Goal: Task Accomplishment & Management: Manage account settings

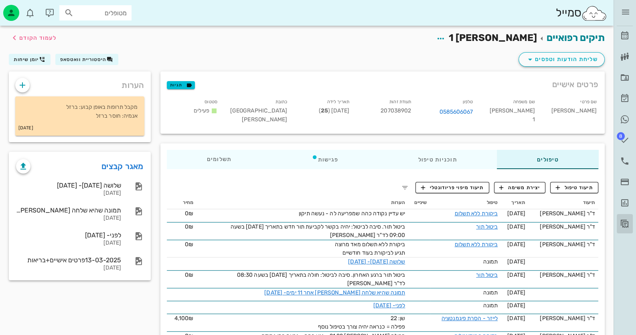
click at [624, 222] on icon at bounding box center [625, 224] width 10 height 10
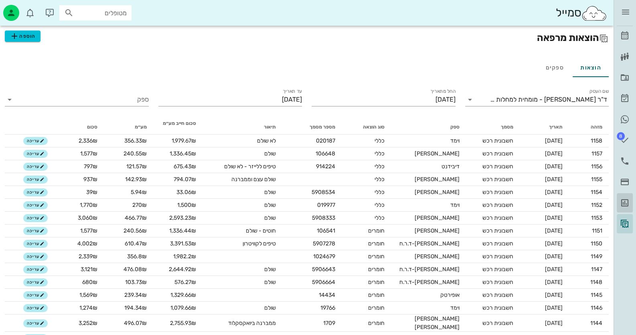
click at [629, 201] on icon at bounding box center [625, 203] width 10 height 10
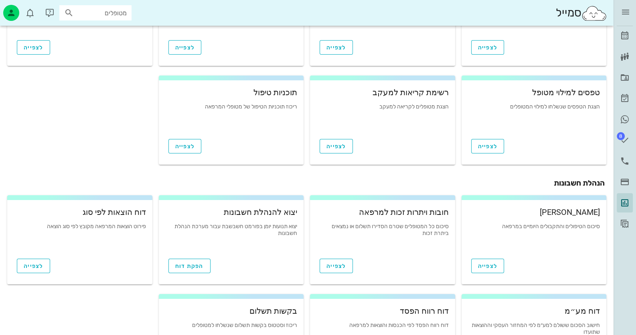
scroll to position [80, 0]
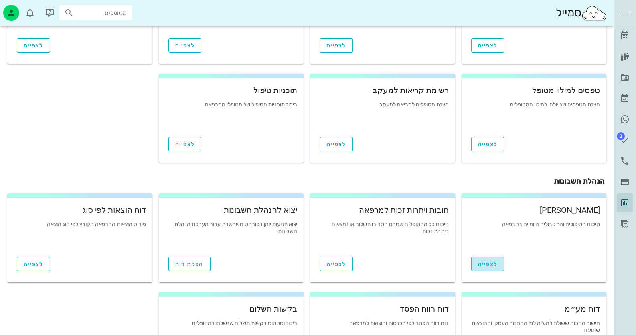
click at [490, 256] on link "לצפייה" at bounding box center [487, 263] width 33 height 14
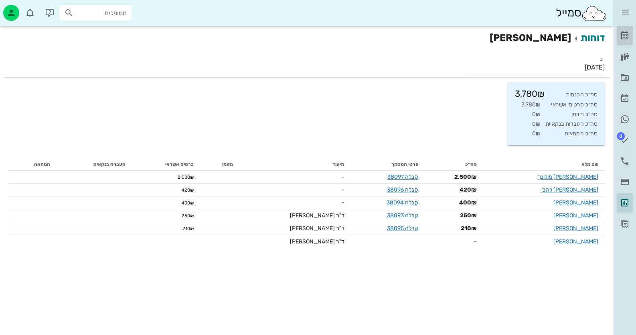
click at [625, 32] on icon at bounding box center [625, 36] width 10 height 10
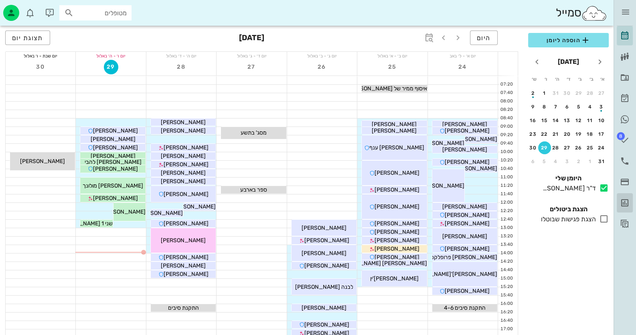
click at [624, 199] on icon at bounding box center [625, 203] width 10 height 10
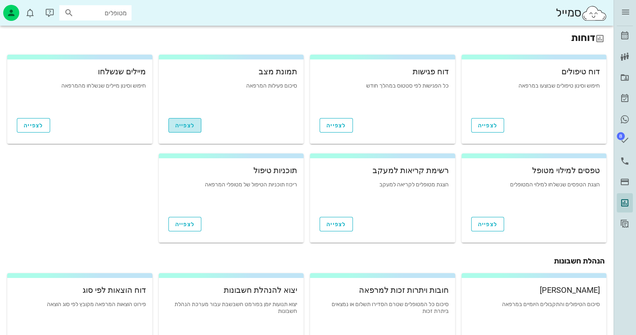
click at [199, 124] on link "לצפייה" at bounding box center [184, 125] width 33 height 14
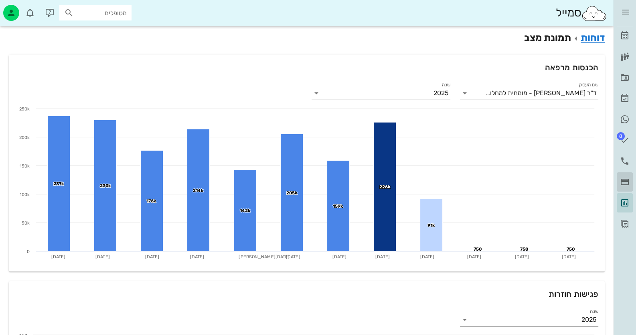
click at [626, 177] on icon at bounding box center [625, 182] width 10 height 10
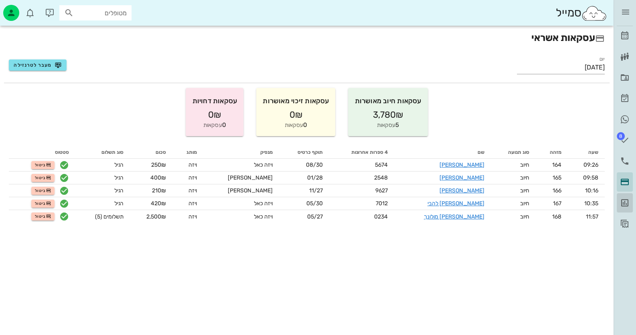
click at [625, 200] on icon at bounding box center [625, 203] width 10 height 10
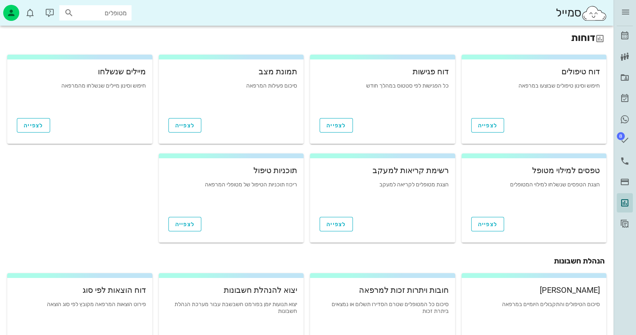
click at [587, 37] on h2 "דוחות" at bounding box center [307, 37] width 596 height 14
click at [624, 180] on icon at bounding box center [625, 182] width 10 height 10
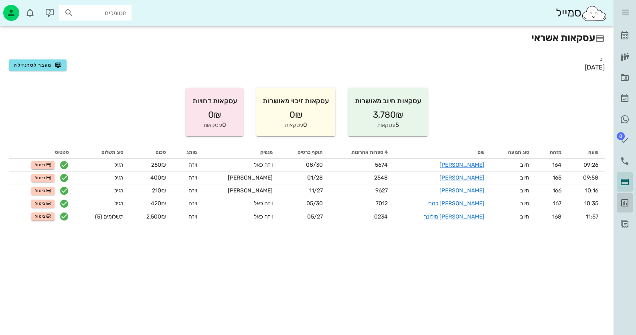
click at [620, 197] on link "דוחות" at bounding box center [625, 202] width 16 height 19
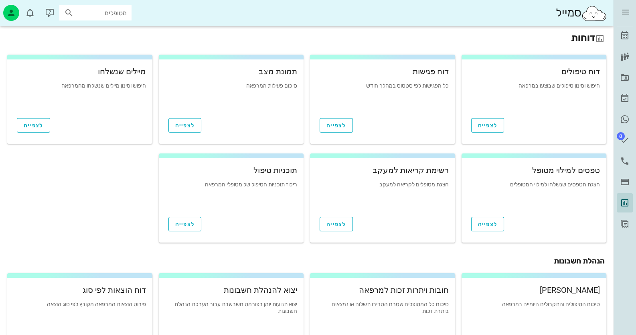
scroll to position [120, 0]
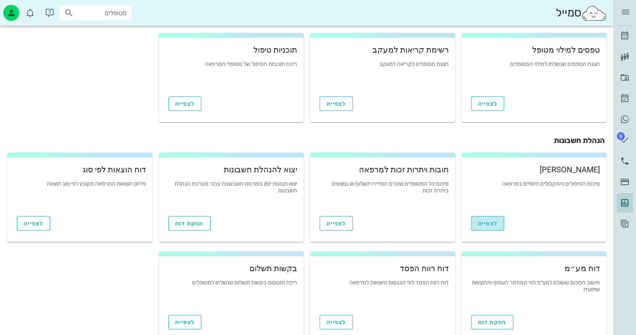
click at [483, 216] on link "לצפייה" at bounding box center [487, 223] width 33 height 14
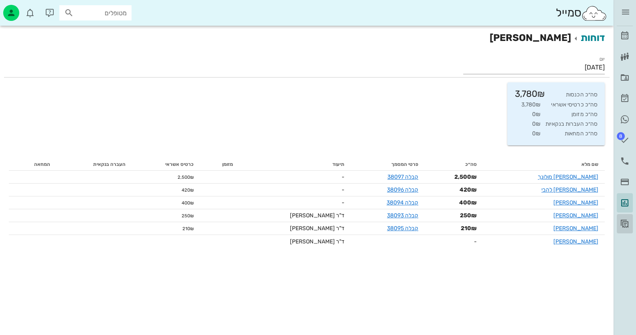
click at [623, 223] on icon at bounding box center [625, 224] width 10 height 10
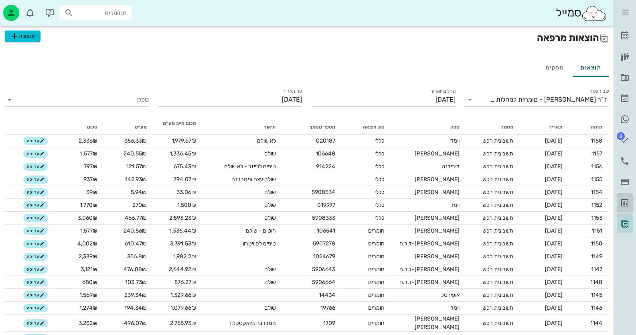
click at [628, 201] on icon at bounding box center [625, 203] width 10 height 10
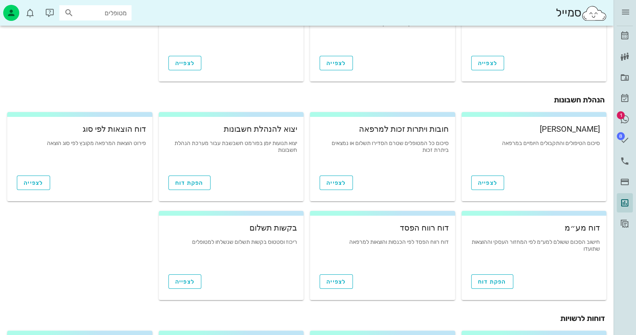
scroll to position [160, 0]
click at [624, 116] on span "1" at bounding box center [621, 115] width 8 height 8
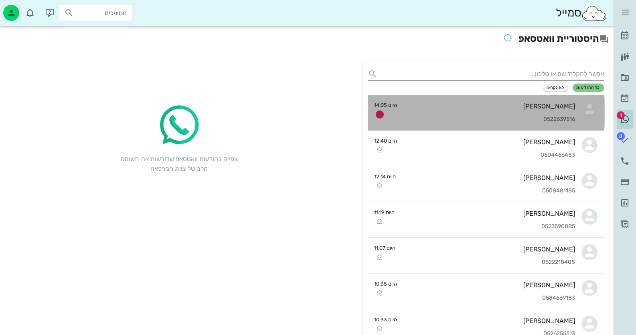
click at [478, 114] on div "[PERSON_NAME] 0522639516" at bounding box center [489, 112] width 172 height 35
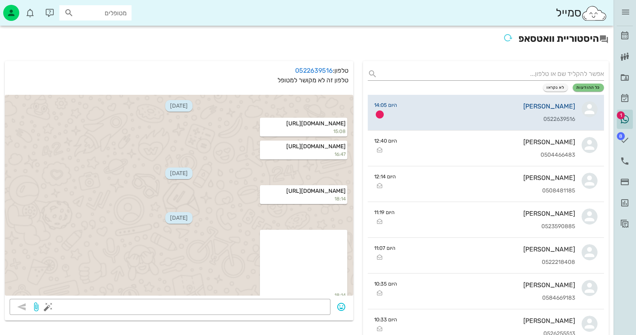
scroll to position [150, 0]
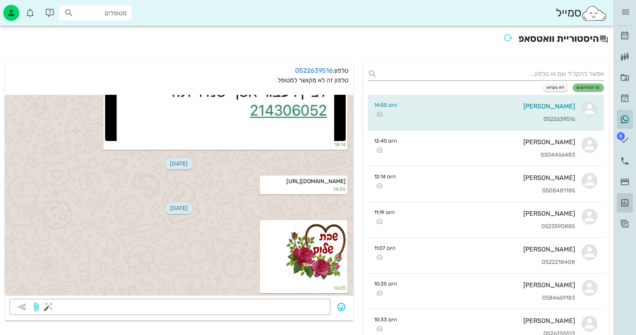
click at [624, 209] on link "דוחות" at bounding box center [625, 202] width 16 height 19
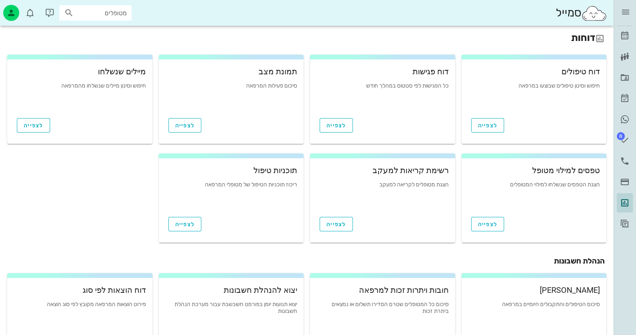
click at [624, 4] on div "ד״ר [PERSON_NAME]" at bounding box center [625, 12] width 16 height 24
click at [624, 6] on button "button" at bounding box center [625, 12] width 14 height 14
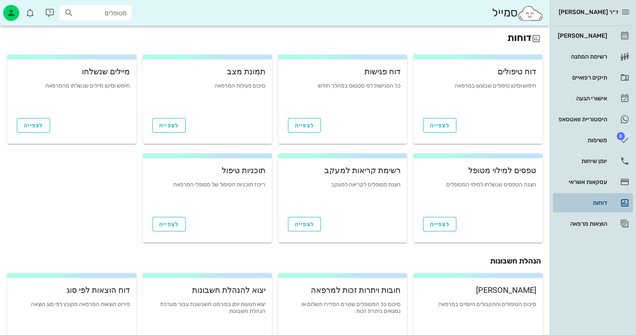
click at [620, 210] on link "דוחות" at bounding box center [593, 202] width 80 height 19
click at [535, 40] on icon at bounding box center [536, 39] width 10 height 10
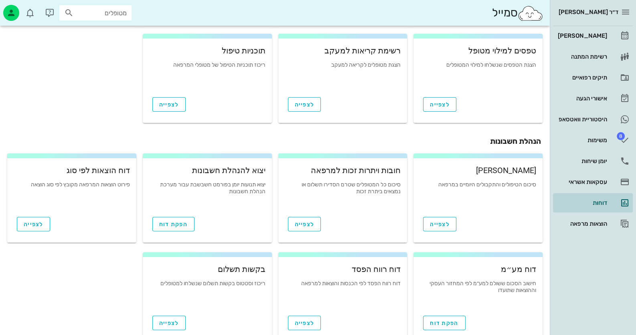
scroll to position [120, 0]
click at [172, 224] on span "הפקת דוח" at bounding box center [173, 223] width 28 height 7
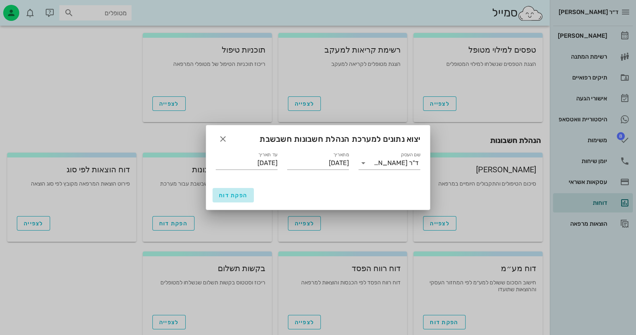
click at [231, 193] on span "הפקת דוח" at bounding box center [233, 195] width 28 height 7
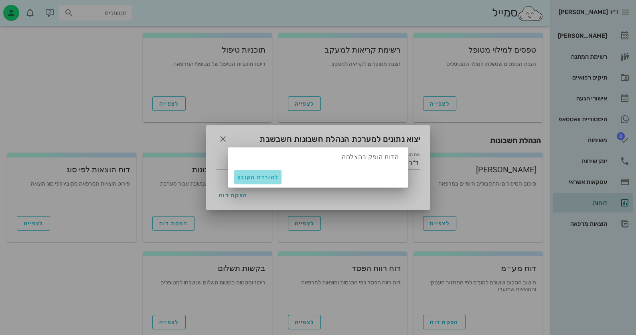
click at [257, 178] on span "להורדת הקובץ" at bounding box center [257, 177] width 41 height 7
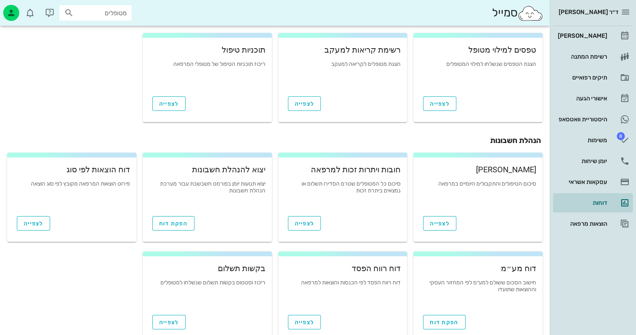
drag, startPoint x: 25, startPoint y: 88, endPoint x: 29, endPoint y: 90, distance: 4.1
click at [25, 89] on div "דוח טיפולים חיפוש וסינון טיפולים שבוצעו במרפאה לצפייה דוח פגישות כל הפגישות לפי…" at bounding box center [275, 27] width 542 height 197
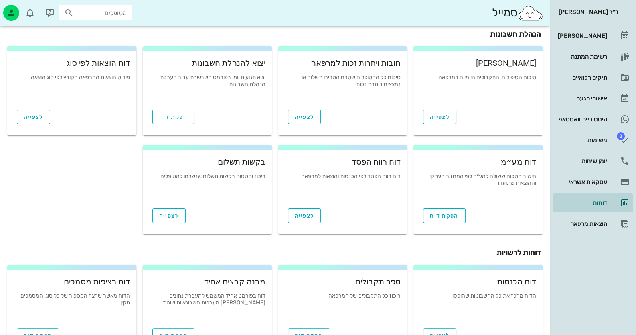
scroll to position [258, 0]
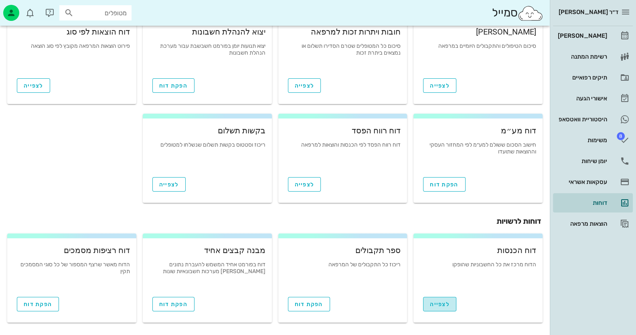
click at [447, 300] on span "לצפייה" at bounding box center [440, 303] width 20 height 7
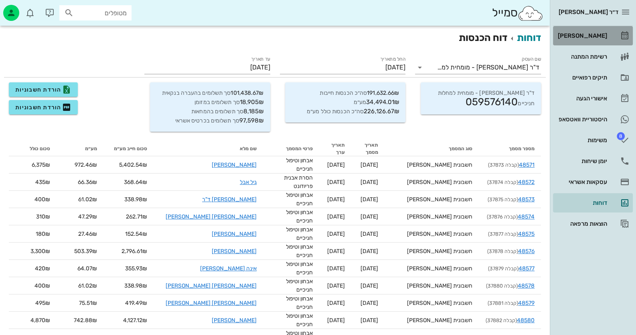
click at [608, 42] on link "[PERSON_NAME]" at bounding box center [593, 35] width 80 height 19
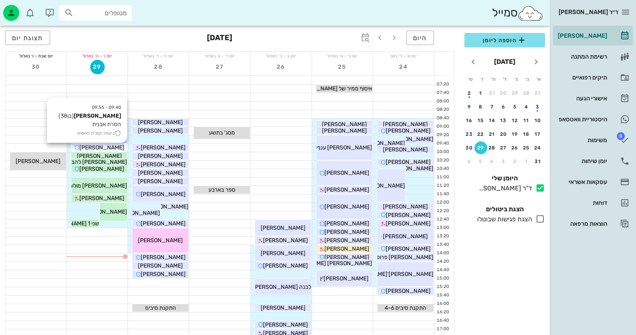
click at [110, 149] on span "[PERSON_NAME]" at bounding box center [101, 147] width 45 height 7
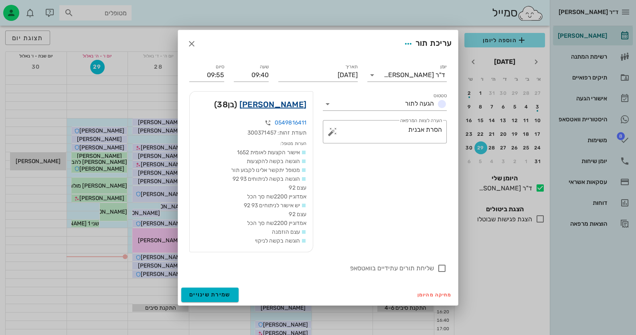
click at [287, 106] on link "[PERSON_NAME]" at bounding box center [272, 104] width 67 height 13
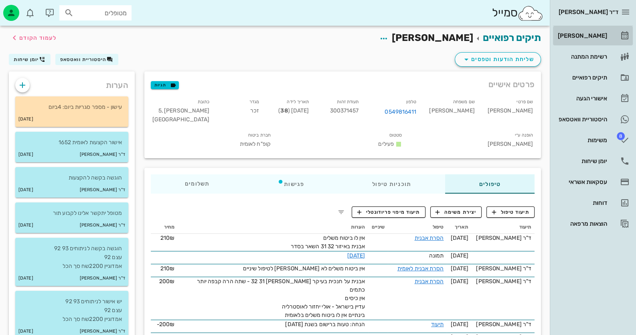
click at [603, 37] on div "[PERSON_NAME]" at bounding box center [581, 35] width 51 height 6
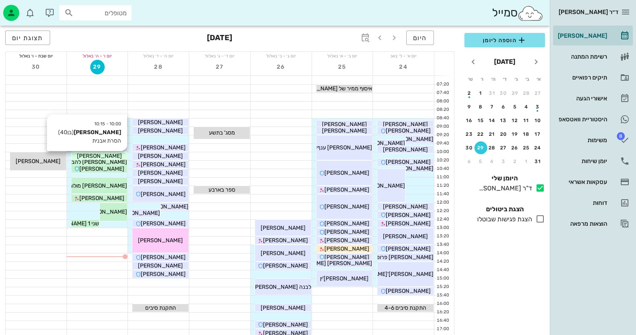
click at [113, 154] on div "[PERSON_NAME]" at bounding box center [99, 156] width 56 height 8
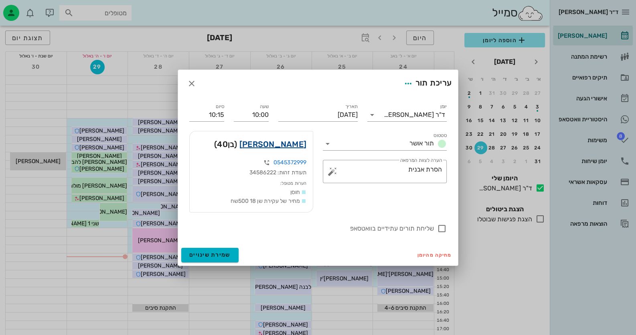
click at [294, 145] on link "[PERSON_NAME]" at bounding box center [272, 144] width 67 height 13
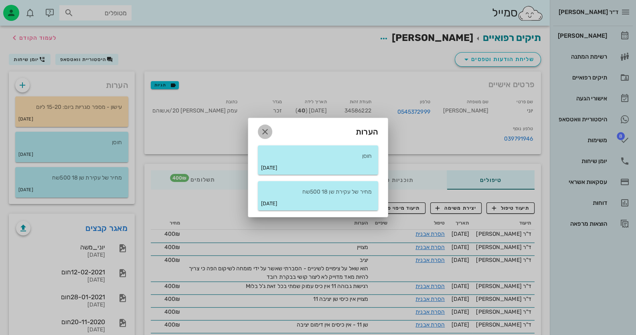
click at [267, 134] on icon "button" at bounding box center [265, 132] width 10 height 10
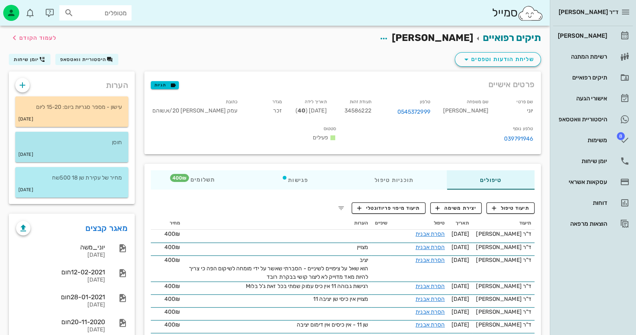
click at [62, 150] on div "[DATE]" at bounding box center [71, 154] width 113 height 15
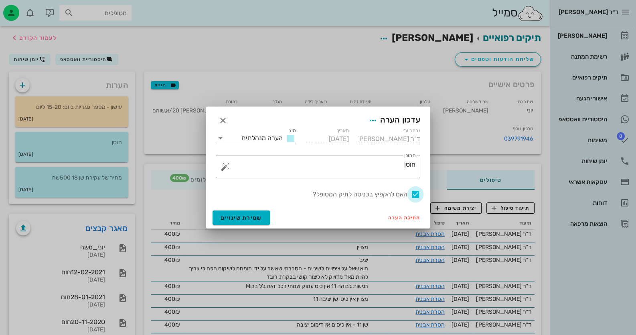
click at [415, 192] on div at bounding box center [416, 194] width 14 height 14
checkbox input "false"
click at [227, 213] on button "שמירת שינויים" at bounding box center [241, 217] width 57 height 14
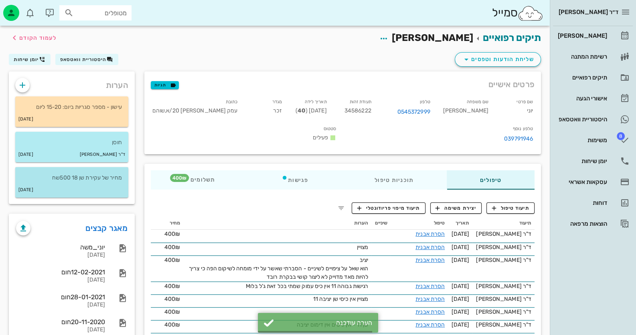
click at [97, 193] on div "[DATE]" at bounding box center [71, 189] width 113 height 15
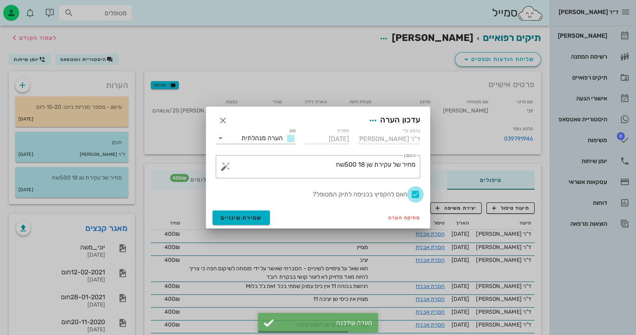
click at [410, 190] on div at bounding box center [416, 194] width 14 height 14
checkbox input "false"
click at [227, 219] on span "שמירת שינויים" at bounding box center [241, 217] width 41 height 7
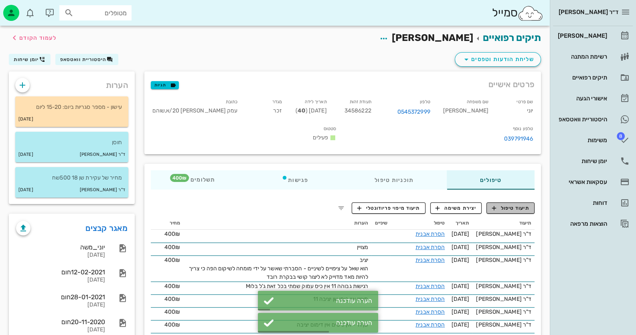
click at [509, 206] on span "תיעוד טיפול" at bounding box center [510, 207] width 37 height 7
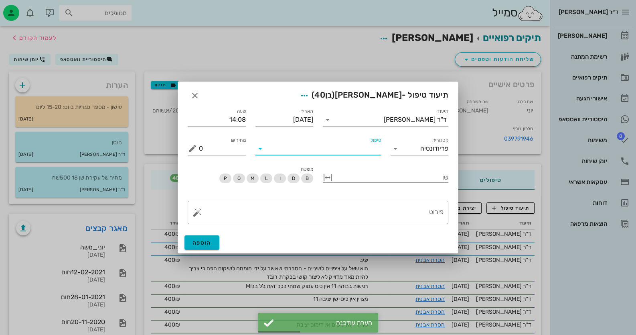
click at [367, 151] on input "טיפול" at bounding box center [324, 148] width 114 height 13
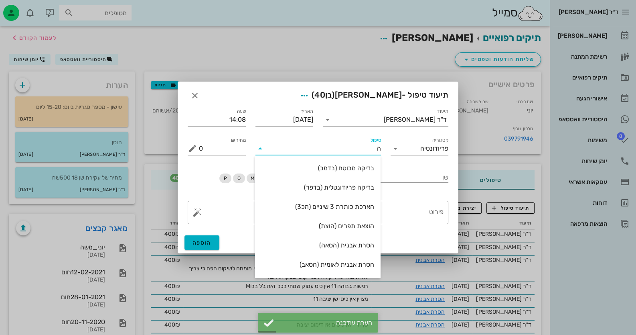
type input "[PERSON_NAME]"
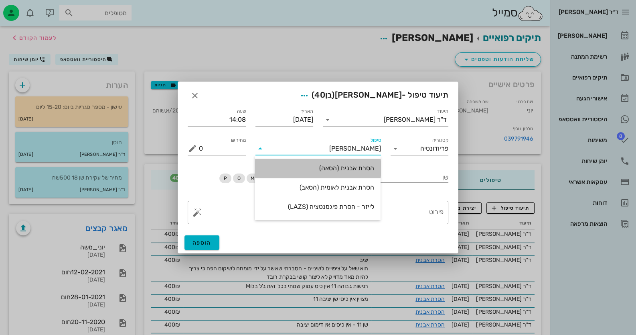
click at [357, 167] on div "הסרת אבנית (הסאה)" at bounding box center [318, 168] width 113 height 8
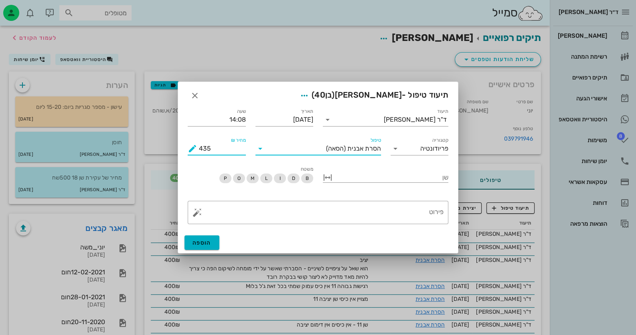
drag, startPoint x: 221, startPoint y: 150, endPoint x: 172, endPoint y: 149, distance: 48.9
type input "400"
click at [194, 210] on button "button" at bounding box center [198, 212] width 10 height 10
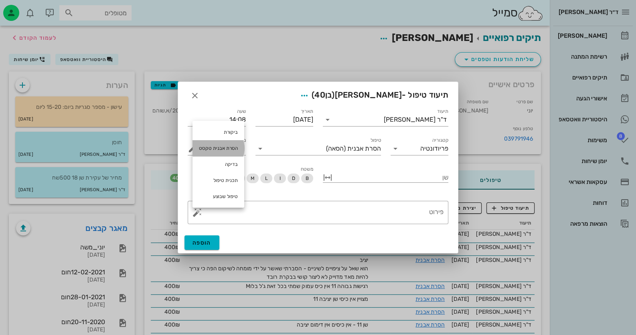
click at [215, 146] on div "הסרת אבנית טקסט" at bounding box center [219, 148] width 52 height 16
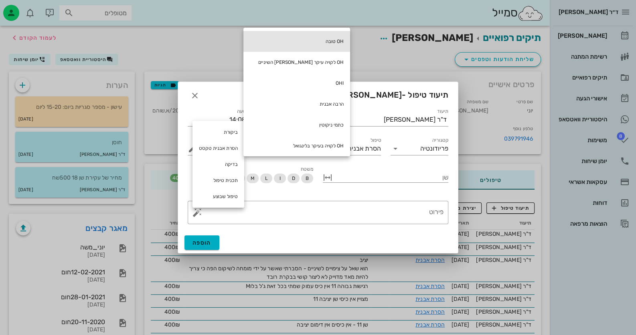
click at [306, 41] on div "OH טובה" at bounding box center [296, 41] width 107 height 21
type textarea "OH טובה"
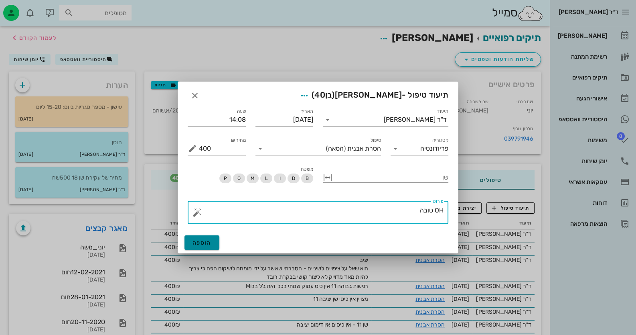
click at [202, 241] on span "הוספה" at bounding box center [202, 242] width 19 height 7
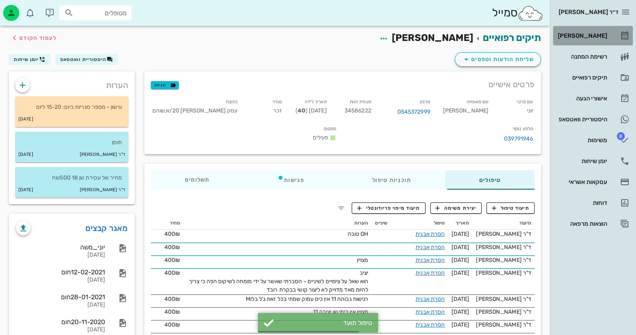
click at [606, 33] on div "[PERSON_NAME]" at bounding box center [581, 35] width 51 height 6
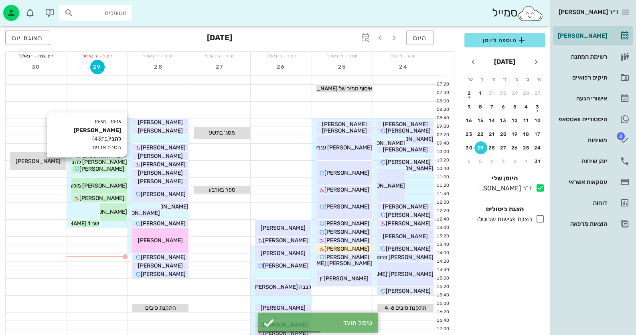
click at [110, 162] on span "[PERSON_NAME] להבי" at bounding box center [98, 161] width 57 height 7
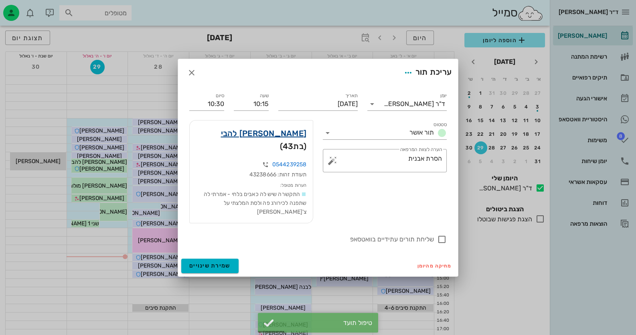
click at [291, 140] on link "[PERSON_NAME] להבי" at bounding box center [264, 133] width 86 height 13
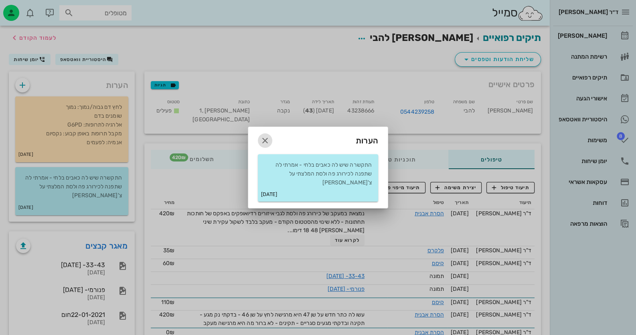
click at [269, 137] on icon "button" at bounding box center [265, 141] width 10 height 10
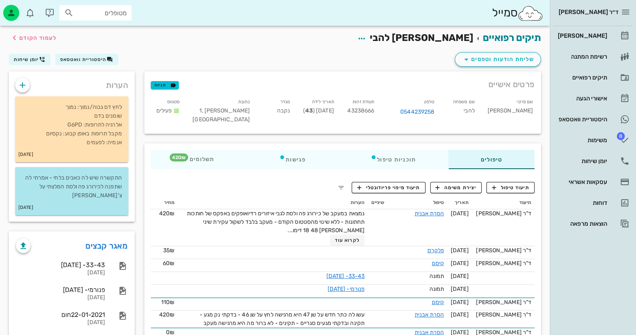
click at [86, 180] on p "התקשרה שיש לה כאבים בלחי - אמרתי לה שתפנה לכירורג פה ולסת המלצתי על צ'[PERSON_N…" at bounding box center [72, 186] width 100 height 26
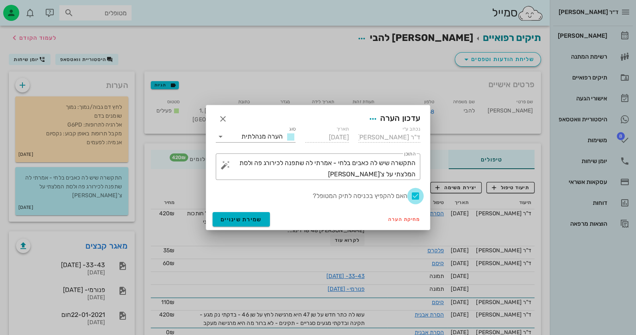
click at [411, 197] on div at bounding box center [416, 196] width 14 height 14
checkbox input "false"
click at [260, 216] on span "שמירת שינויים" at bounding box center [241, 219] width 41 height 7
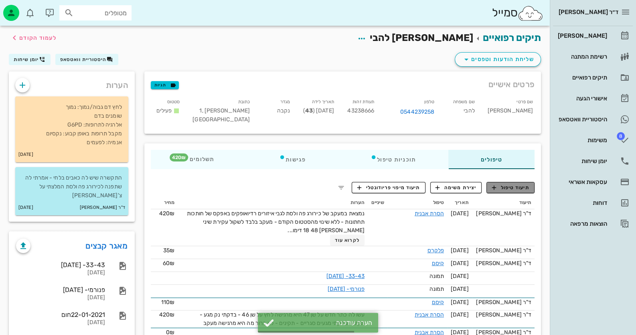
click at [513, 187] on span "תיעוד טיפול" at bounding box center [510, 187] width 37 height 7
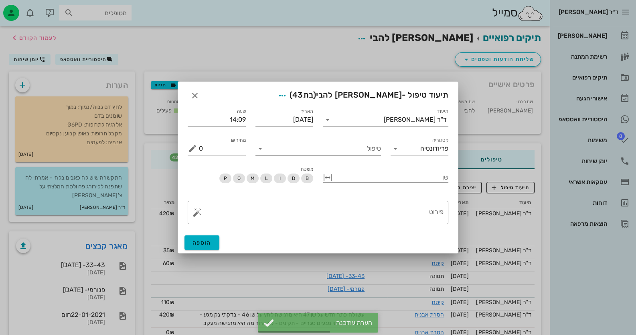
click at [314, 153] on input "טיפול" at bounding box center [324, 148] width 114 height 13
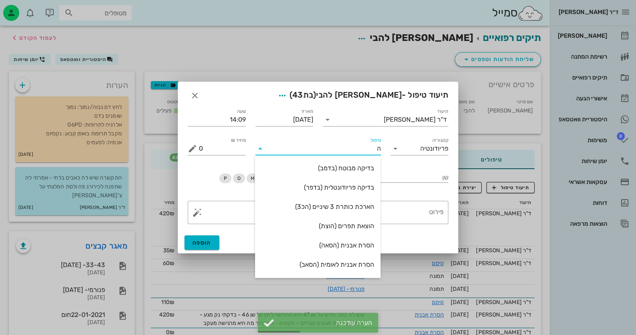
type input "[PERSON_NAME]"
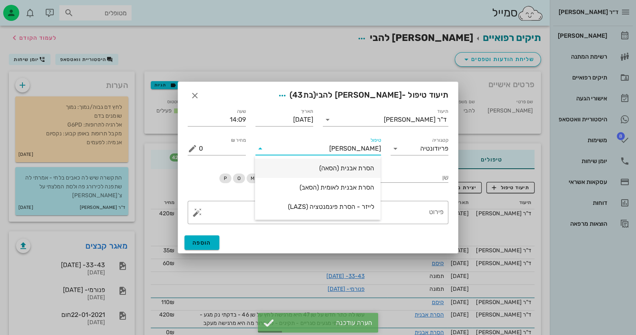
click at [328, 171] on div "הסרת אבנית (הסאה)" at bounding box center [318, 168] width 113 height 8
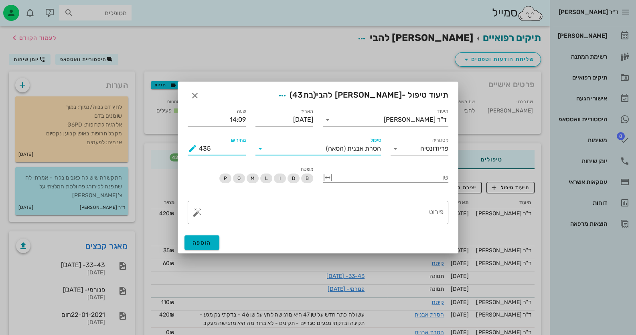
drag, startPoint x: 227, startPoint y: 151, endPoint x: 195, endPoint y: 151, distance: 32.9
click at [195, 151] on div "מחיר ₪ 435" at bounding box center [217, 148] width 58 height 13
type input "420"
click at [195, 217] on div "​ פירוט" at bounding box center [318, 212] width 261 height 23
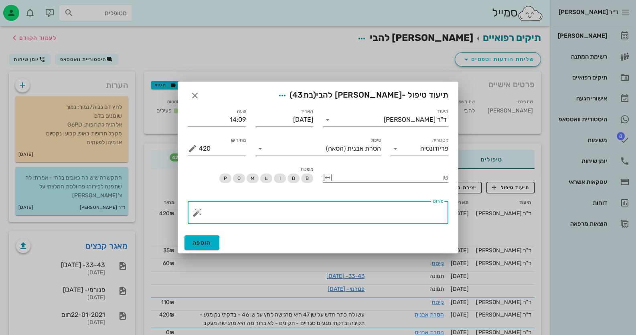
click at [197, 213] on button "button" at bounding box center [198, 212] width 10 height 10
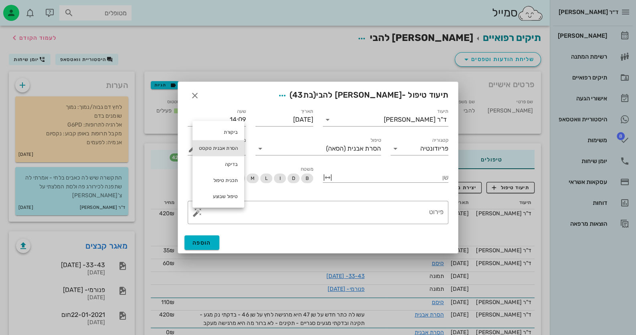
click at [230, 146] on div "הסרת אבנית טקסט" at bounding box center [219, 148] width 52 height 16
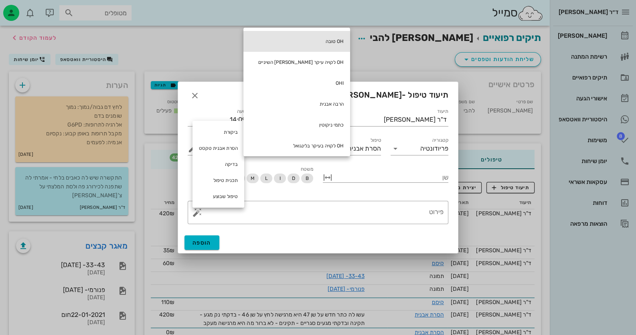
click at [308, 40] on div "OH טובה" at bounding box center [296, 41] width 107 height 21
type textarea "OH טובה"
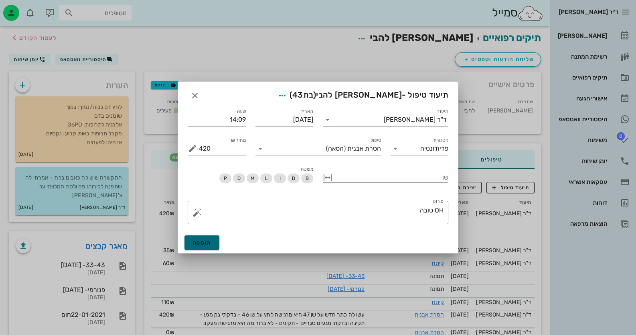
click at [212, 243] on button "הוספה" at bounding box center [201, 242] width 35 height 14
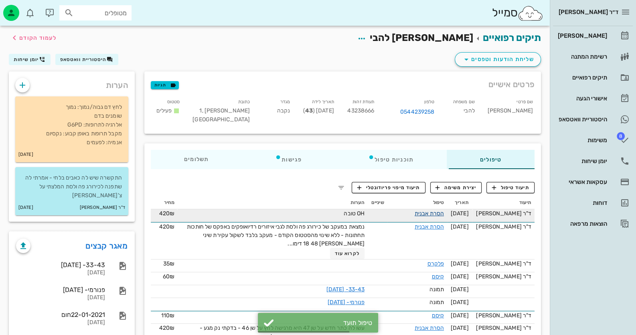
click at [440, 211] on link "הסרת אבנית" at bounding box center [429, 213] width 29 height 7
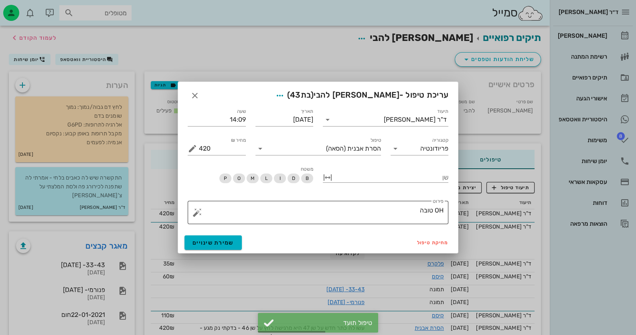
click at [403, 209] on textarea "OH טובה" at bounding box center [321, 214] width 245 height 19
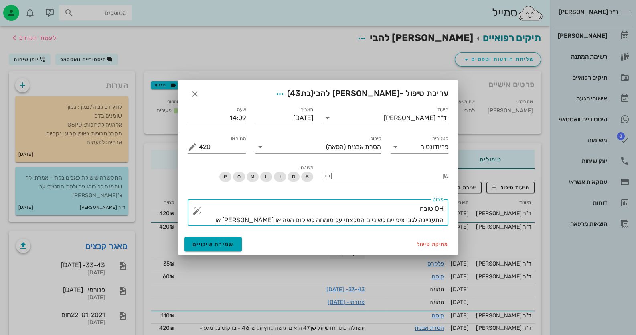
type textarea "OH טובה התעניינה לגבי ציפויים לשיניים המלצתי על מומחה לשיקום הפה או [PERSON_NAM…"
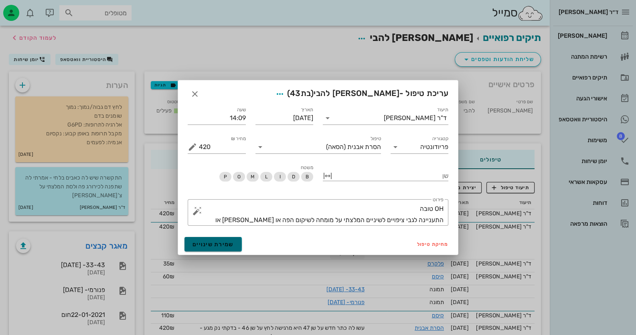
click at [184, 243] on button "שמירת שינויים" at bounding box center [212, 244] width 57 height 14
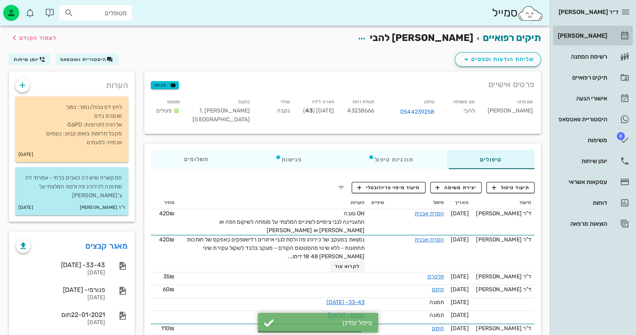
click at [631, 40] on link "[PERSON_NAME]" at bounding box center [593, 35] width 80 height 19
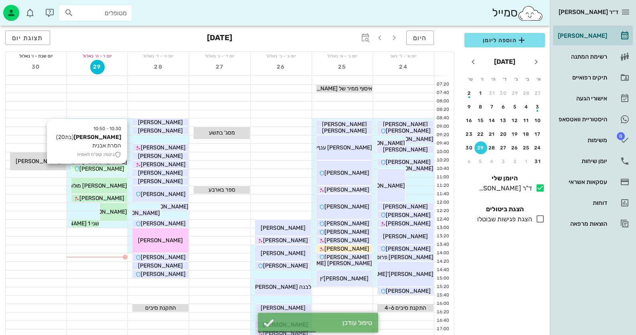
click at [100, 168] on span "[PERSON_NAME]" at bounding box center [101, 168] width 45 height 7
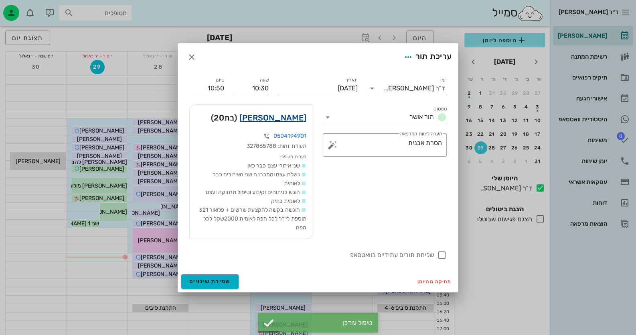
click at [294, 118] on link "[PERSON_NAME]" at bounding box center [272, 117] width 67 height 13
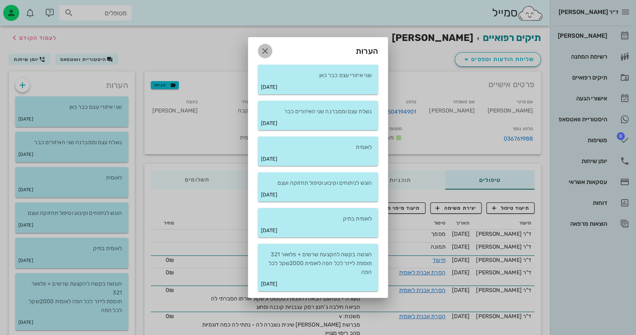
click at [266, 52] on icon "button" at bounding box center [265, 51] width 10 height 10
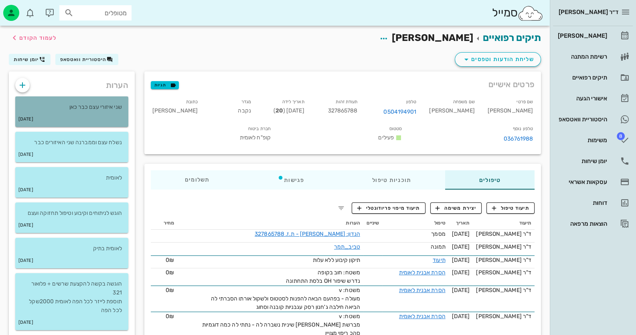
click at [111, 100] on div "שני איזורי עצם כבר כאן" at bounding box center [71, 103] width 113 height 15
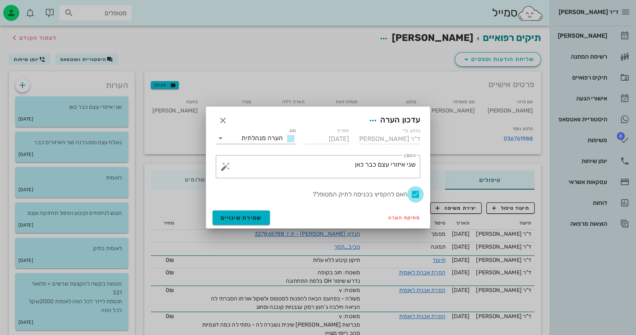
click at [416, 191] on div at bounding box center [416, 194] width 14 height 14
checkbox input "false"
click at [259, 219] on span "שמירת שינויים" at bounding box center [241, 217] width 41 height 7
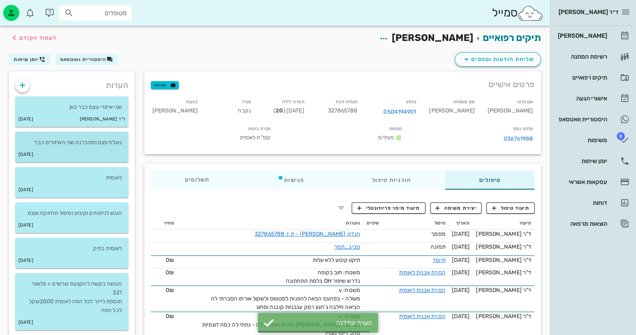
click at [100, 144] on p "נשלח עצם וממברנה שני האיזורים כבר" at bounding box center [72, 142] width 100 height 9
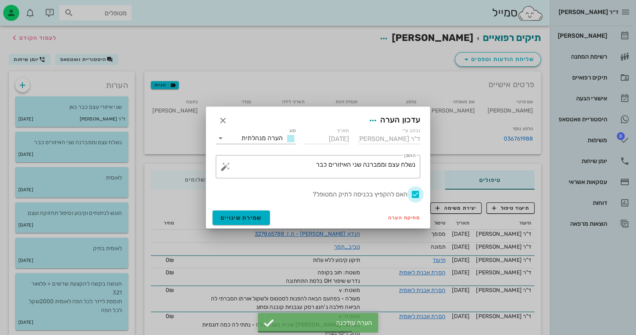
click at [413, 194] on div at bounding box center [416, 194] width 14 height 14
checkbox input "false"
click at [225, 217] on span "שמירת שינויים" at bounding box center [241, 217] width 41 height 7
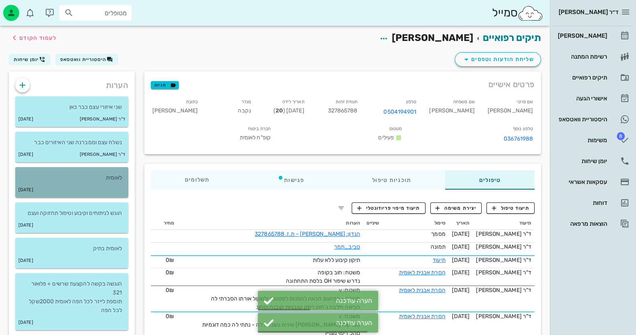
click at [110, 187] on div "[DATE]" at bounding box center [71, 189] width 113 height 15
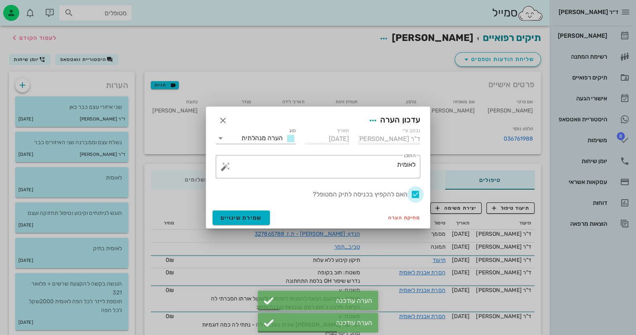
click at [413, 193] on div at bounding box center [416, 194] width 14 height 14
checkbox input "false"
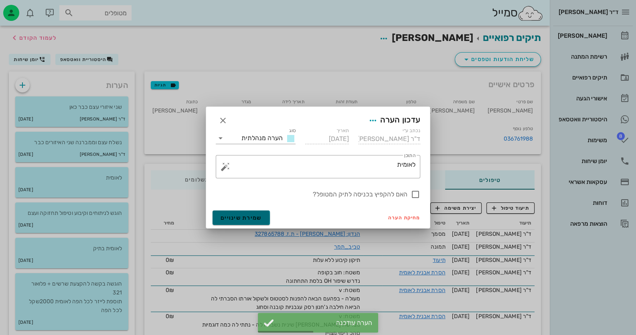
drag, startPoint x: 237, startPoint y: 221, endPoint x: 208, endPoint y: 217, distance: 29.5
click at [237, 221] on button "שמירת שינויים" at bounding box center [241, 217] width 57 height 14
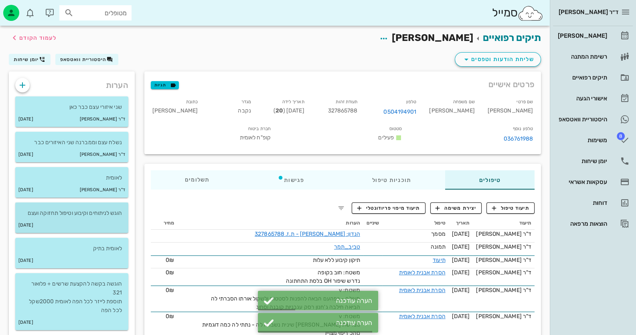
click at [80, 221] on div "[DATE]" at bounding box center [71, 224] width 113 height 15
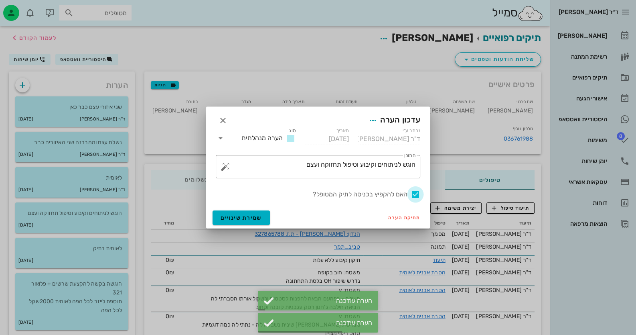
click at [418, 194] on div at bounding box center [416, 194] width 14 height 14
checkbox input "false"
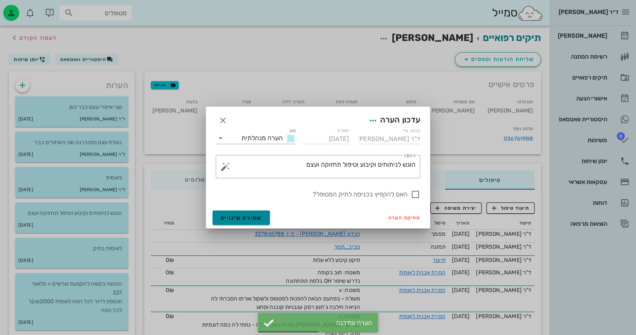
click at [225, 216] on span "שמירת שינויים" at bounding box center [241, 217] width 41 height 7
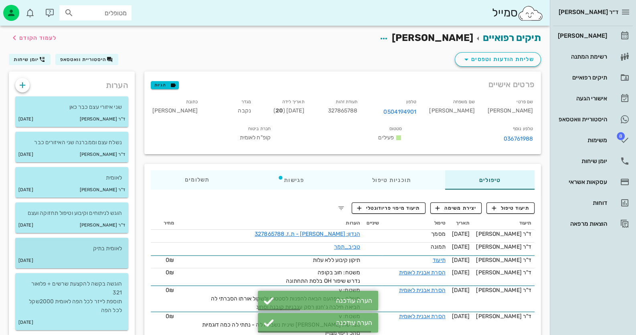
click at [56, 255] on div "[DATE]" at bounding box center [71, 260] width 113 height 15
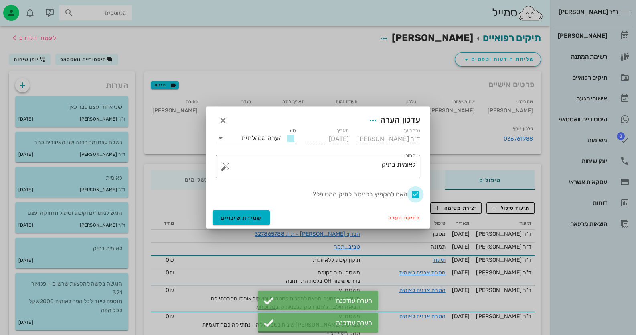
click at [417, 194] on div at bounding box center [416, 194] width 14 height 14
checkbox input "false"
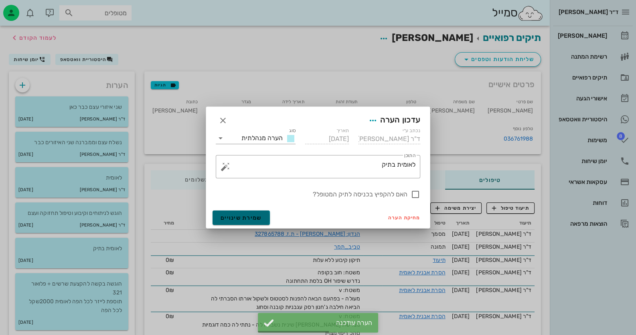
click at [229, 210] on button "שמירת שינויים" at bounding box center [241, 217] width 57 height 14
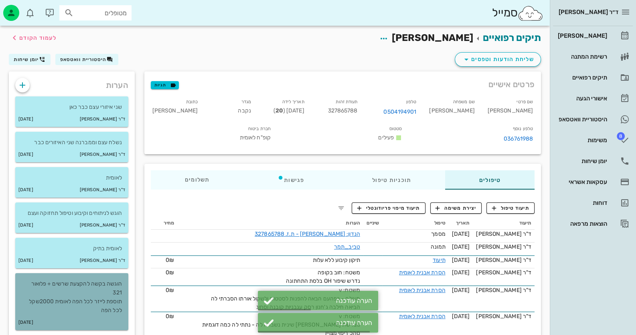
click at [79, 294] on p "הוגשה בקשה להקצעת שרשים + פלואור 321 תוספת לייזר לכל הפה לאומית 2000שקל לכל הפה" at bounding box center [72, 296] width 100 height 35
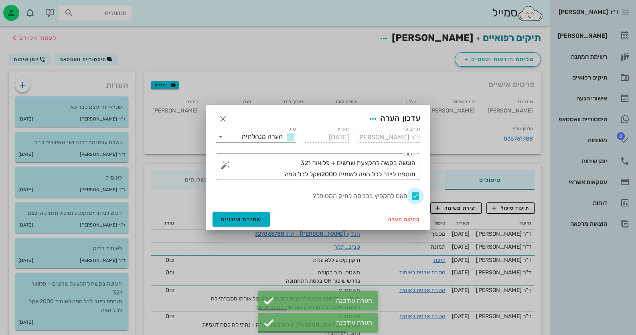
click at [417, 196] on div at bounding box center [416, 196] width 14 height 14
checkbox input "false"
click at [233, 219] on span "שמירת שינויים" at bounding box center [241, 219] width 41 height 7
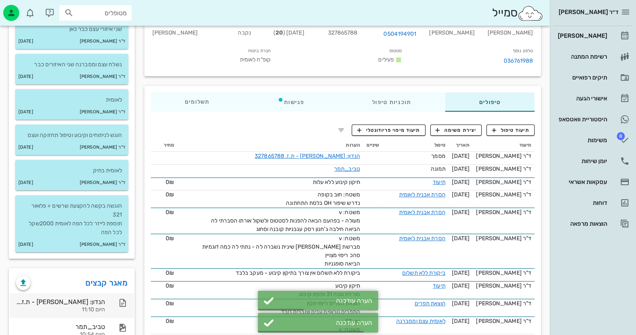
scroll to position [80, 0]
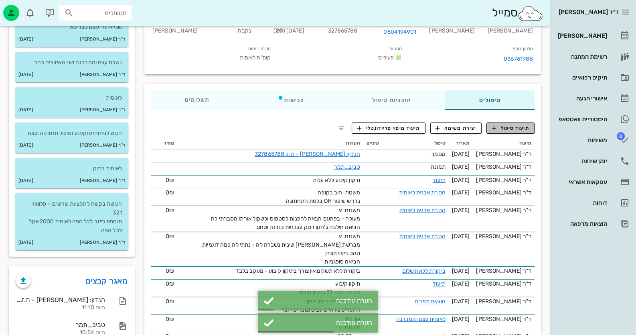
click at [503, 124] on span "תיעוד טיפול" at bounding box center [510, 127] width 37 height 7
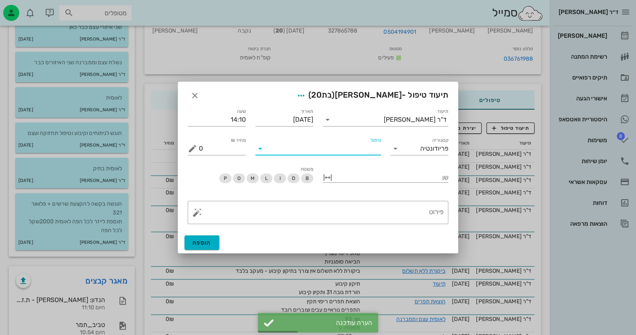
click at [352, 154] on div "טיפול" at bounding box center [318, 148] width 126 height 13
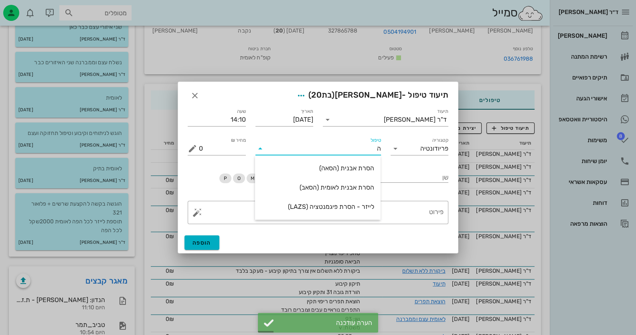
type input "[PERSON_NAME]"
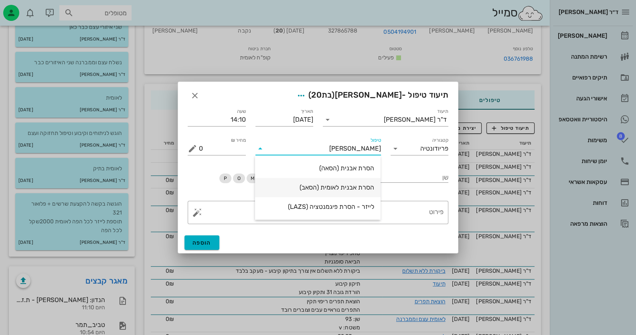
click at [354, 187] on div "הסרת אבנית לאומית (הסאב)" at bounding box center [318, 187] width 113 height 8
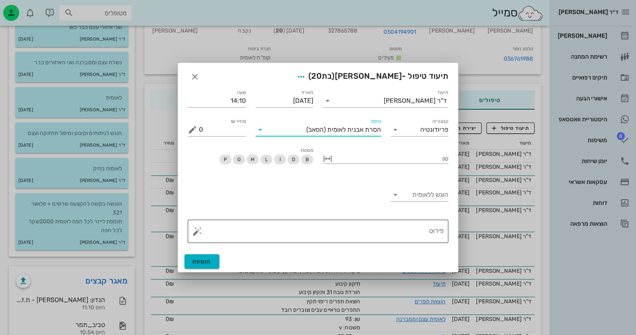
click at [199, 230] on button "button" at bounding box center [198, 231] width 10 height 10
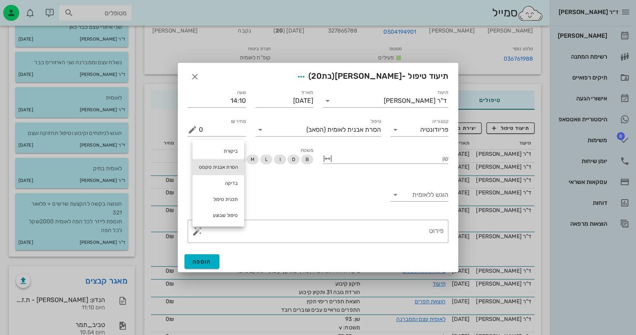
click at [221, 164] on div "הסרת אבנית טקסט" at bounding box center [219, 167] width 52 height 16
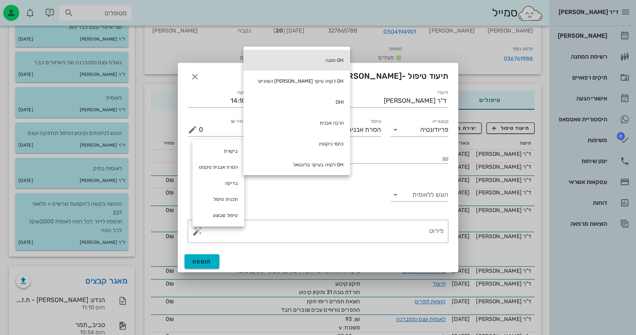
click at [299, 58] on div "OH טובה" at bounding box center [296, 60] width 107 height 21
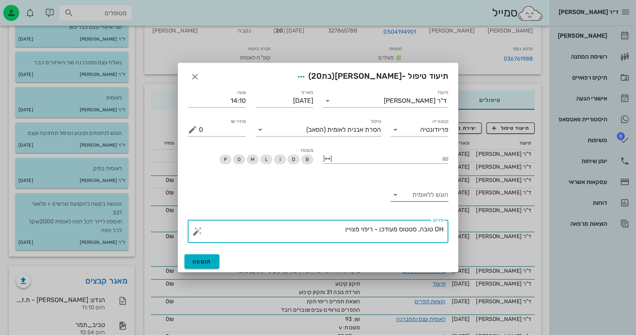
type textarea "OH טובה, סטטוס מעודכן - ריפוי מצויין"
click at [405, 196] on input "הוגש ללאומית" at bounding box center [425, 194] width 45 height 13
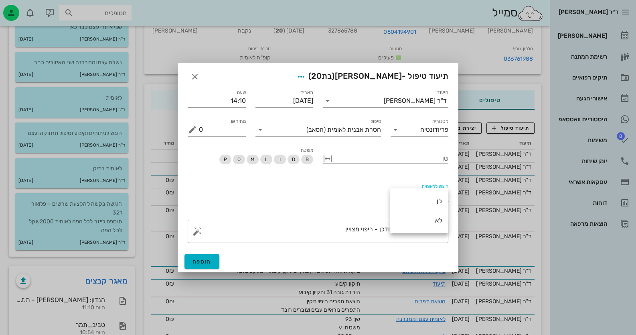
click at [405, 196] on div "כן" at bounding box center [419, 200] width 45 height 17
click at [205, 265] on button "הוספה" at bounding box center [201, 261] width 35 height 14
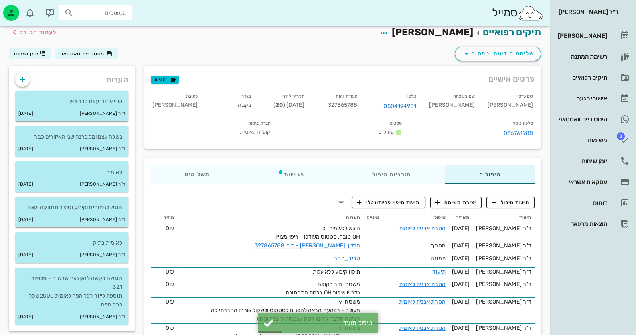
scroll to position [0, 0]
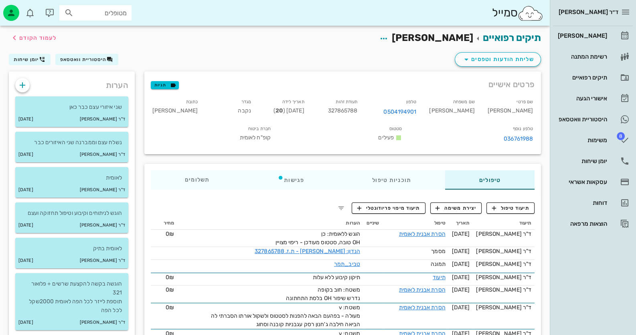
click at [357, 108] on span "327865788" at bounding box center [343, 110] width 30 height 7
copy span "327865788"
click at [614, 33] on link "[PERSON_NAME]" at bounding box center [593, 35] width 80 height 19
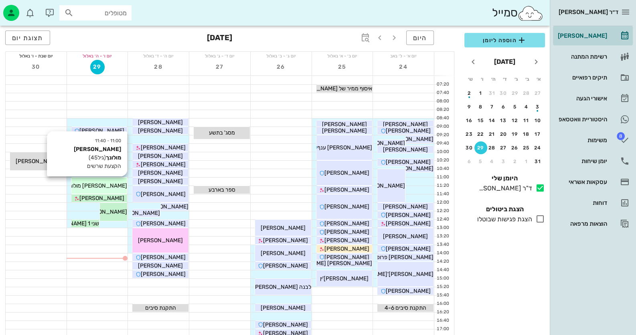
click at [120, 184] on div "[PERSON_NAME] מולונך" at bounding box center [99, 185] width 56 height 8
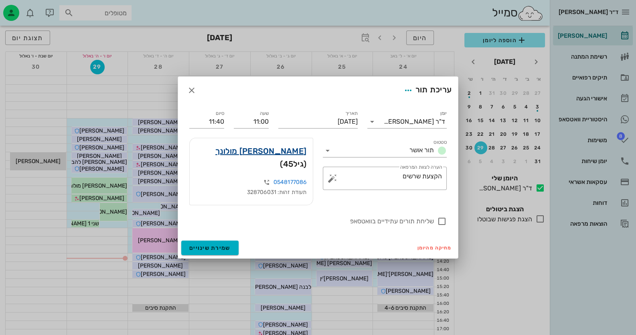
click at [299, 154] on link "[PERSON_NAME] מולונך" at bounding box center [260, 150] width 91 height 13
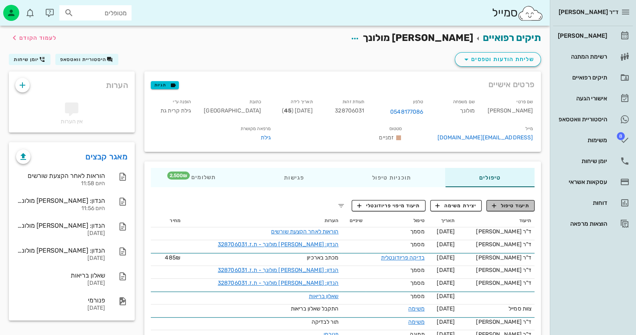
click at [505, 209] on span "תיעוד טיפול" at bounding box center [510, 205] width 37 height 7
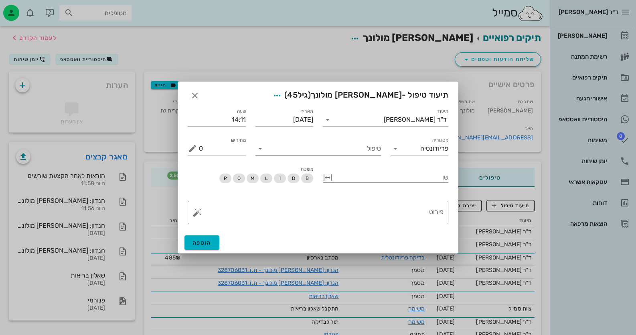
click at [349, 149] on input "טיפול" at bounding box center [324, 148] width 114 height 13
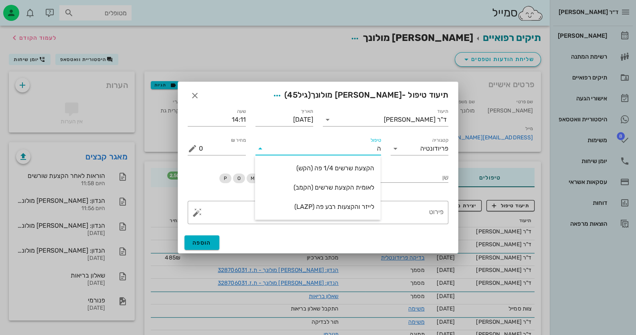
type input "הק"
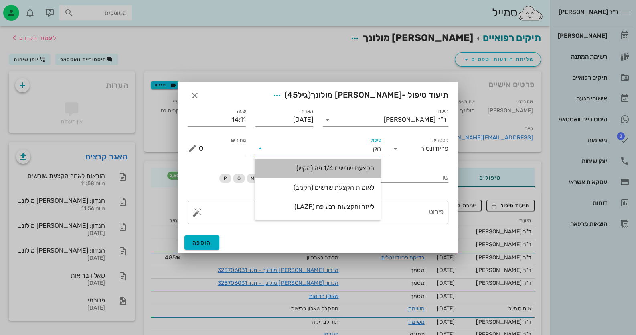
click at [360, 167] on div "הקצעת שרשים 1/4 פה (הקש)" at bounding box center [318, 168] width 113 height 8
type input "1350"
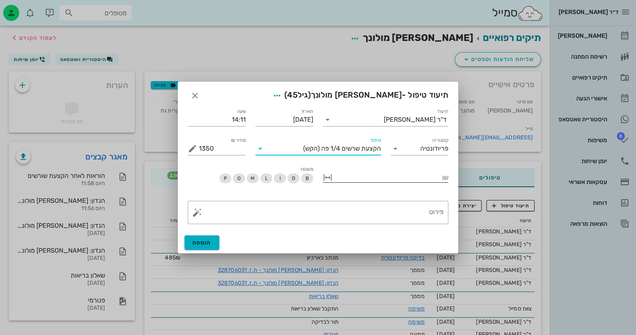
click at [422, 178] on div at bounding box center [391, 176] width 114 height 10
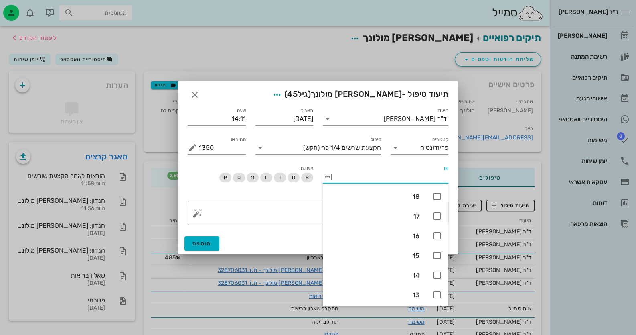
click at [387, 166] on div "שן" at bounding box center [386, 178] width 126 height 26
click at [275, 194] on div "משטח B D I L M O P" at bounding box center [250, 178] width 135 height 38
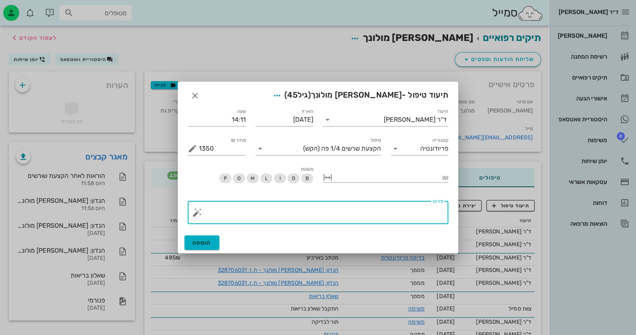
click at [378, 209] on textarea "פירוט" at bounding box center [321, 214] width 245 height 19
type textarea "כל הפה"
click at [258, 148] on icon at bounding box center [260, 149] width 10 height 10
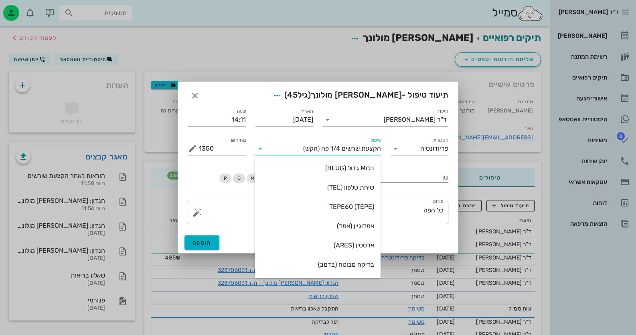
click at [258, 148] on icon at bounding box center [260, 149] width 10 height 10
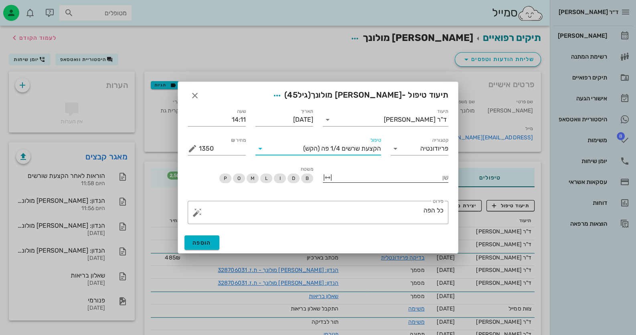
click at [330, 176] on button "button" at bounding box center [328, 177] width 10 height 10
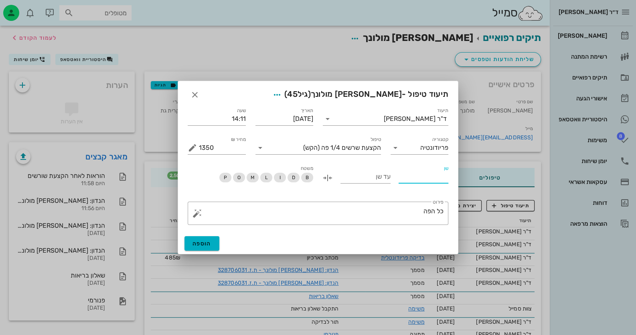
click at [437, 174] on input "שן" at bounding box center [424, 176] width 50 height 13
type input "11"
click at [371, 181] on input "עד שן" at bounding box center [366, 176] width 50 height 13
type input "18"
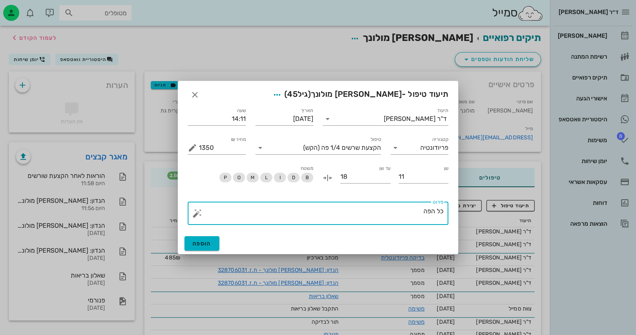
drag, startPoint x: 453, startPoint y: 207, endPoint x: 460, endPoint y: 207, distance: 6.8
click at [460, 207] on div "ד״ר [PERSON_NAME] רשימת המתנה תיקים רפואיים אישורי הגעה היסטוריית וואטסאפ 8 משי…" at bounding box center [318, 181] width 636 height 362
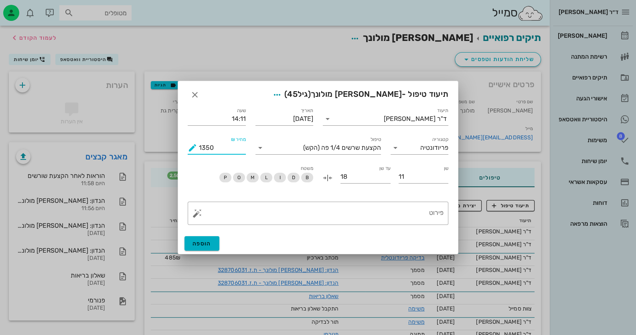
drag, startPoint x: 221, startPoint y: 150, endPoint x: 180, endPoint y: 150, distance: 40.5
click at [180, 150] on div "תיעוד ד"ר [PERSON_NAME] תאריך [DATE] שעה 14:11 קטגוריה פריודונטיה טיפול הקצעת ש…" at bounding box center [318, 167] width 280 height 132
drag, startPoint x: 213, startPoint y: 148, endPoint x: 199, endPoint y: 147, distance: 13.7
click at [199, 147] on input "625" at bounding box center [222, 147] width 47 height 13
type input "625"
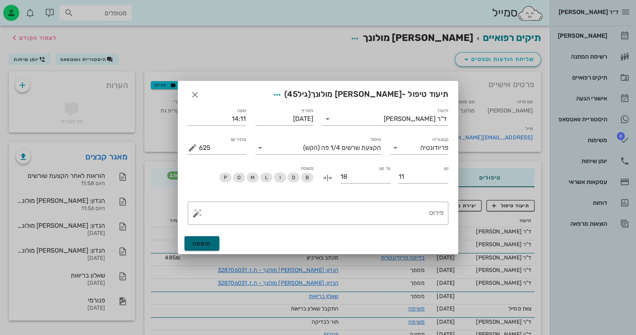
click at [203, 240] on span "הוספה" at bounding box center [202, 243] width 19 height 7
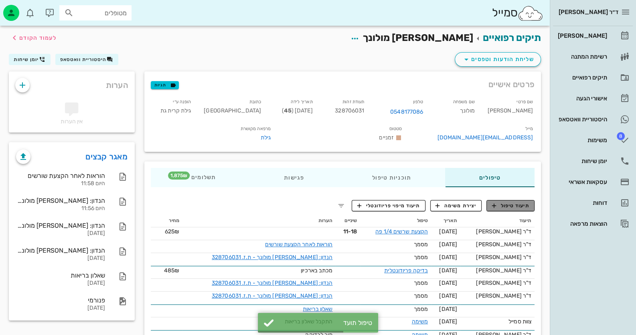
click at [513, 209] on span "תיעוד טיפול" at bounding box center [510, 205] width 37 height 7
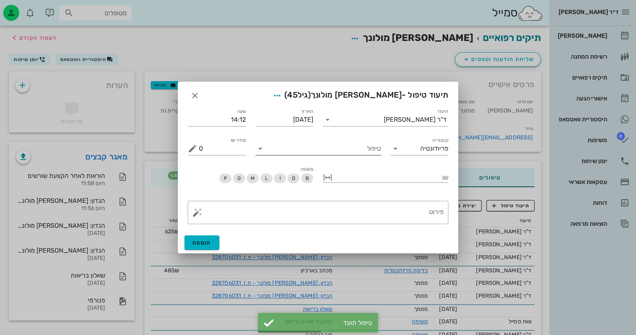
click at [368, 152] on input "טיפול" at bounding box center [324, 148] width 114 height 13
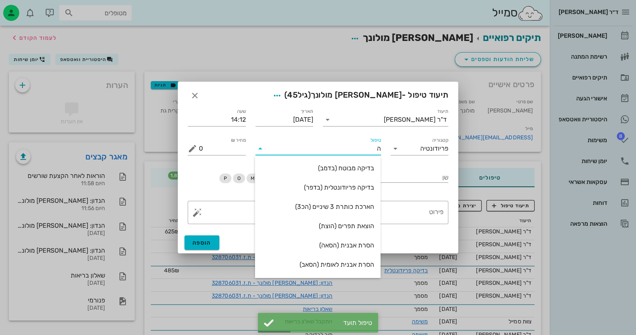
type input "הק"
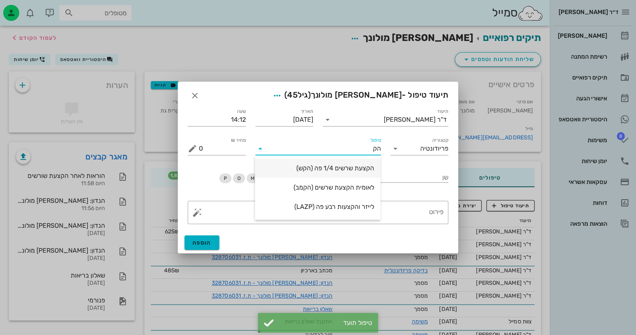
click at [357, 166] on div "הקצעת שרשים 1/4 פה (הקש)" at bounding box center [318, 168] width 113 height 8
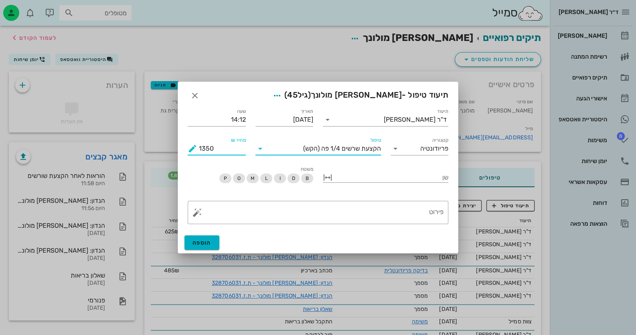
drag, startPoint x: 219, startPoint y: 152, endPoint x: 176, endPoint y: 144, distance: 44.4
click at [176, 144] on div "ד״ר [PERSON_NAME] רשימת המתנה תיקים רפואיים אישורי הגעה היסטוריית וואטסאפ 8 משי…" at bounding box center [318, 187] width 636 height 375
paste input "625"
type input "625"
click at [438, 180] on div at bounding box center [391, 176] width 114 height 10
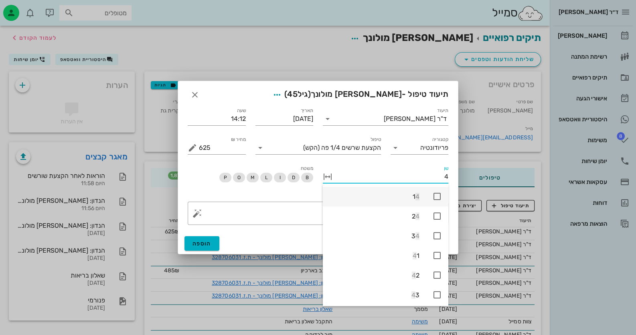
type input "41"
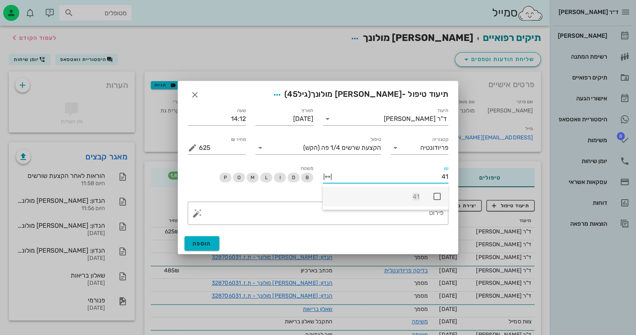
click at [439, 193] on icon at bounding box center [437, 196] width 10 height 10
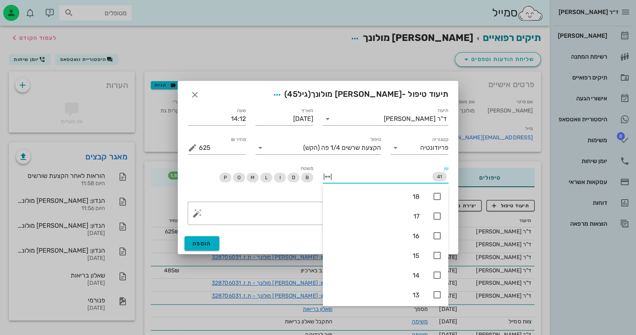
click at [323, 176] on button "button" at bounding box center [328, 177] width 10 height 10
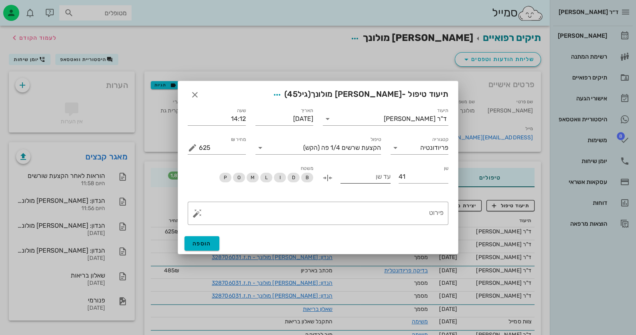
click at [349, 178] on input "עד שן" at bounding box center [366, 176] width 50 height 13
click at [349, 178] on input "48" at bounding box center [366, 176] width 50 height 13
type input "48"
drag, startPoint x: 193, startPoint y: 244, endPoint x: 209, endPoint y: 238, distance: 17.1
click at [193, 244] on span "הוספה" at bounding box center [202, 243] width 19 height 7
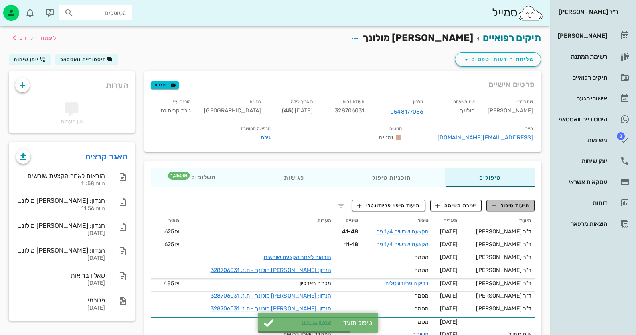
click at [507, 209] on span "תיעוד טיפול" at bounding box center [510, 205] width 37 height 7
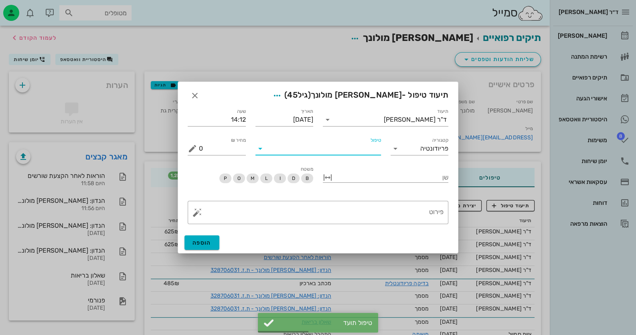
click at [355, 148] on input "טיפול" at bounding box center [324, 148] width 114 height 13
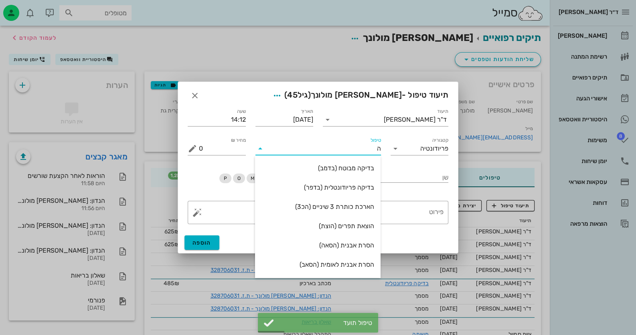
type input "הק"
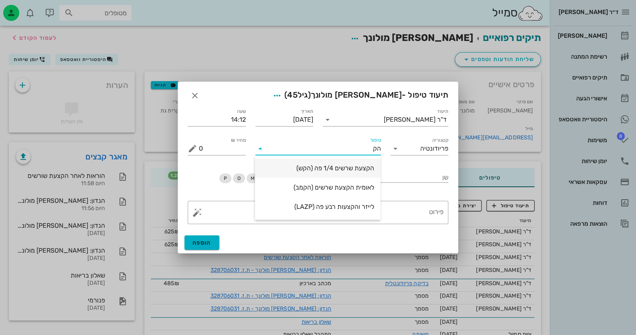
click at [350, 170] on div "הקצעת שרשים 1/4 פה (הקש)" at bounding box center [318, 168] width 113 height 8
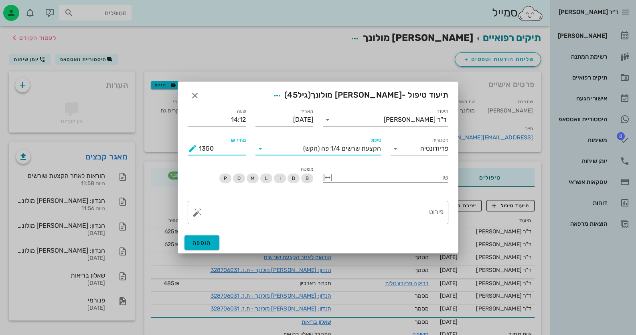
drag, startPoint x: 229, startPoint y: 150, endPoint x: 168, endPoint y: 150, distance: 60.2
click at [168, 150] on div "ד״ר [PERSON_NAME] רשימת המתנה תיקים רפואיים אישורי הגעה היסטוריית וואטסאפ 8 משי…" at bounding box center [318, 193] width 636 height 387
paste input "625"
type input "625"
click at [327, 176] on button "button" at bounding box center [328, 177] width 10 height 10
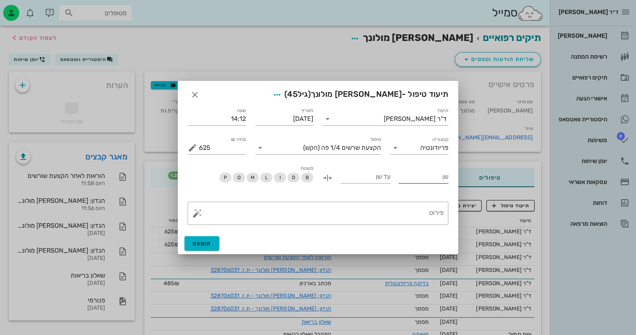
click at [419, 176] on input "שן" at bounding box center [424, 176] width 50 height 13
type input "31"
click at [367, 176] on input "עד שן" at bounding box center [366, 176] width 50 height 13
type input "38"
click at [197, 243] on span "הוספה" at bounding box center [202, 243] width 19 height 7
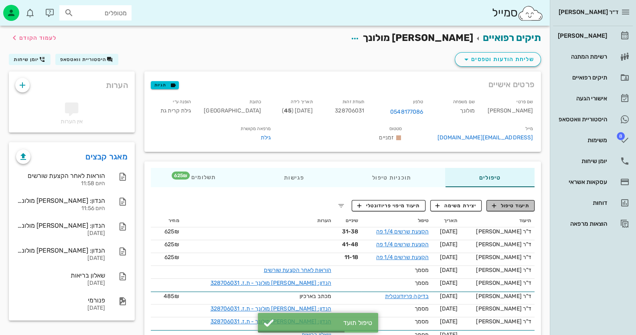
click at [511, 209] on span "תיעוד טיפול" at bounding box center [510, 205] width 37 height 7
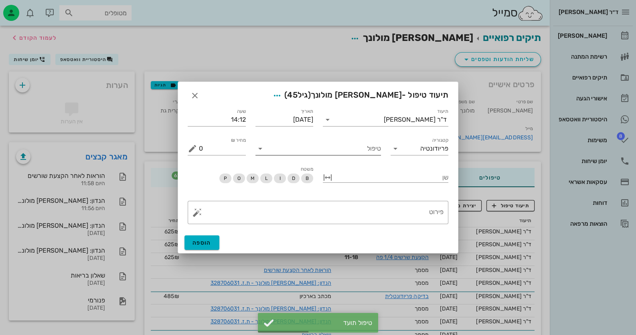
click at [365, 148] on input "טיפול" at bounding box center [324, 148] width 114 height 13
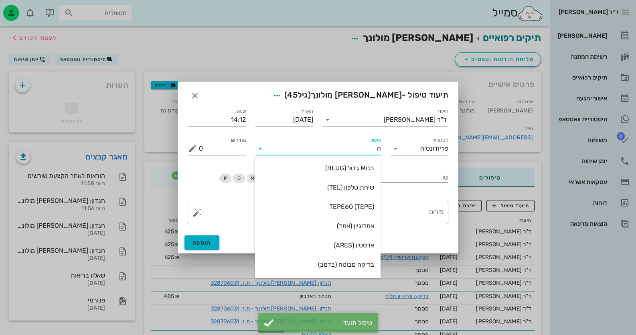
type input "הק"
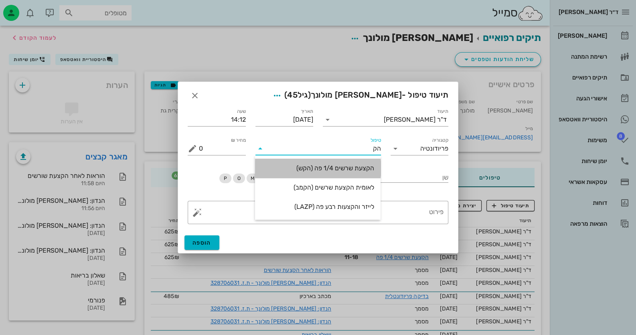
click at [337, 165] on div "הקצעת שרשים 1/4 פה (הקש)" at bounding box center [318, 168] width 113 height 8
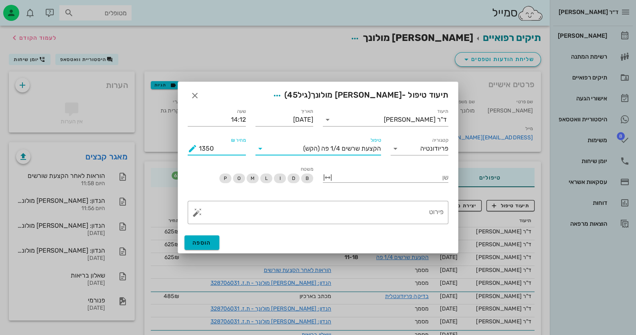
drag, startPoint x: 215, startPoint y: 149, endPoint x: 175, endPoint y: 148, distance: 40.5
click at [175, 148] on div "ד״ר [PERSON_NAME] רשימת המתנה תיקים רפואיים אישורי הגעה היסטוריית וואטסאפ 8 משי…" at bounding box center [318, 200] width 636 height 400
paste input "625"
type input "625"
click at [326, 181] on button "button" at bounding box center [328, 177] width 10 height 10
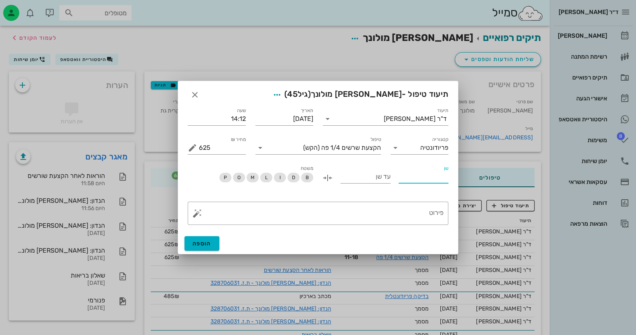
click at [434, 180] on input "שן" at bounding box center [424, 176] width 50 height 13
type input "31"
click at [374, 178] on input "עד שן" at bounding box center [366, 176] width 50 height 13
type input "38"
click at [185, 243] on button "הוספה" at bounding box center [201, 243] width 35 height 14
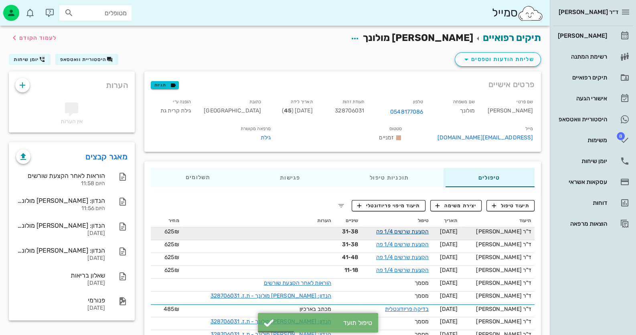
click at [387, 235] on link "הקצעת שרשים 1/4 פה" at bounding box center [402, 231] width 53 height 7
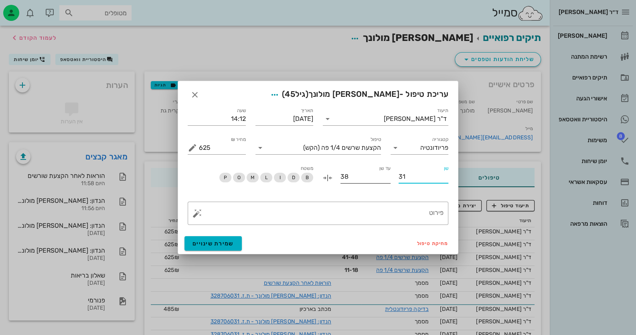
drag, startPoint x: 403, startPoint y: 176, endPoint x: 384, endPoint y: 176, distance: 18.9
click at [384, 176] on div "שן 31 עד שן 38" at bounding box center [386, 178] width 126 height 28
type input "21"
drag, startPoint x: 349, startPoint y: 176, endPoint x: 337, endPoint y: 176, distance: 12.0
click at [337, 176] on div "שן 21 עד שן 38" at bounding box center [386, 178] width 126 height 28
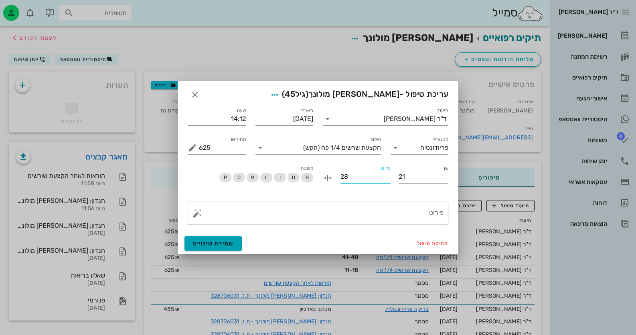
type input "28"
click at [217, 246] on span "שמירת שינויים" at bounding box center [213, 243] width 41 height 7
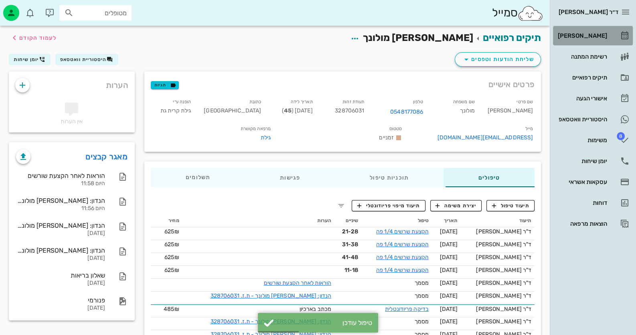
click at [608, 36] on link "[PERSON_NAME]" at bounding box center [593, 35] width 80 height 19
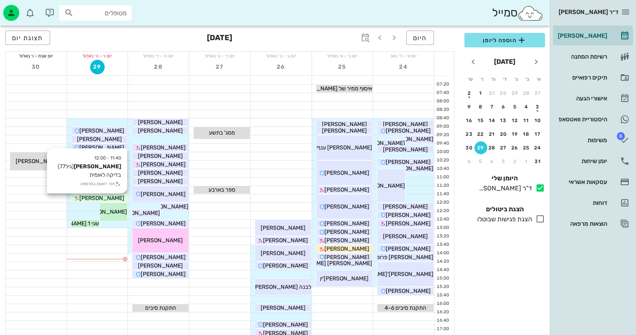
click at [114, 197] on span "[PERSON_NAME]" at bounding box center [101, 198] width 45 height 7
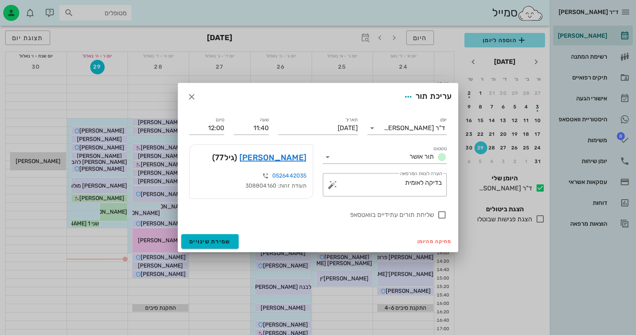
click at [115, 209] on div at bounding box center [318, 167] width 636 height 335
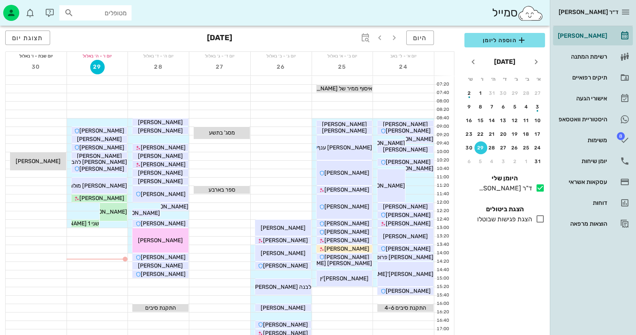
click at [115, 209] on span "[PERSON_NAME] 1 [PERSON_NAME] 1" at bounding box center [78, 211] width 98 height 7
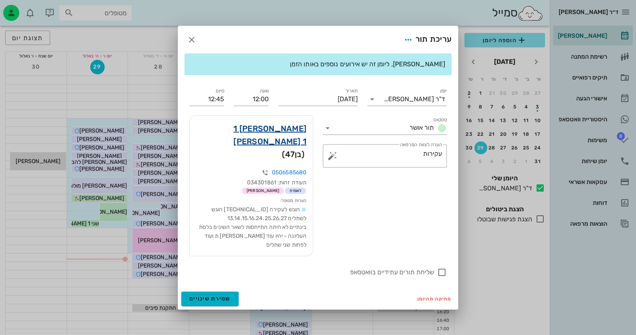
click at [293, 140] on link "[PERSON_NAME] 1 [PERSON_NAME] 1" at bounding box center [251, 135] width 110 height 26
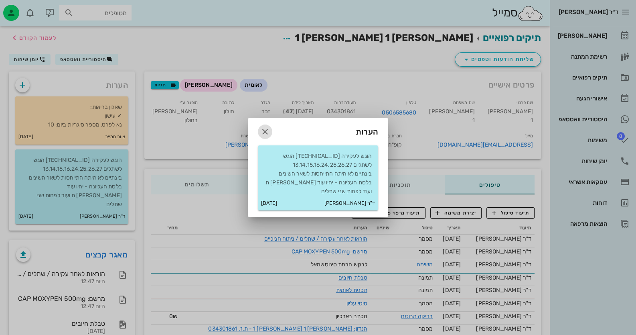
click at [262, 133] on icon "button" at bounding box center [265, 132] width 10 height 10
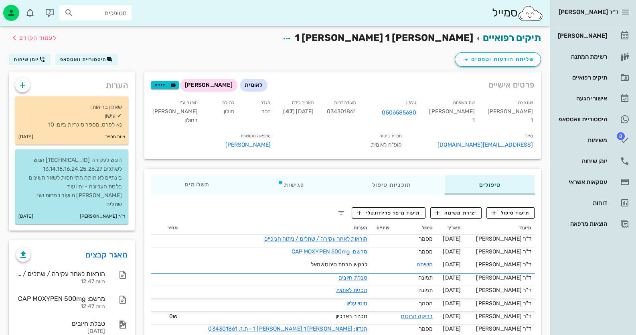
click at [70, 209] on div "ד"ר [PERSON_NAME] [DATE]" at bounding box center [71, 216] width 113 height 15
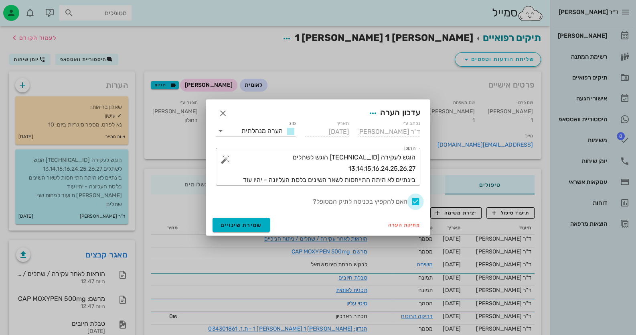
click at [415, 200] on div at bounding box center [416, 202] width 14 height 14
checkbox input "false"
click at [225, 225] on span "שמירת שינויים" at bounding box center [241, 224] width 41 height 7
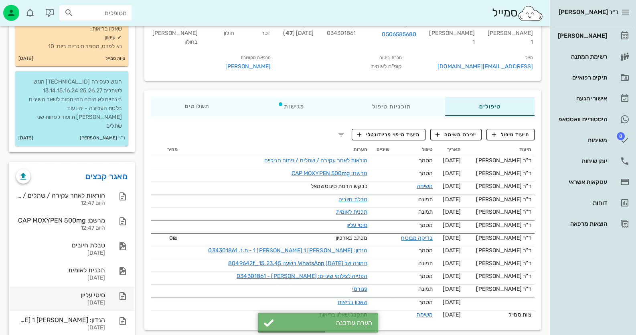
scroll to position [80, 0]
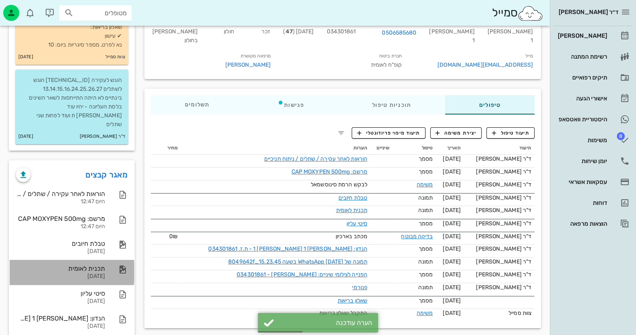
click at [96, 264] on div "תכנית לאומית" at bounding box center [60, 268] width 89 height 8
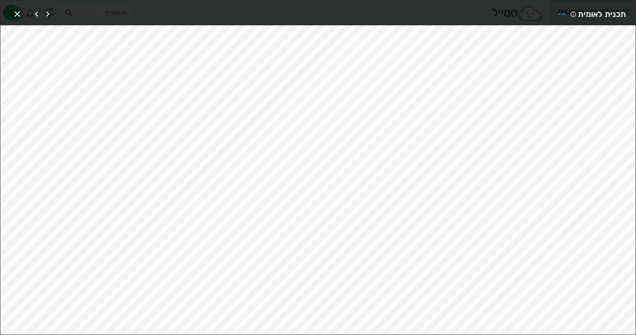
click at [16, 12] on icon "button" at bounding box center [17, 14] width 10 height 10
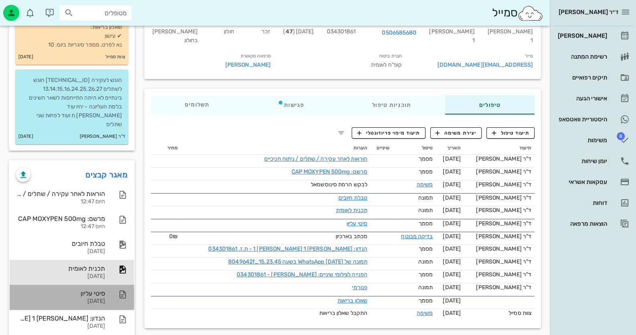
click at [101, 298] on div "[DATE]" at bounding box center [60, 301] width 89 height 7
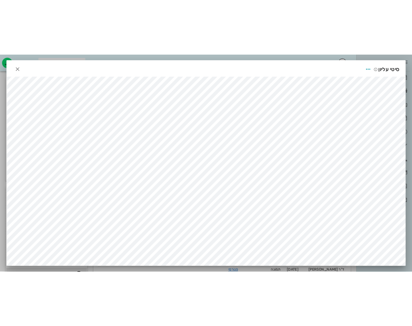
scroll to position [0, 0]
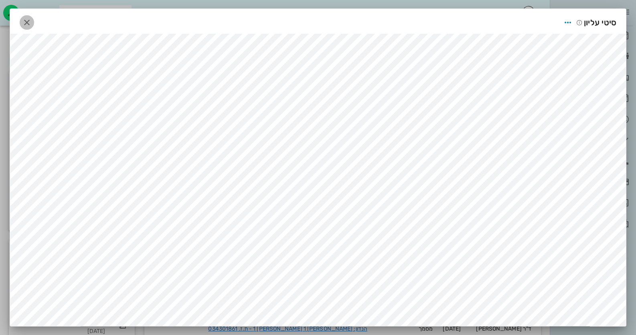
click at [31, 15] on button "button" at bounding box center [27, 22] width 14 height 14
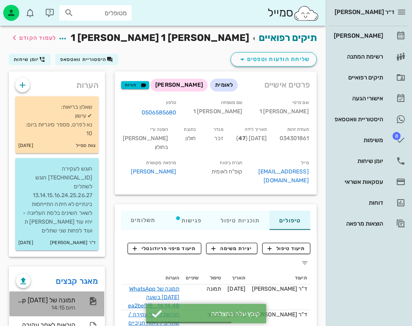
click at [75, 296] on div "תמונה של WhatsApp [DATE] בשעה 14.14.48_ea2be5f8" at bounding box center [45, 300] width 59 height 8
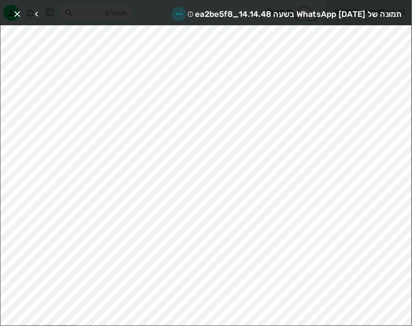
click at [174, 11] on icon "button" at bounding box center [179, 14] width 10 height 10
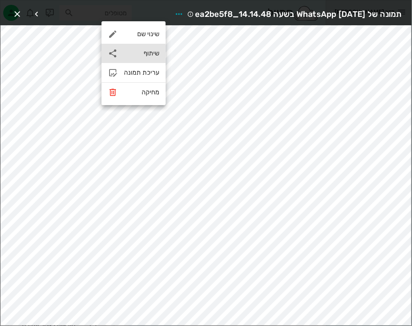
click at [148, 44] on div "שיתוף" at bounding box center [133, 53] width 64 height 19
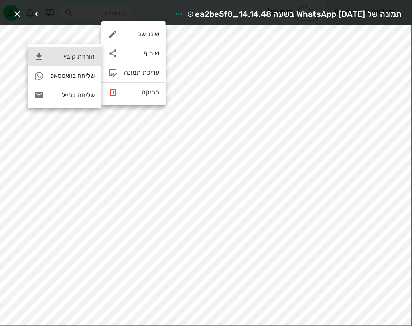
click at [83, 63] on div "הורדת קובץ" at bounding box center [64, 56] width 73 height 19
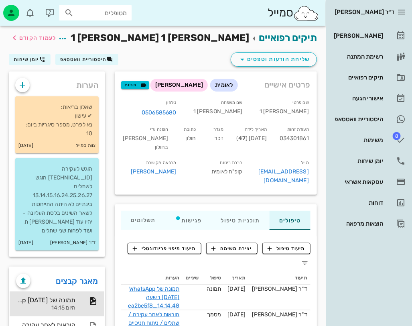
click at [280, 135] on span "034301861" at bounding box center [294, 138] width 29 height 7
copy span "034301861"
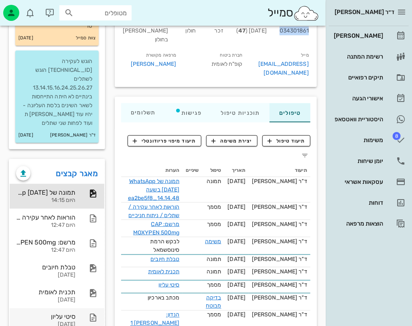
scroll to position [120, 0]
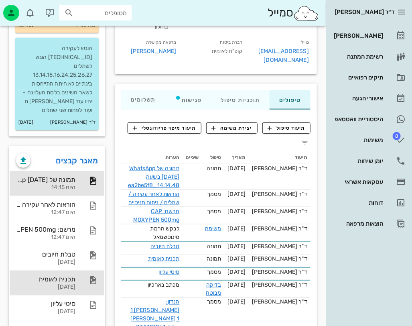
click at [75, 275] on div "תכנית לאומית" at bounding box center [45, 279] width 59 height 8
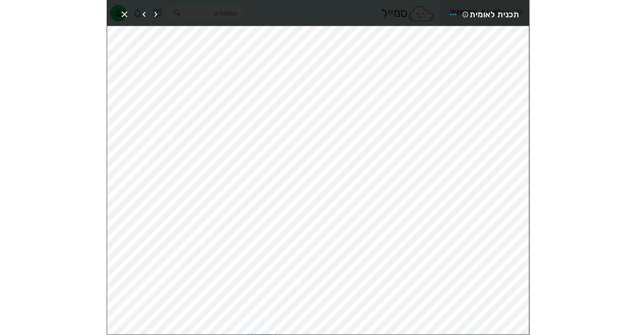
scroll to position [106, 0]
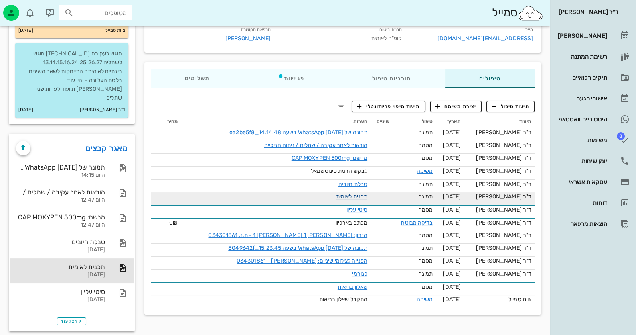
click at [359, 200] on link "תכנית לאומית" at bounding box center [351, 196] width 31 height 7
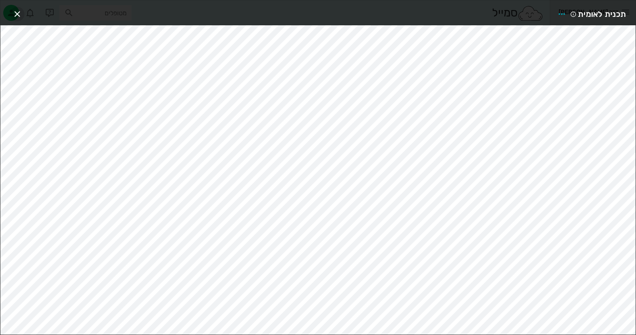
click at [19, 11] on icon "button" at bounding box center [17, 14] width 10 height 10
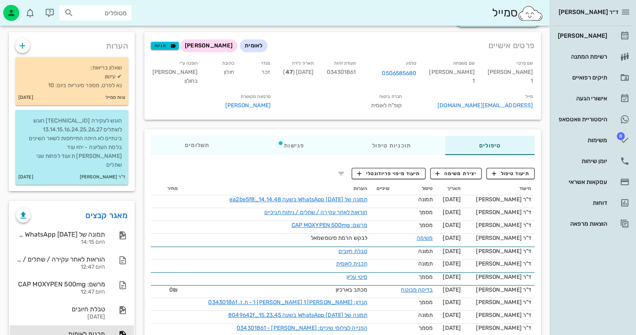
scroll to position [26, 0]
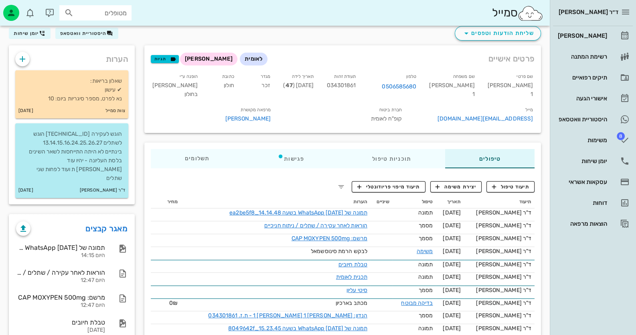
click at [356, 87] on span "034301861" at bounding box center [340, 85] width 29 height 7
copy span "034301861"
click at [24, 223] on icon "button" at bounding box center [23, 228] width 10 height 10
click at [26, 60] on icon "button" at bounding box center [23, 59] width 10 height 10
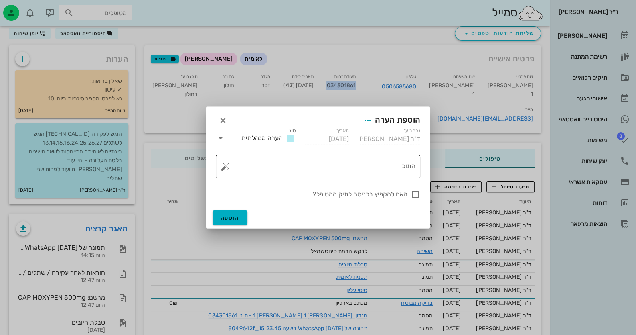
click at [220, 168] on div "​ התוכן" at bounding box center [318, 166] width 205 height 23
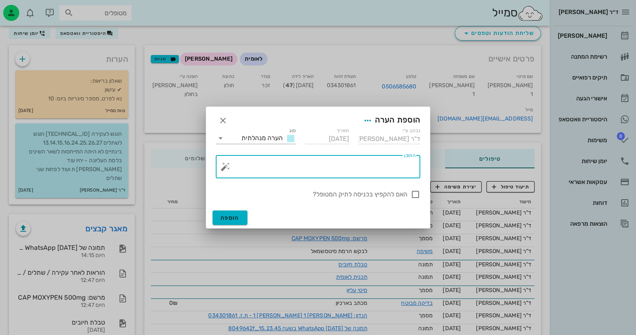
click at [226, 167] on button "button" at bounding box center [226, 167] width 10 height 10
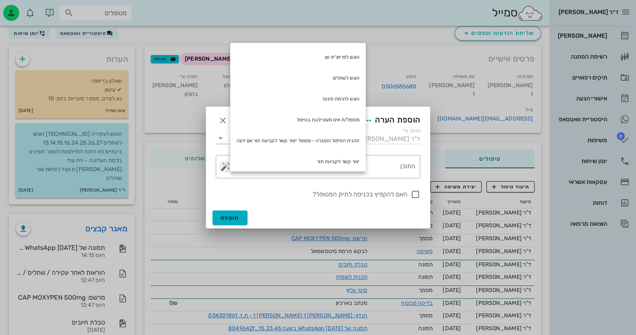
scroll to position [128, 0]
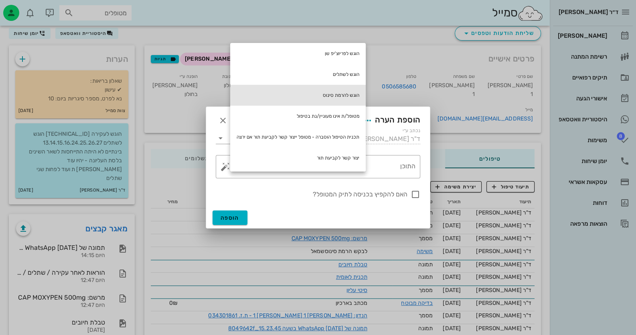
click at [338, 93] on div "הוגש להרמת סינוס" at bounding box center [298, 95] width 136 height 21
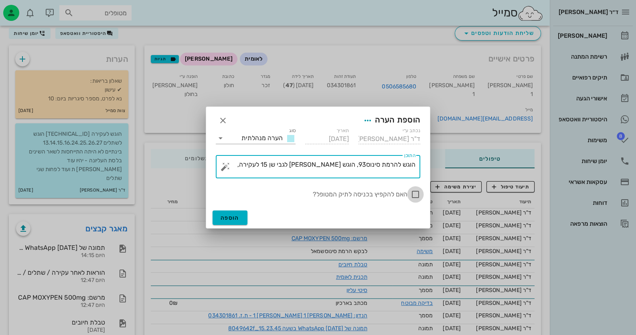
type textarea "הוגש להרמת סינוס93, הוגש [PERSON_NAME] לגבי שן 15 לעקירה,"
click at [420, 195] on div at bounding box center [416, 194] width 14 height 14
checkbox input "true"
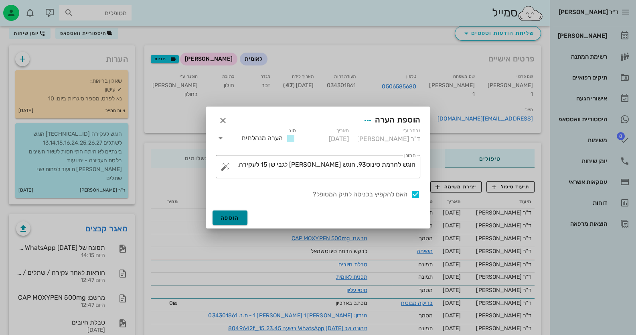
click at [220, 221] on button "הוספה" at bounding box center [230, 217] width 35 height 14
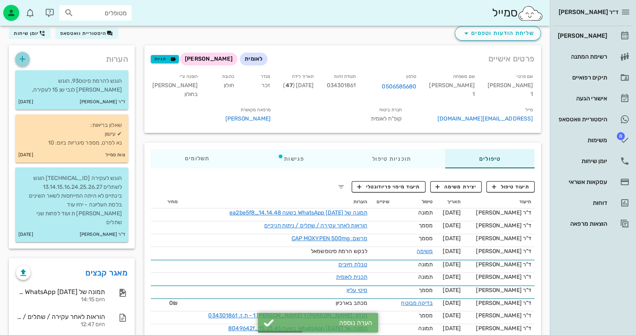
click at [22, 62] on icon "button" at bounding box center [23, 59] width 10 height 10
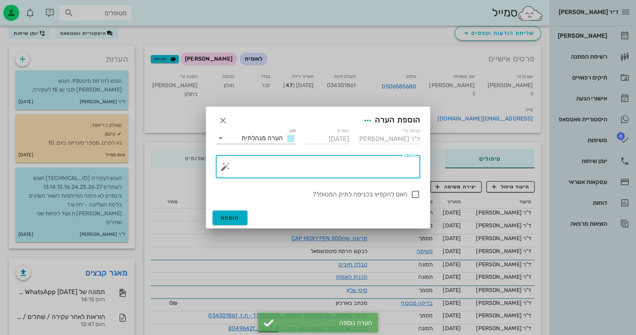
click at [349, 169] on textarea "התוכן" at bounding box center [321, 168] width 189 height 19
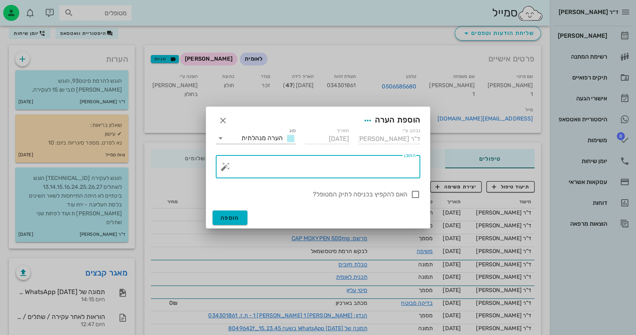
click at [227, 167] on button "button" at bounding box center [226, 167] width 10 height 10
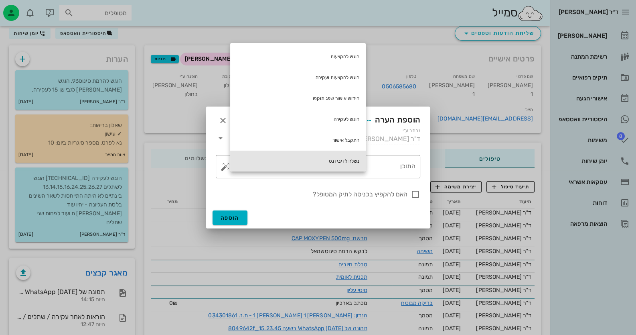
click at [355, 160] on div "נשלח לדיבידנט" at bounding box center [298, 160] width 136 height 21
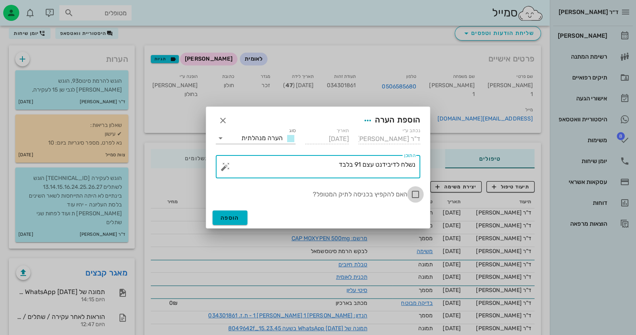
type textarea "נשלח לדיבידנט עצם 91 בלבד"
click at [415, 194] on div at bounding box center [416, 194] width 14 height 14
checkbox input "true"
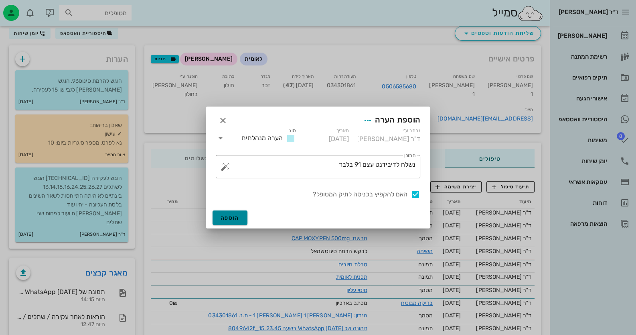
click at [230, 219] on span "הוספה" at bounding box center [230, 217] width 19 height 7
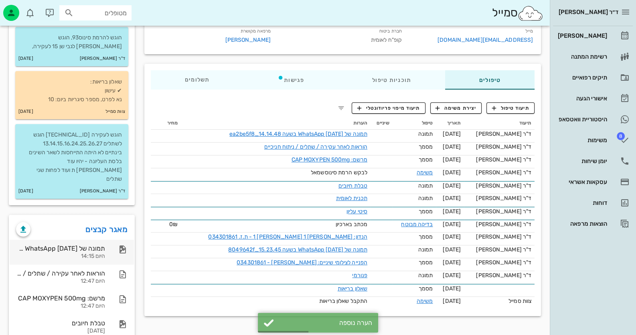
scroll to position [106, 0]
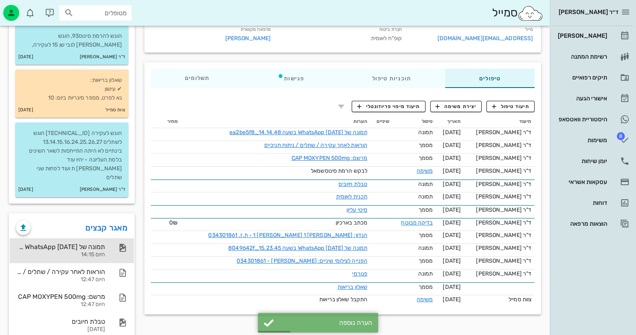
click at [100, 243] on div "תמונה של WhatsApp [DATE] בשעה 14.14.48_ea2be5f8" at bounding box center [60, 247] width 89 height 8
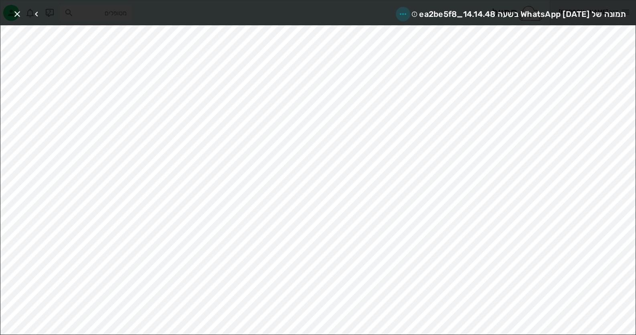
click at [398, 9] on icon "button" at bounding box center [403, 14] width 10 height 10
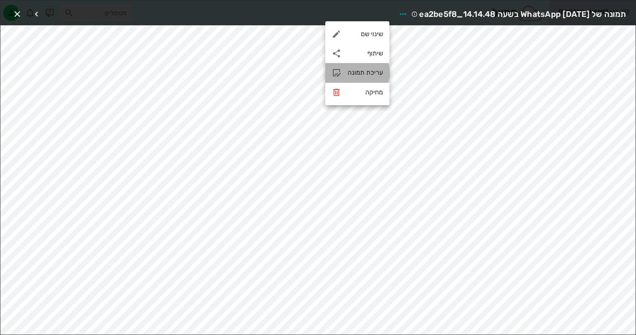
click at [373, 76] on div "עריכת תמונה" at bounding box center [365, 73] width 35 height 8
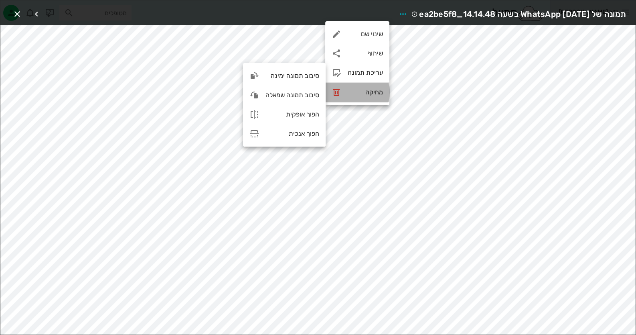
click at [333, 94] on icon at bounding box center [337, 92] width 10 height 10
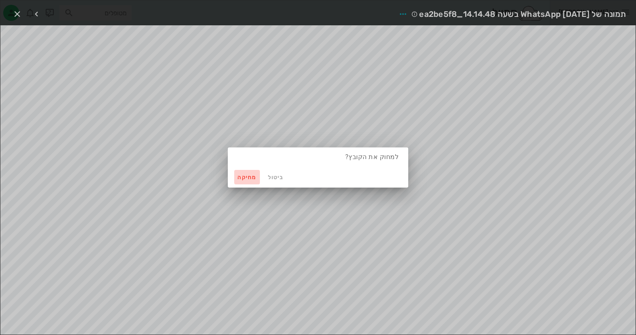
click at [251, 178] on span "מחיקה" at bounding box center [246, 177] width 19 height 7
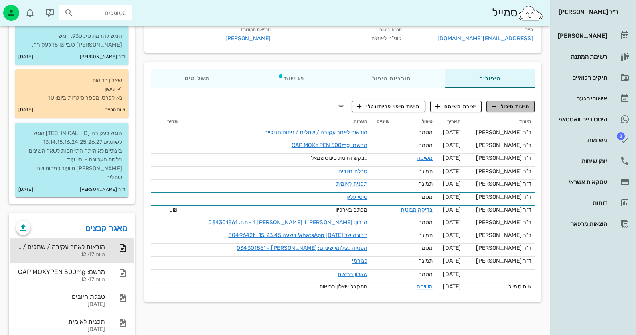
click at [523, 109] on button "תיעוד טיפול" at bounding box center [511, 106] width 48 height 11
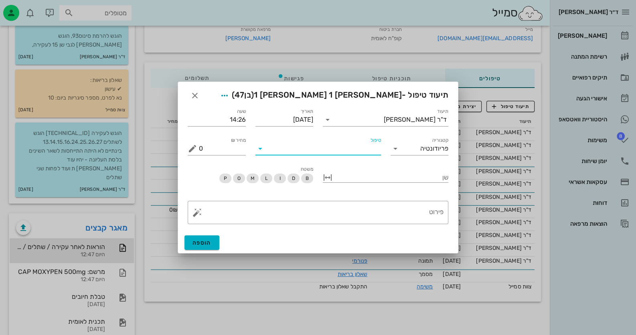
click at [359, 152] on input "טיפול" at bounding box center [324, 148] width 114 height 13
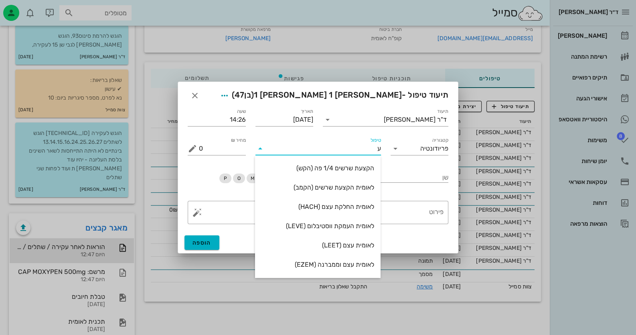
type input "עק"
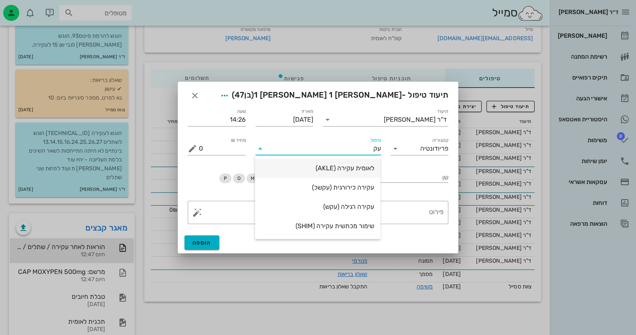
click at [359, 170] on div "לאומית עקירה (AKLE)" at bounding box center [318, 168] width 113 height 8
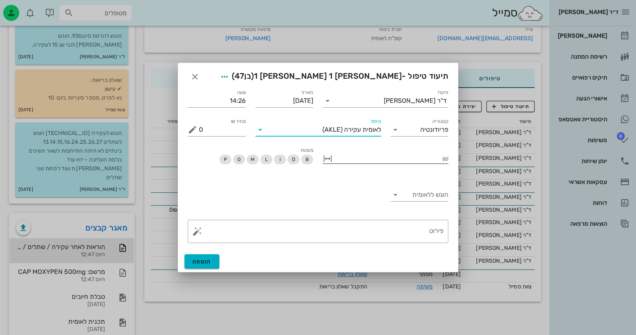
click at [401, 158] on div at bounding box center [391, 157] width 114 height 10
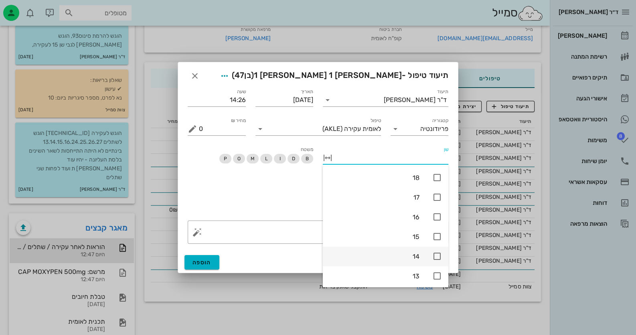
click at [439, 253] on icon at bounding box center [437, 256] width 10 height 10
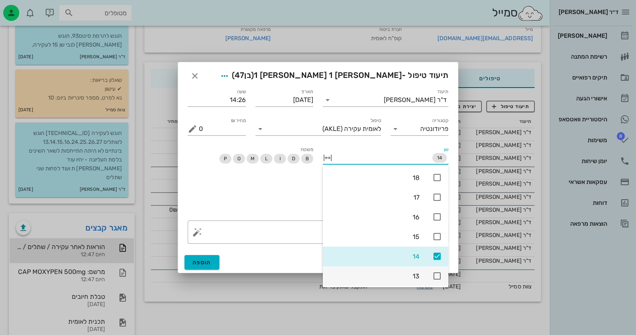
click at [436, 273] on icon at bounding box center [437, 276] width 10 height 10
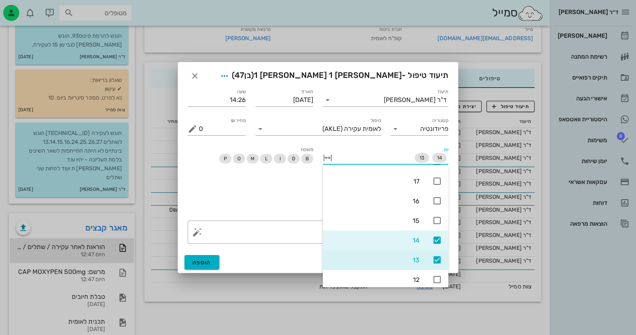
scroll to position [16, 0]
click at [314, 232] on textarea "פירוט" at bounding box center [321, 233] width 245 height 19
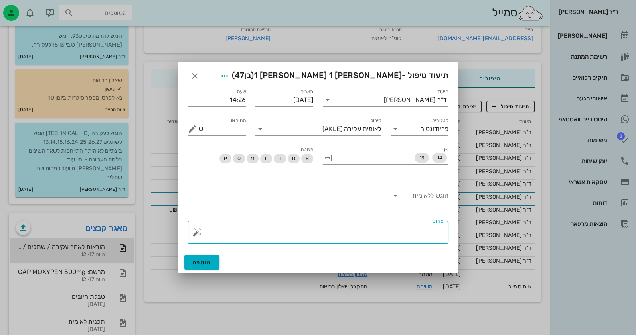
click at [419, 197] on input "הוגש ללאומית" at bounding box center [425, 195] width 45 height 13
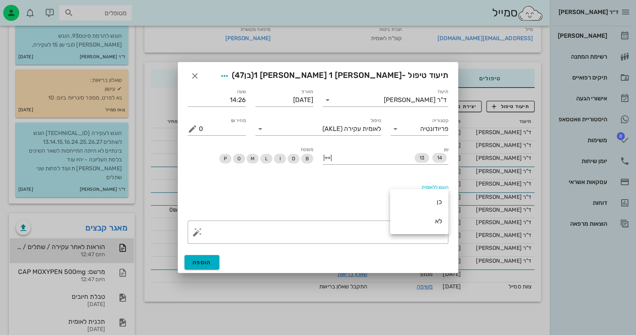
click at [419, 197] on div "כן" at bounding box center [419, 201] width 45 height 17
click at [211, 262] on button "הוספה" at bounding box center [201, 262] width 35 height 14
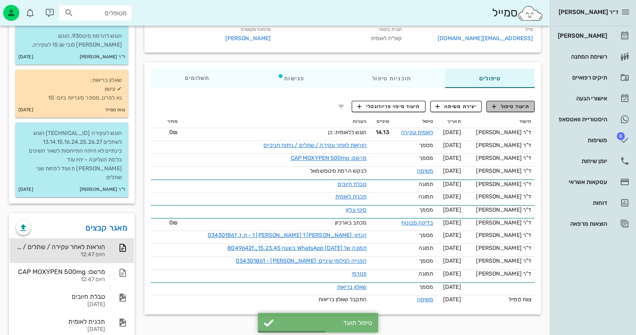
click at [515, 110] on span "תיעוד טיפול" at bounding box center [510, 106] width 37 height 7
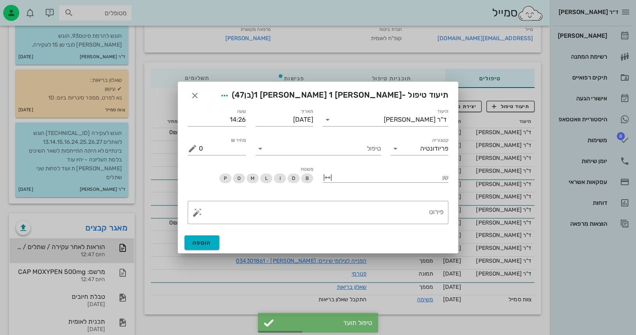
click at [382, 147] on div "טיפול" at bounding box center [318, 145] width 135 height 29
click at [371, 154] on input "טיפול" at bounding box center [324, 148] width 114 height 13
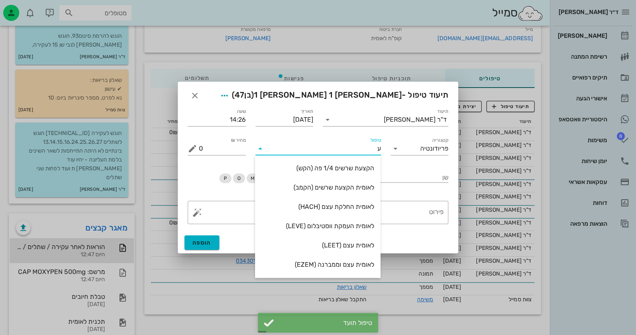
type input "עק"
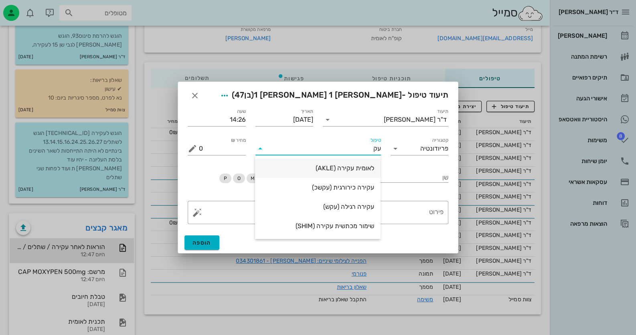
click at [364, 174] on div "לאומית עקירה (AKLE)" at bounding box center [318, 167] width 113 height 17
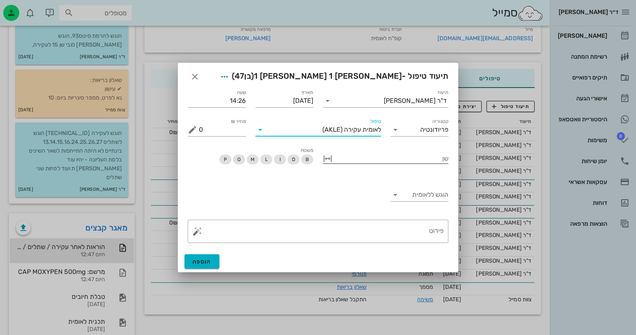
click at [432, 159] on div at bounding box center [391, 157] width 114 height 10
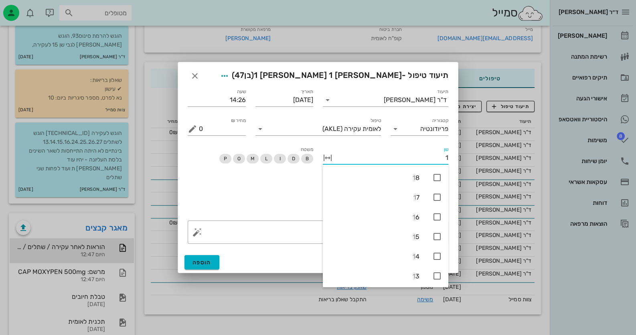
type input "15"
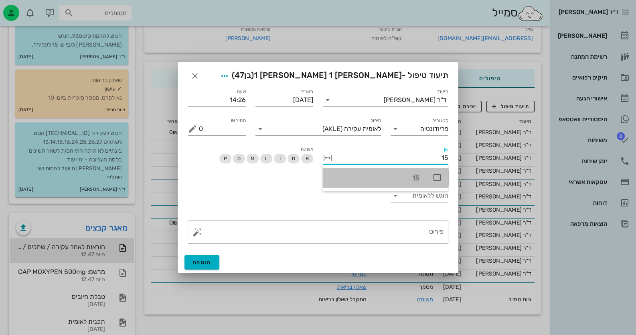
click at [439, 176] on icon at bounding box center [437, 177] width 10 height 10
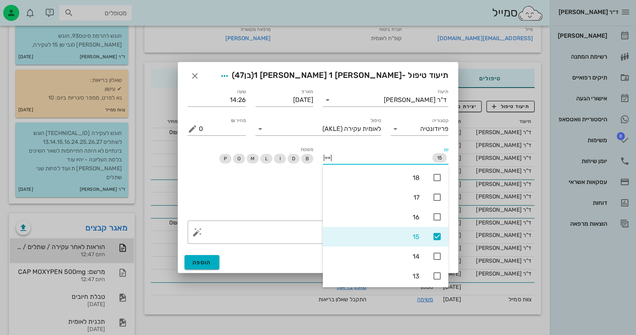
click at [274, 179] on div "הוגש ללאומית" at bounding box center [318, 197] width 270 height 38
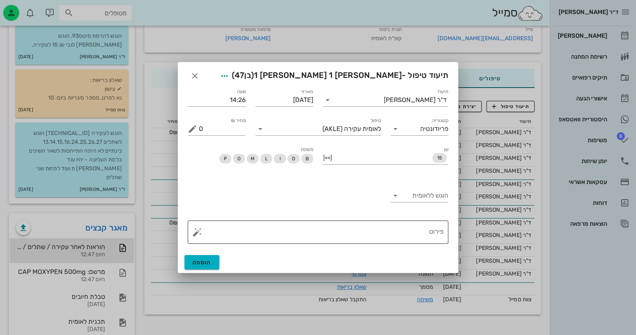
click at [199, 233] on button "button" at bounding box center [198, 232] width 10 height 10
click at [225, 210] on div "טיפול שבוצע" at bounding box center [219, 216] width 52 height 16
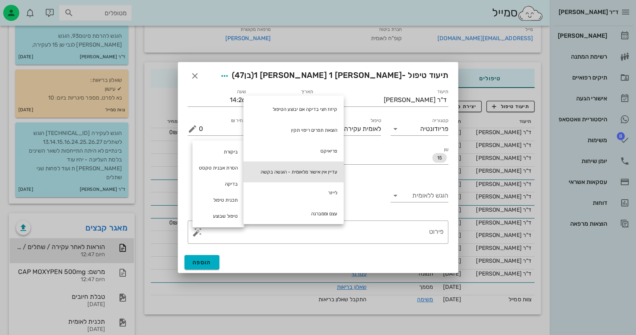
click at [319, 176] on div "עדיין אין אישור מלאומית - הוגשה בקשה" at bounding box center [293, 171] width 100 height 21
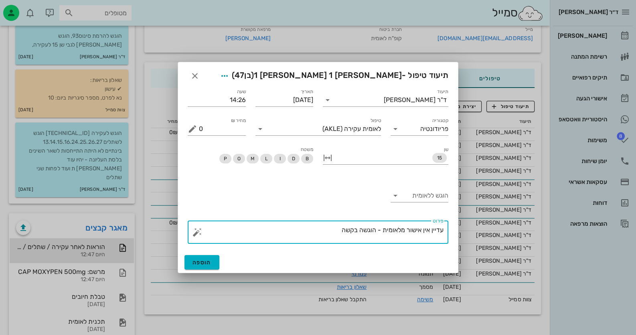
click at [347, 228] on textarea "עדיין אין אישור מלאומית - הוגשה בקשה" at bounding box center [321, 233] width 245 height 19
type textarea "עדיין אין אישור מלאומית - הוגש [PERSON_NAME]"
click at [207, 260] on span "הוספה" at bounding box center [202, 262] width 19 height 7
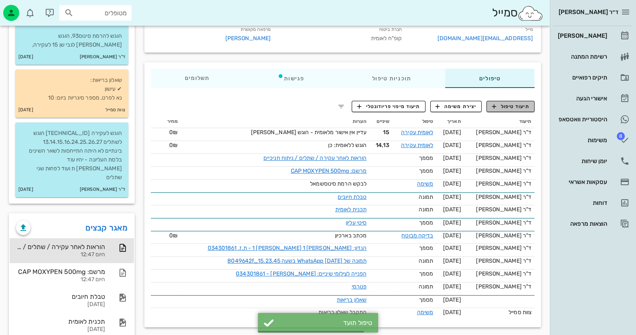
click at [521, 110] on span "תיעוד טיפול" at bounding box center [510, 106] width 37 height 7
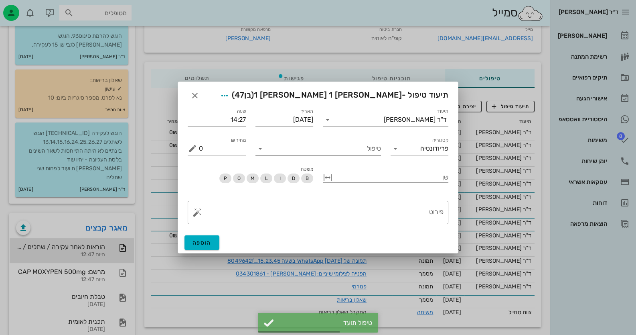
click at [367, 146] on input "טיפול" at bounding box center [324, 148] width 114 height 13
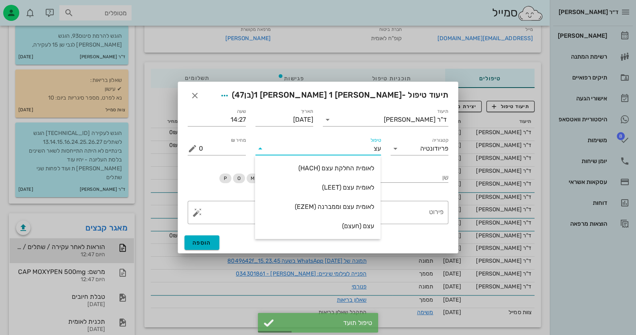
type input "עצם"
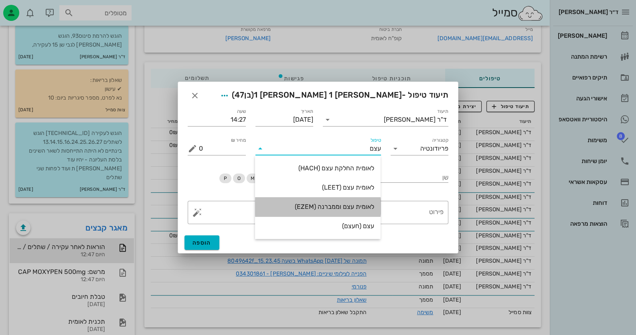
click at [345, 203] on div "לאומית עצם וממברנה (EZEM)" at bounding box center [318, 207] width 113 height 8
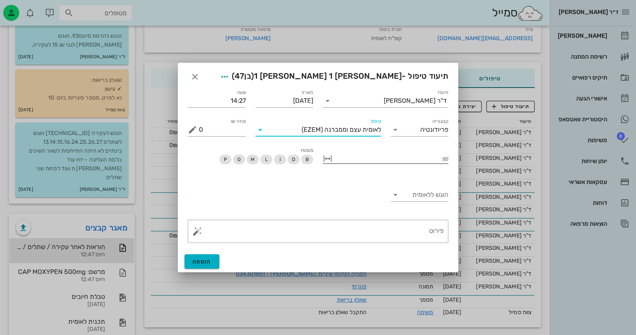
click at [395, 158] on div at bounding box center [391, 157] width 114 height 10
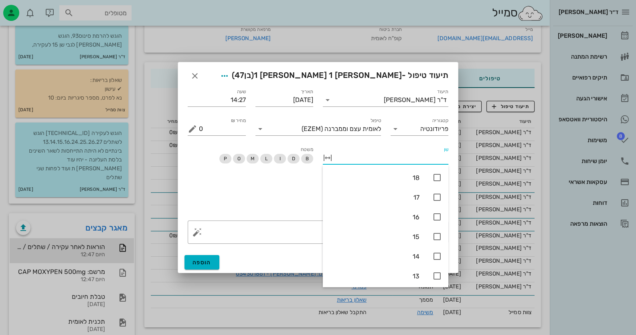
click at [207, 199] on div "הוגש ללאומית" at bounding box center [318, 197] width 270 height 38
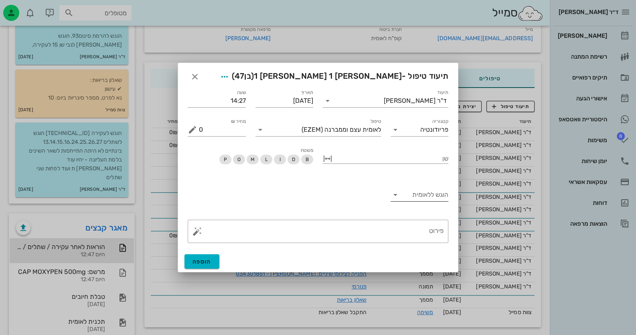
click at [438, 196] on input "הוגש ללאומית" at bounding box center [425, 194] width 45 height 13
click at [439, 209] on div "כן" at bounding box center [419, 200] width 45 height 17
click at [416, 239] on textarea "פירוט" at bounding box center [321, 232] width 245 height 19
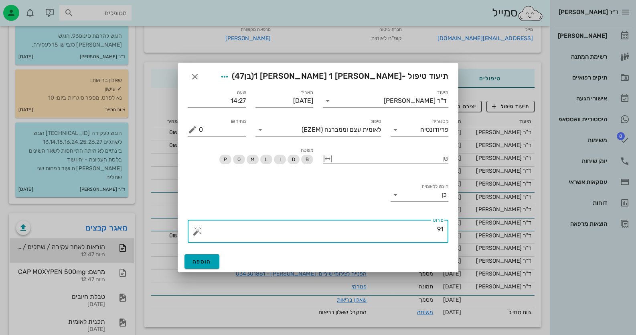
type textarea "91"
click at [196, 263] on span "הוספה" at bounding box center [202, 261] width 19 height 7
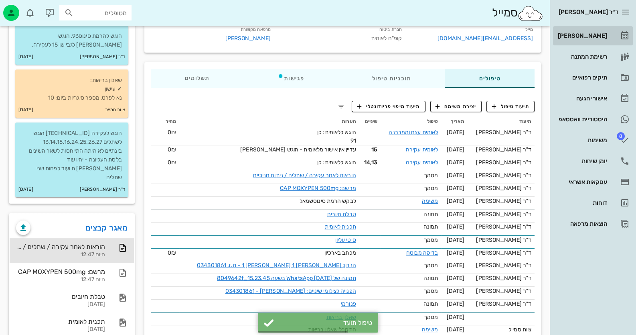
click at [604, 41] on div "[PERSON_NAME]" at bounding box center [581, 35] width 51 height 13
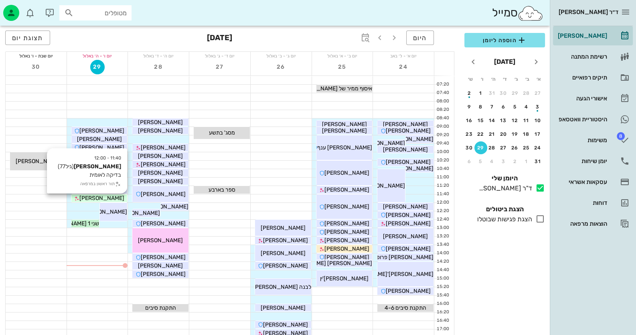
click at [114, 194] on div "[PERSON_NAME]" at bounding box center [99, 198] width 56 height 8
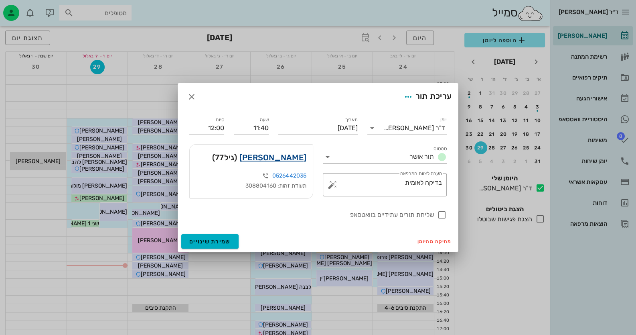
click at [270, 160] on link "[PERSON_NAME]" at bounding box center [272, 157] width 67 height 13
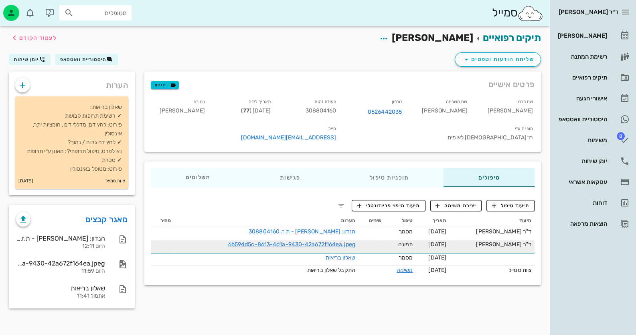
click at [298, 240] on td "6b594d5c-8613-4d1a-9430-42a672f164ea.jpeg" at bounding box center [266, 246] width 184 height 13
click at [298, 241] on link "6b594d5c-8613-4d1a-9430-42a672f164ea.jpeg" at bounding box center [291, 244] width 127 height 7
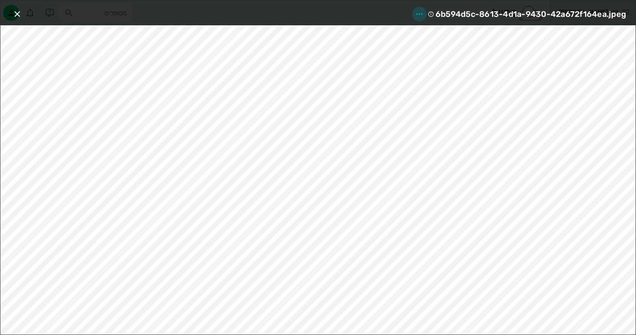
click at [422, 12] on icon "button" at bounding box center [420, 14] width 10 height 10
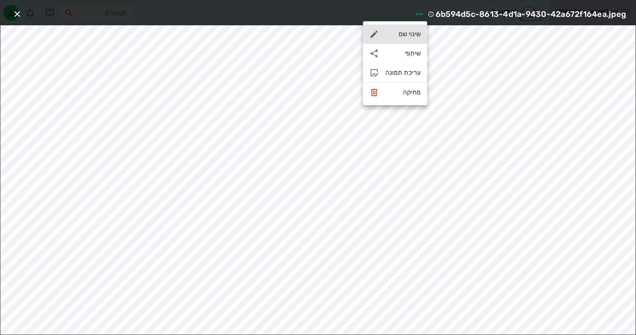
click at [417, 34] on div "שינוי שם" at bounding box center [402, 34] width 35 height 8
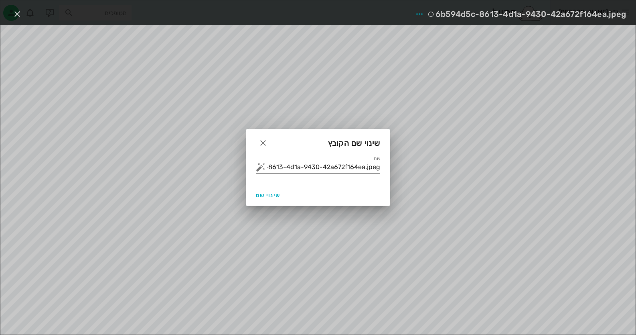
click at [349, 172] on input "6b594d5c-8613-4d1a-9430-42a672f164ea.jpeg" at bounding box center [323, 166] width 113 height 13
click at [260, 168] on button "button" at bounding box center [261, 167] width 10 height 10
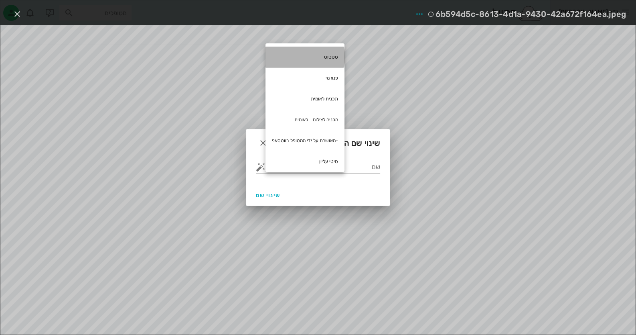
click at [341, 60] on div "סטטוס" at bounding box center [305, 57] width 79 height 21
type input "סטטוס"
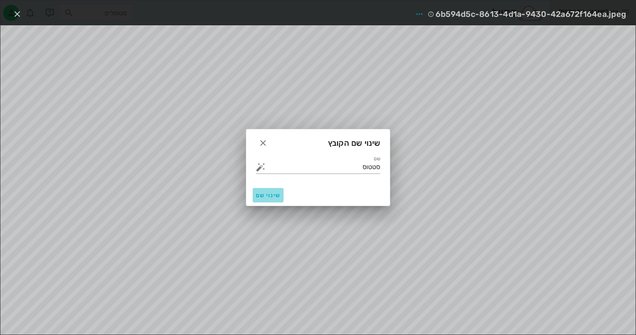
click at [262, 194] on span "שינוי שם" at bounding box center [268, 195] width 24 height 7
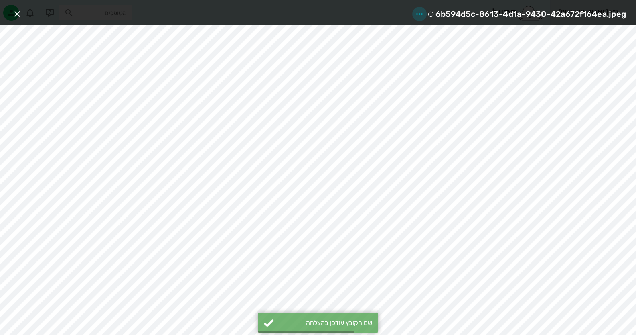
click at [417, 9] on icon "button" at bounding box center [420, 14] width 10 height 10
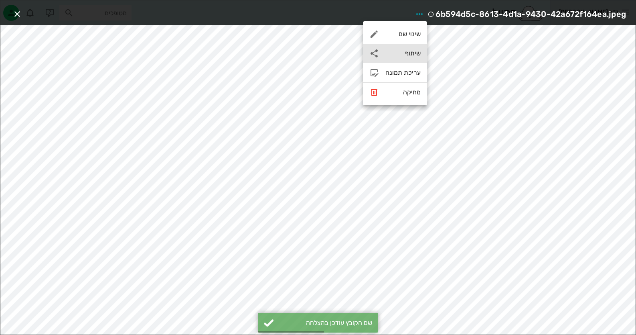
click at [411, 56] on div "שיתוף" at bounding box center [402, 53] width 35 height 8
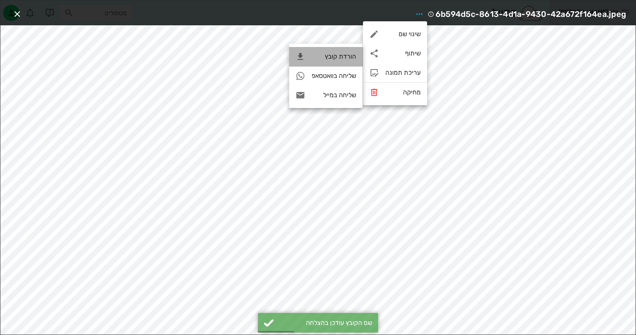
click at [357, 56] on div "הורדת קובץ" at bounding box center [325, 56] width 73 height 19
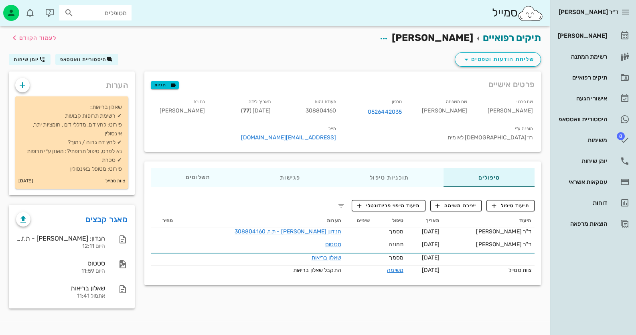
click at [336, 107] on span "308804160" at bounding box center [320, 110] width 31 height 7
copy span "308804160"
click at [515, 202] on span "תיעוד טיפול" at bounding box center [510, 205] width 37 height 7
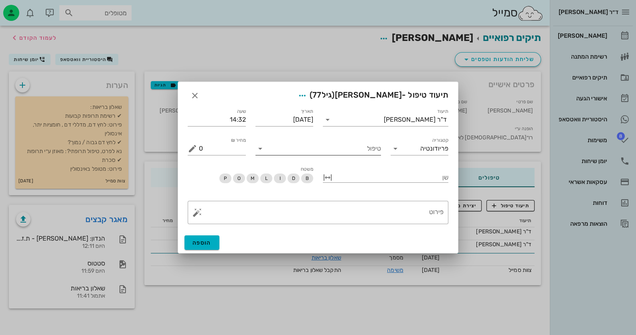
click at [346, 152] on input "טיפול" at bounding box center [324, 148] width 114 height 13
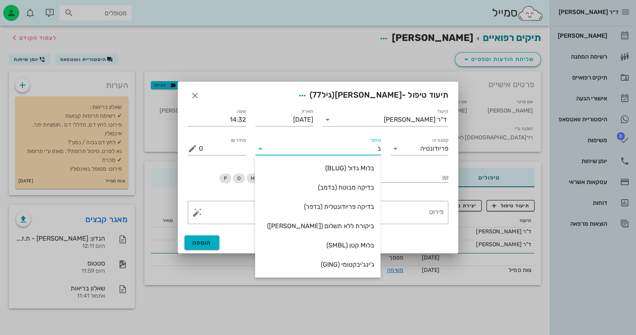
type input "בד"
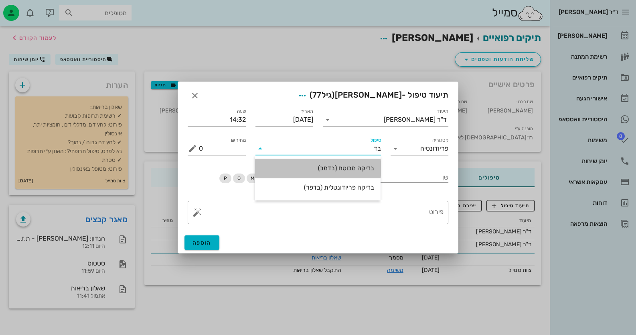
click at [346, 171] on div "בדיקה מבוטח (בדמב)" at bounding box center [318, 168] width 113 height 8
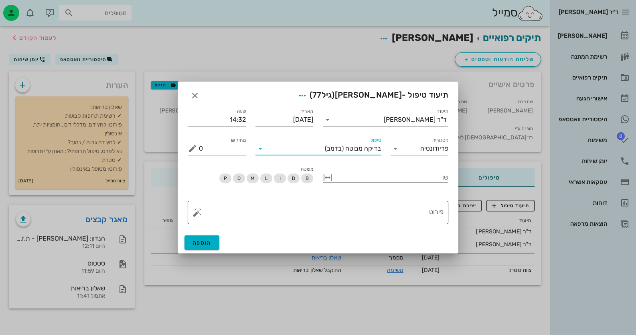
click at [195, 214] on button "button" at bounding box center [198, 212] width 10 height 10
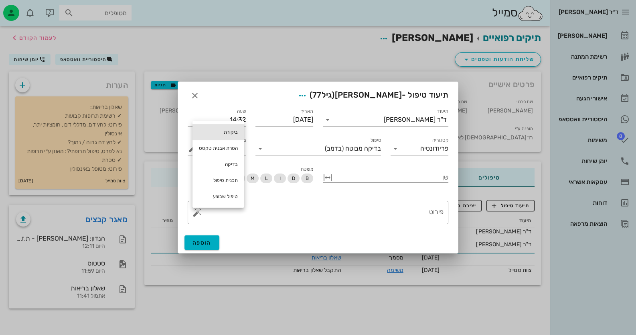
click at [214, 134] on div "ביקורת" at bounding box center [219, 132] width 52 height 16
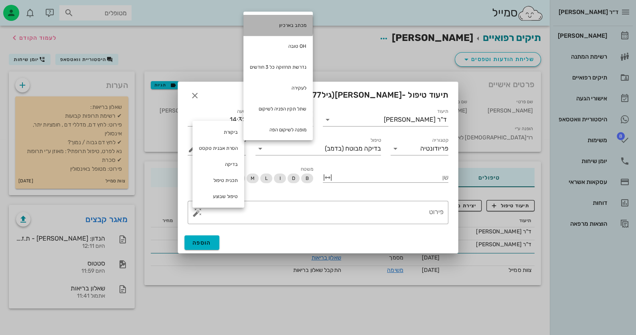
click at [299, 20] on div "מכתב בארכיון" at bounding box center [277, 25] width 69 height 21
type textarea "מכתב בארכיון"
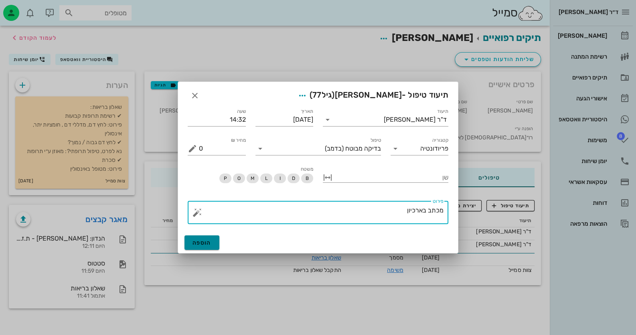
click at [206, 238] on button "הוספה" at bounding box center [201, 242] width 35 height 14
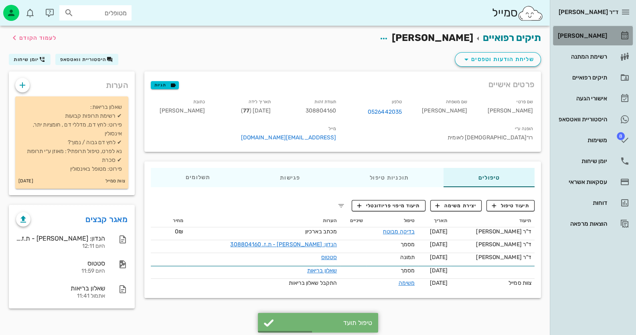
click at [625, 41] on link "[PERSON_NAME]" at bounding box center [593, 35] width 80 height 19
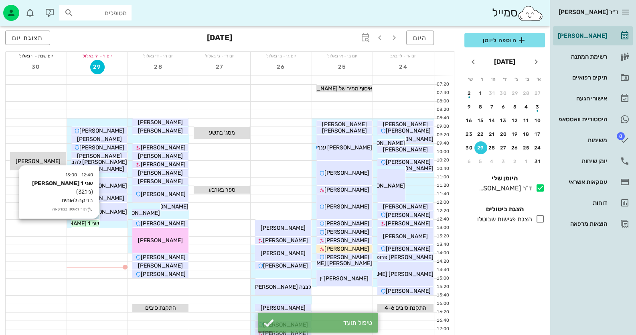
click at [95, 223] on span "שני 1 [PERSON_NAME]" at bounding box center [70, 223] width 57 height 7
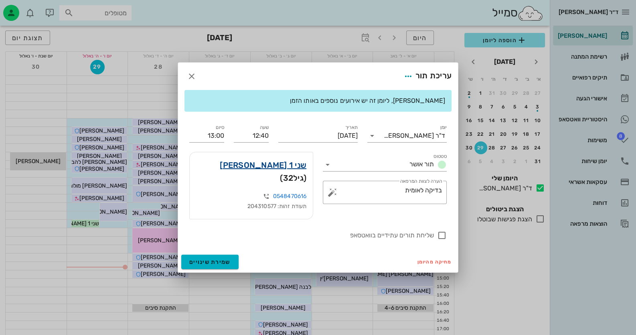
click at [298, 168] on link "שני 1 [PERSON_NAME]" at bounding box center [263, 164] width 87 height 13
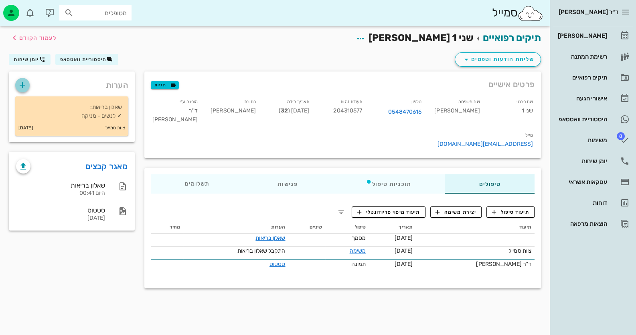
click at [20, 80] on icon "button" at bounding box center [23, 85] width 10 height 10
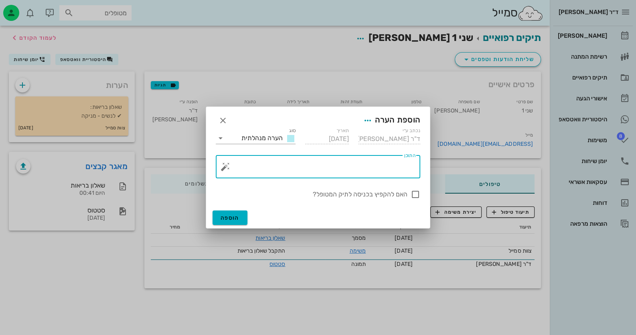
click at [354, 172] on textarea "התוכן" at bounding box center [321, 168] width 189 height 19
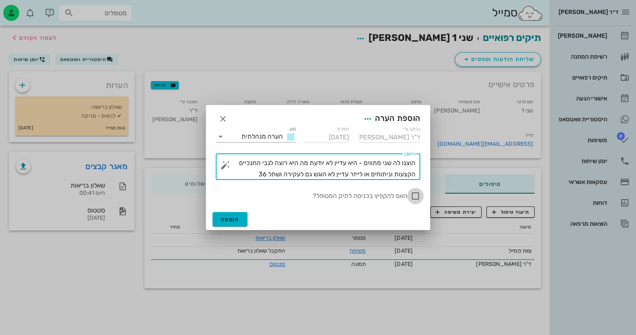
type textarea "הוצגו לה שני מתווים - היא עדיין לא יודעת מה היא רוצה לגבי החנכיים הקצעות וניתוח…"
click at [412, 195] on div at bounding box center [416, 196] width 14 height 14
checkbox input "true"
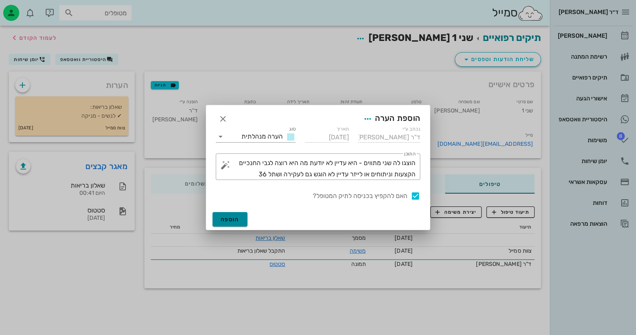
click at [236, 217] on span "הוספה" at bounding box center [230, 219] width 19 height 7
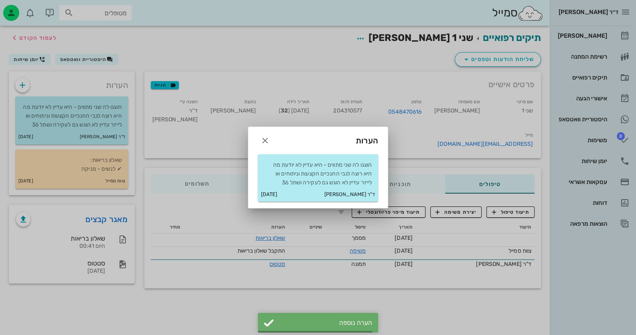
click at [514, 182] on div at bounding box center [318, 167] width 636 height 335
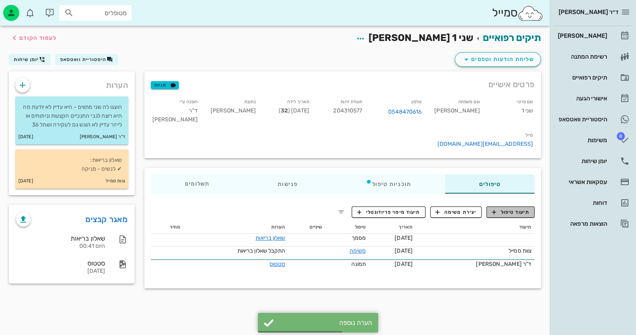
click at [502, 208] on span "תיעוד טיפול" at bounding box center [510, 211] width 37 height 7
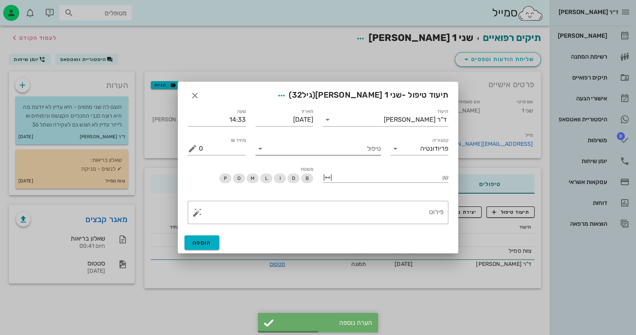
click at [302, 147] on input "טיפול" at bounding box center [324, 148] width 114 height 13
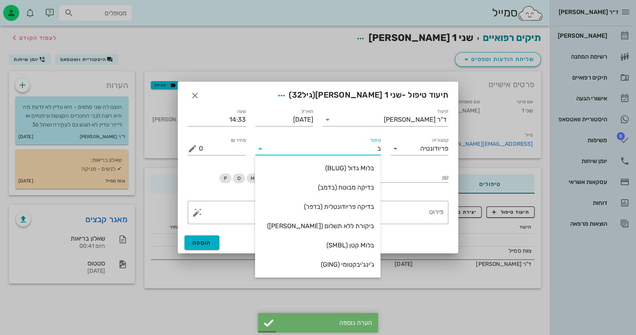
type input "בד"
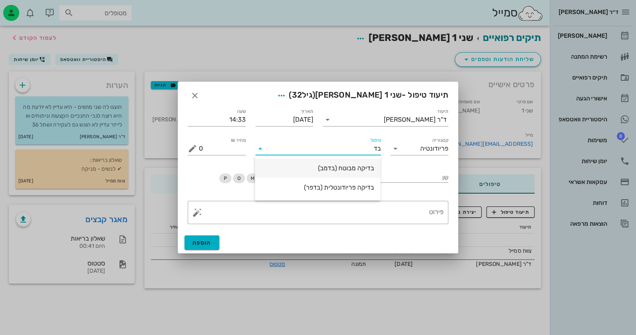
click at [322, 167] on div "בדיקה מבוטח (בדמב)" at bounding box center [318, 168] width 113 height 8
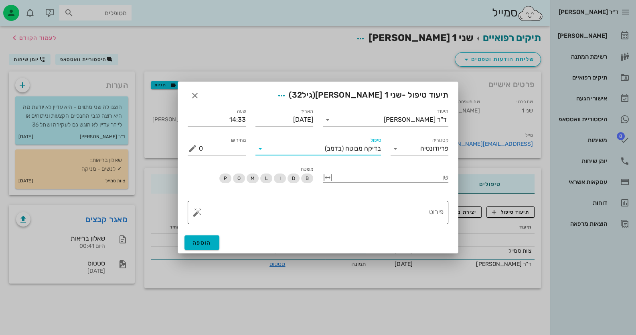
click at [196, 214] on button "button" at bounding box center [198, 212] width 10 height 10
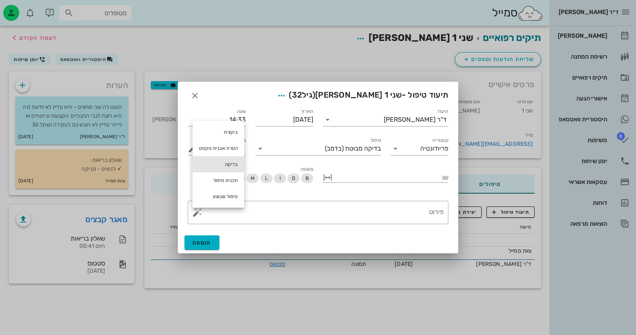
click at [221, 162] on div "בדיקה" at bounding box center [219, 164] width 52 height 16
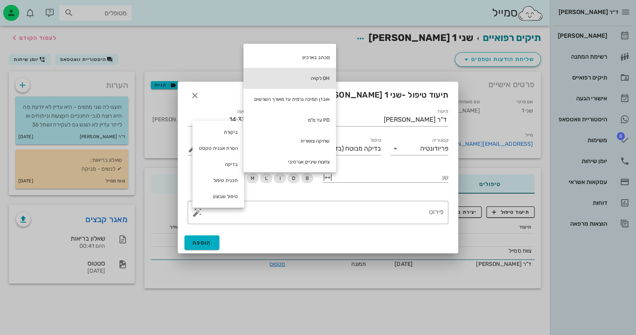
click at [307, 75] on div "OH לקויה" at bounding box center [289, 78] width 93 height 21
type textarea "OH לקויה"
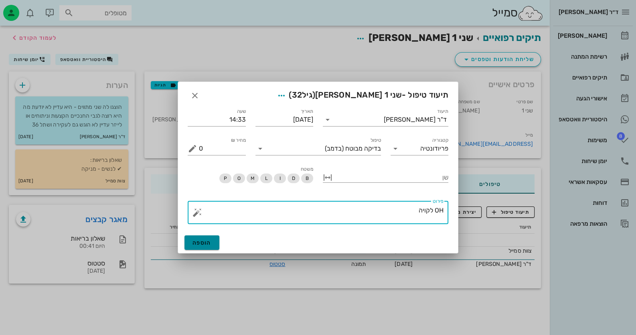
click at [203, 237] on button "הוספה" at bounding box center [201, 242] width 35 height 14
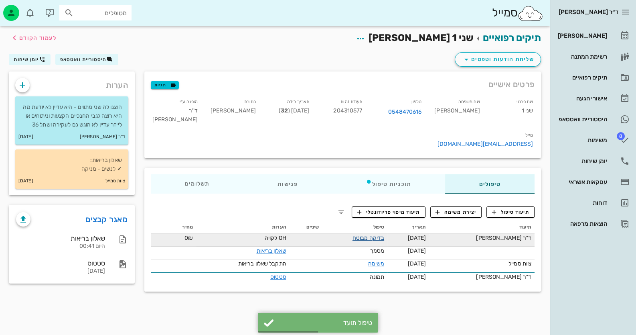
click at [379, 234] on link "בדיקה מבוטח" at bounding box center [369, 237] width 32 height 7
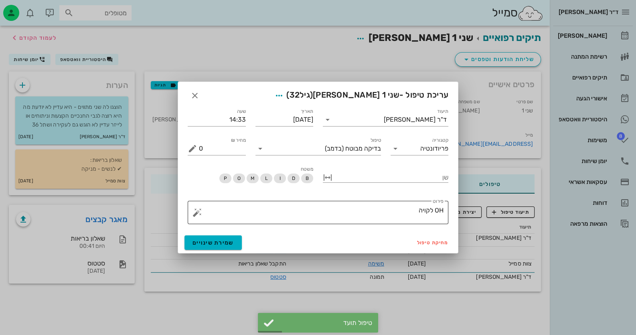
click at [404, 212] on textarea "OH לקויה" at bounding box center [321, 214] width 245 height 19
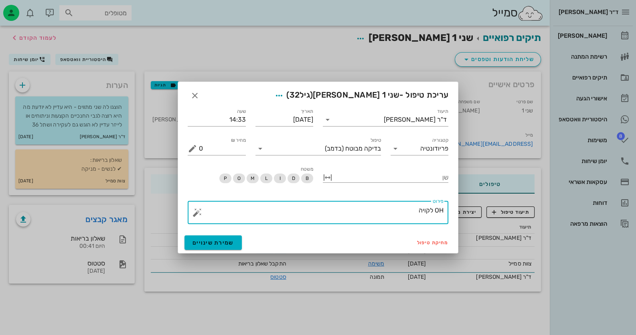
click at [195, 211] on button "button" at bounding box center [198, 212] width 10 height 10
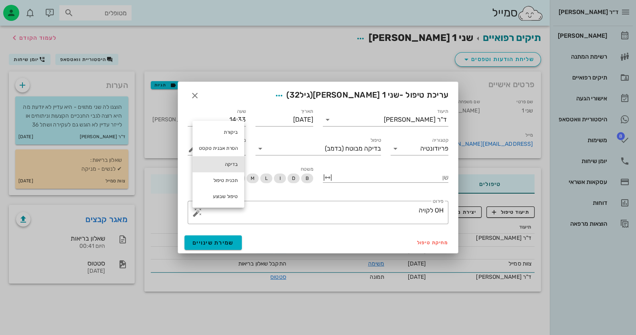
click at [229, 158] on div "בדיקה" at bounding box center [219, 164] width 52 height 16
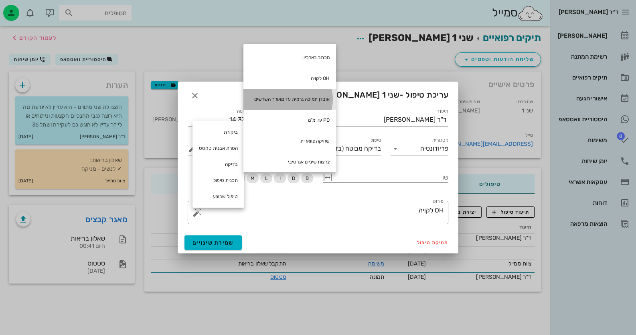
click at [296, 91] on div "אובדן תמיכה גרמית עד מאורך השרשים" at bounding box center [289, 99] width 93 height 21
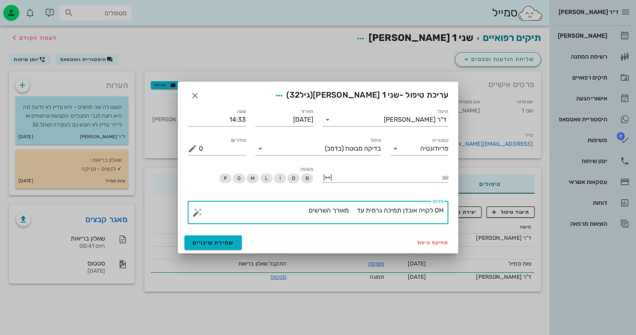
click at [351, 209] on textarea "OH לקויה אובדן תמיכה גרמית עד מאורך השרשים" at bounding box center [321, 214] width 245 height 19
click at [296, 209] on textarea "OH לקויה אובדן תמיכה גרמית עד 1/2 מאורך השרשים" at bounding box center [321, 214] width 245 height 19
click at [197, 213] on button "button" at bounding box center [198, 212] width 10 height 10
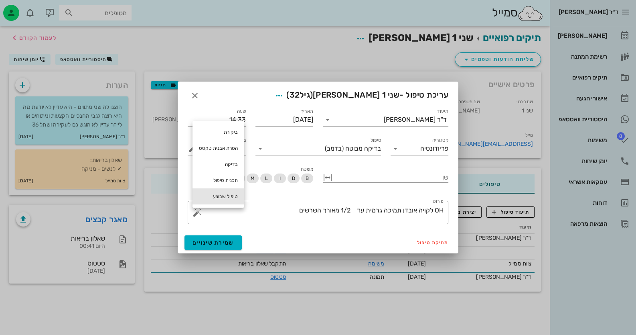
click at [222, 197] on div "טיפול שבוצע" at bounding box center [219, 196] width 52 height 16
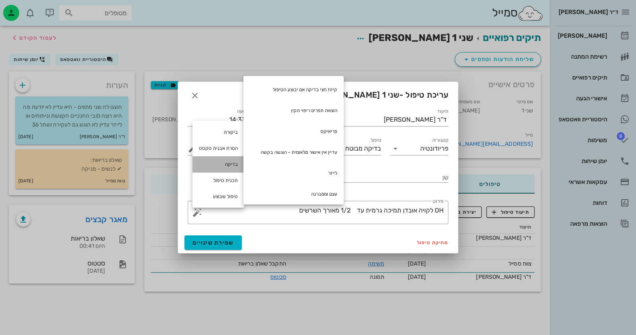
click at [231, 158] on div "בדיקה" at bounding box center [219, 164] width 52 height 16
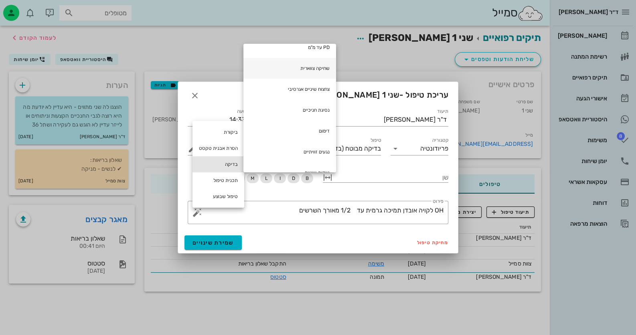
scroll to position [80, 0]
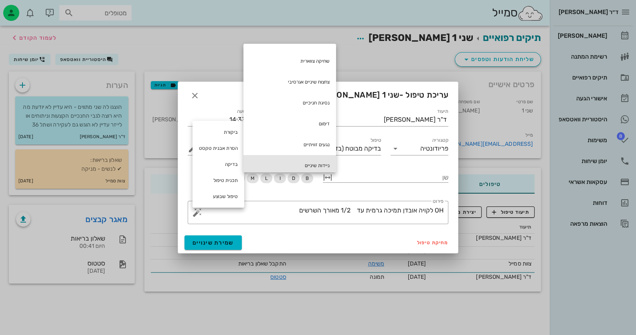
click at [317, 168] on div "ניידות שיניים" at bounding box center [289, 165] width 93 height 21
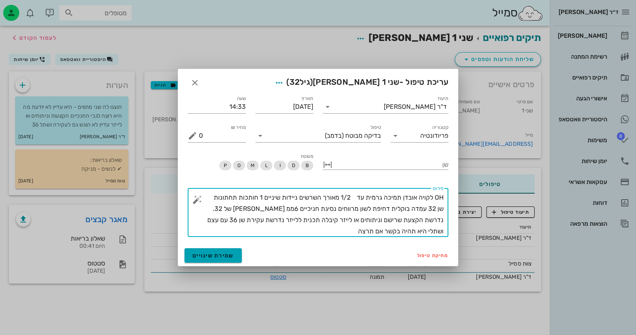
type textarea "OH לקויה אובדן תמיכה גרמית עד 1/2 מאורך השרשים ניידות שיניים 1 חותכות תחתונות ש…"
click at [210, 252] on span "שמירת שינויים" at bounding box center [213, 255] width 41 height 7
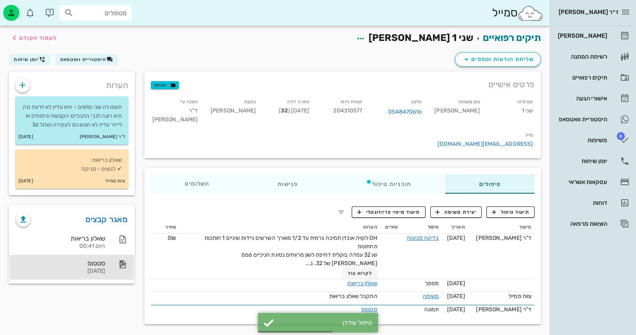
click at [96, 267] on div "סטטוס" at bounding box center [60, 263] width 89 height 8
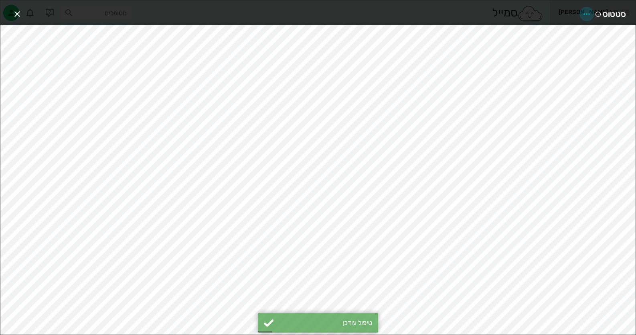
click at [586, 10] on icon "button" at bounding box center [587, 14] width 10 height 10
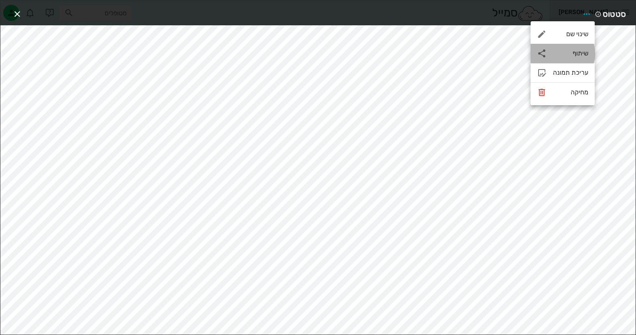
click at [585, 47] on div "שיתוף" at bounding box center [563, 53] width 64 height 19
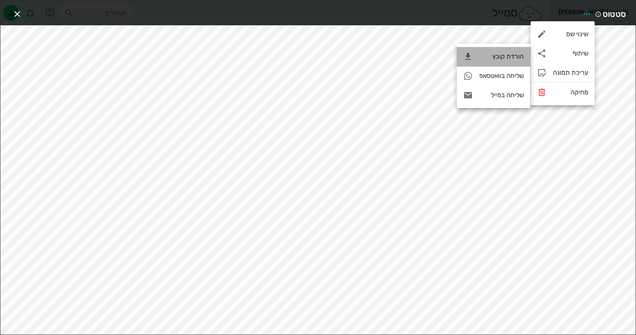
click at [507, 64] on div "הורדת קובץ" at bounding box center [493, 56] width 73 height 19
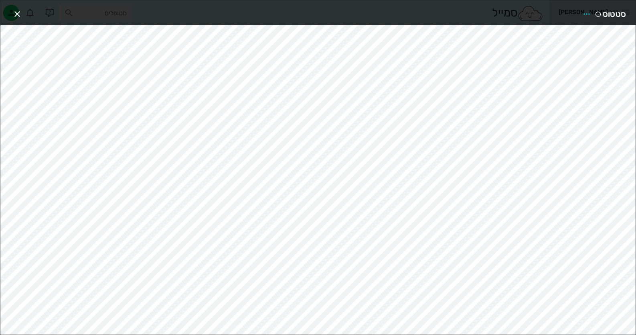
click at [26, 13] on div "סטטוס" at bounding box center [317, 12] width 635 height 25
click at [13, 12] on icon "button" at bounding box center [17, 14] width 10 height 10
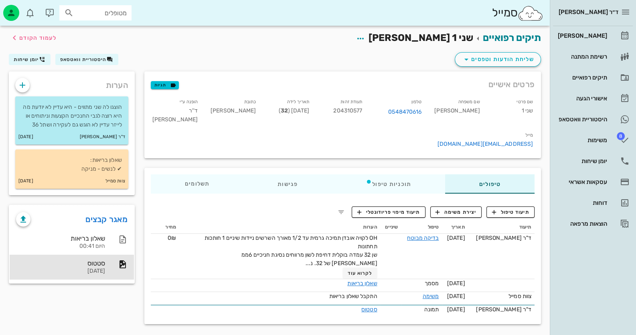
click at [362, 109] on span "204310577" at bounding box center [347, 110] width 29 height 7
copy span "204310577"
click at [102, 267] on div "סטטוס" at bounding box center [60, 263] width 89 height 8
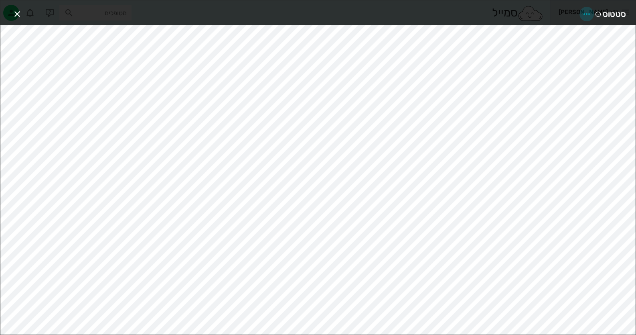
click at [586, 13] on icon "button" at bounding box center [587, 14] width 10 height 10
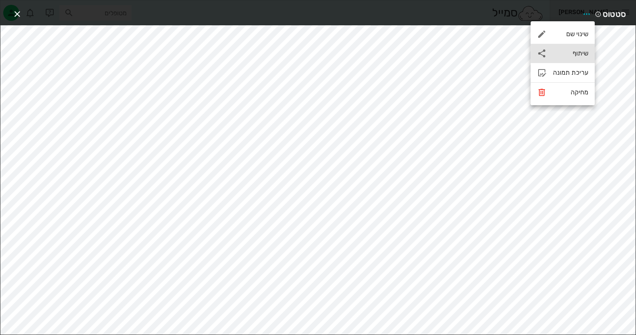
click at [584, 52] on div "שיתוף" at bounding box center [570, 53] width 35 height 8
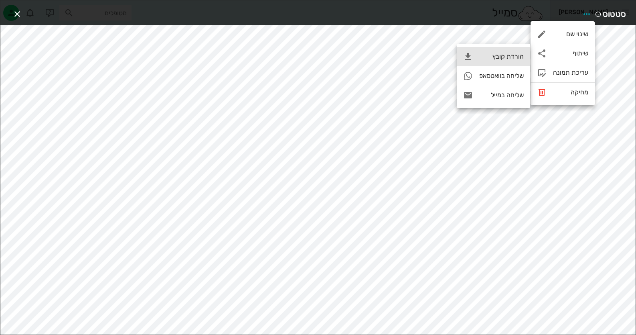
click at [498, 54] on div "הורדת קובץ" at bounding box center [501, 57] width 45 height 8
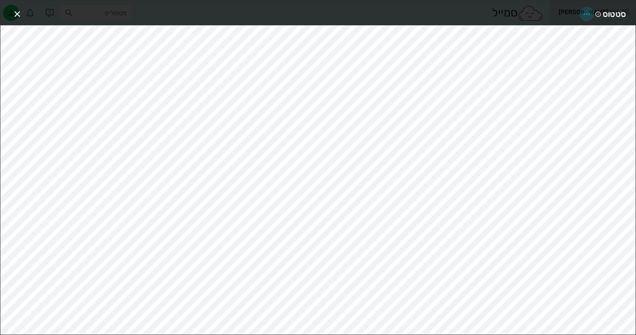
click at [583, 14] on icon "button" at bounding box center [587, 14] width 10 height 10
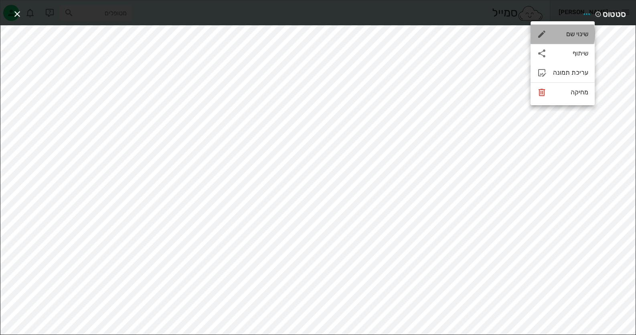
click at [569, 43] on div "שינוי שם" at bounding box center [563, 33] width 64 height 19
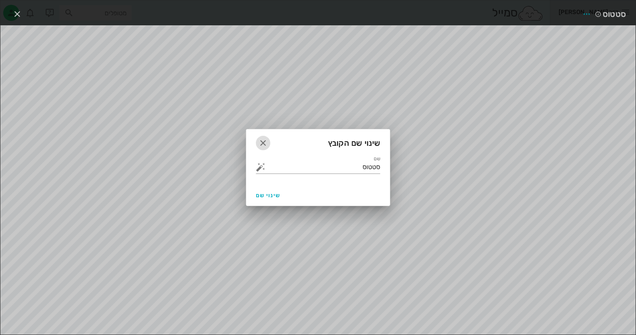
click at [257, 139] on span "button" at bounding box center [263, 143] width 14 height 10
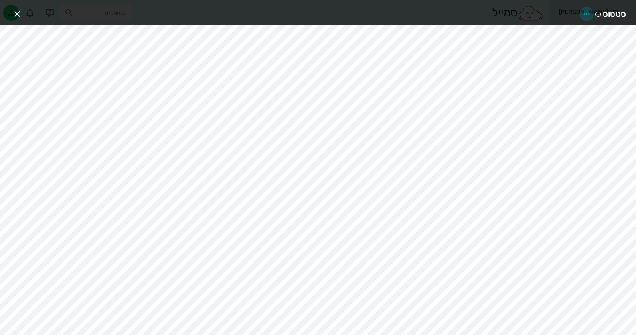
click at [583, 11] on icon "button" at bounding box center [587, 14] width 10 height 10
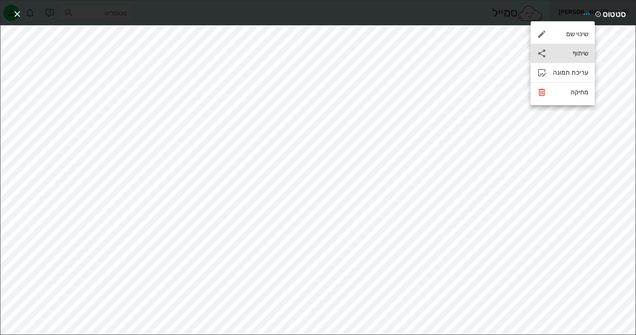
click at [574, 50] on div "שיתוף" at bounding box center [570, 53] width 35 height 8
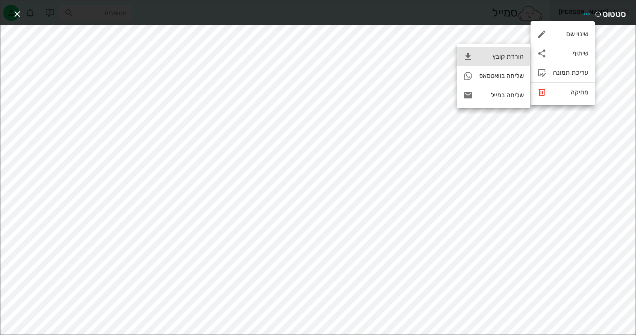
click at [493, 55] on div "הורדת קובץ" at bounding box center [501, 57] width 45 height 8
click at [12, 16] on icon "button" at bounding box center [17, 14] width 10 height 10
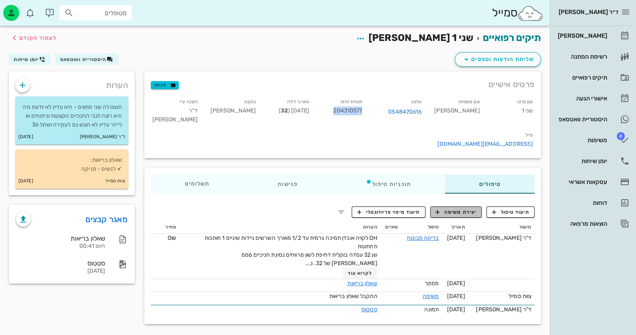
click at [473, 208] on span "יצירת משימה" at bounding box center [456, 211] width 41 height 7
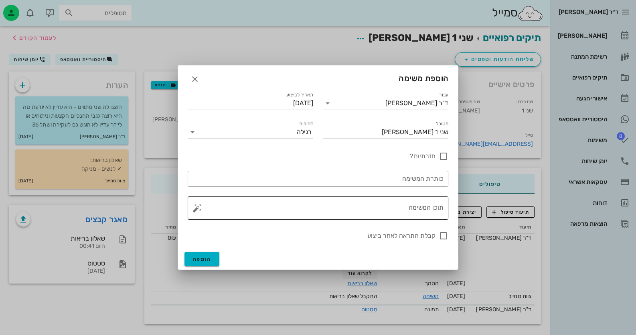
click at [410, 206] on textarea "תוכן המשימה" at bounding box center [321, 209] width 245 height 19
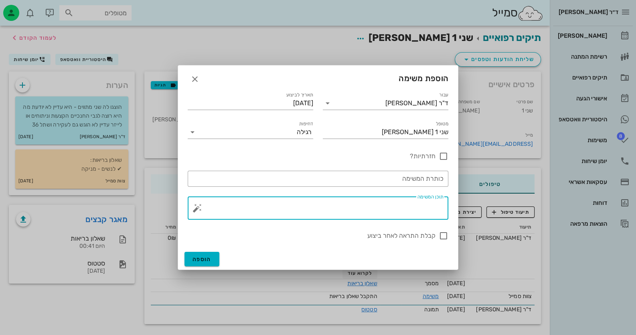
click at [199, 210] on button "button" at bounding box center [198, 208] width 10 height 10
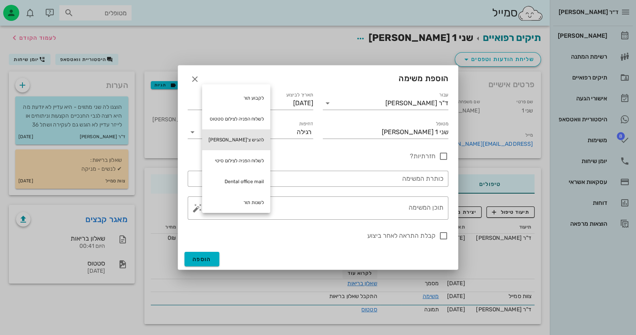
click at [256, 146] on div "להגיש צ'[PERSON_NAME]" at bounding box center [236, 139] width 68 height 21
type textarea "להגיש צ'[PERSON_NAME]"
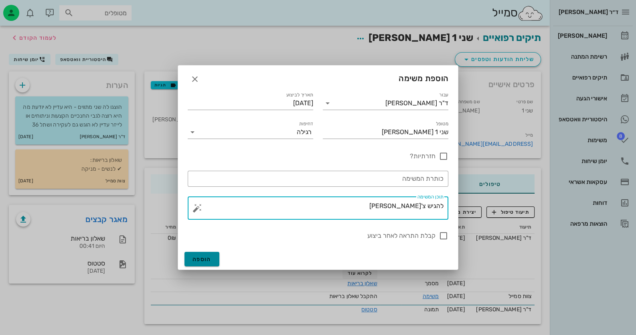
click at [213, 252] on button "הוספה" at bounding box center [201, 258] width 35 height 14
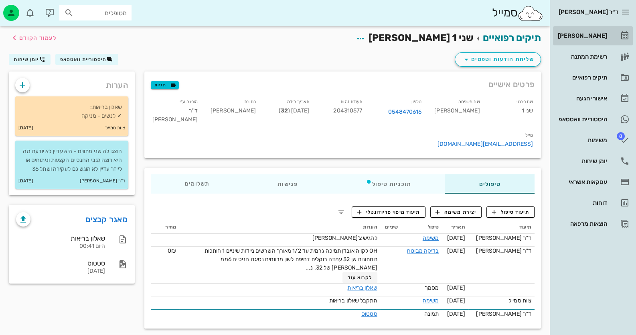
click at [598, 39] on div "[PERSON_NAME]" at bounding box center [581, 35] width 51 height 13
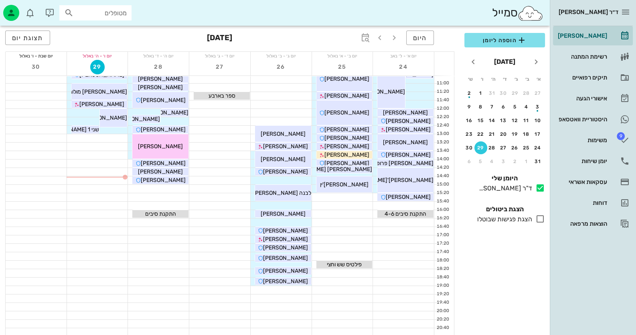
scroll to position [95, 0]
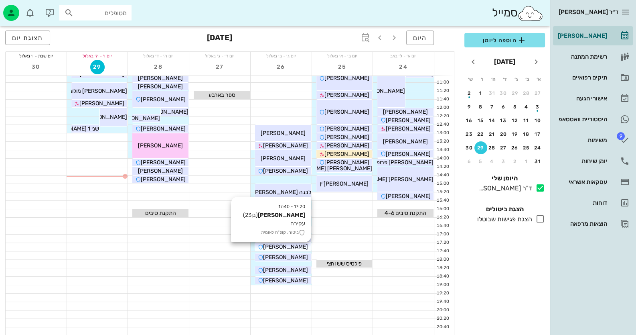
click at [298, 246] on span "[PERSON_NAME]" at bounding box center [285, 246] width 45 height 7
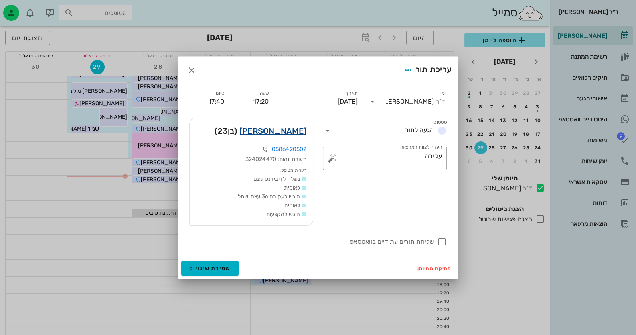
click at [301, 131] on link "[PERSON_NAME]" at bounding box center [272, 130] width 67 height 13
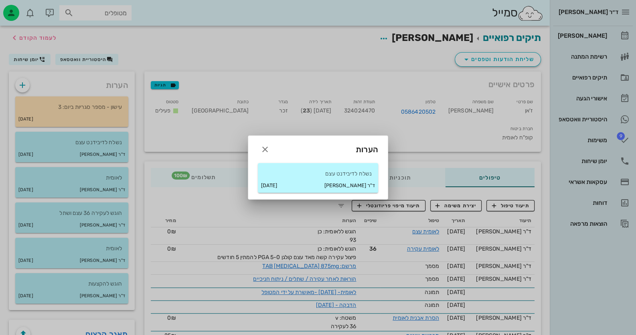
click at [303, 183] on div "ד"ר [PERSON_NAME] [DATE]" at bounding box center [318, 185] width 120 height 14
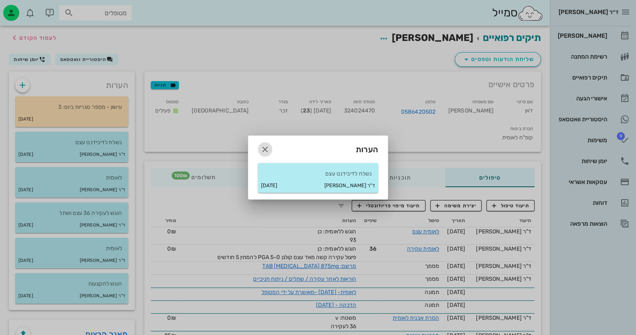
click at [266, 150] on icon "button" at bounding box center [265, 149] width 10 height 10
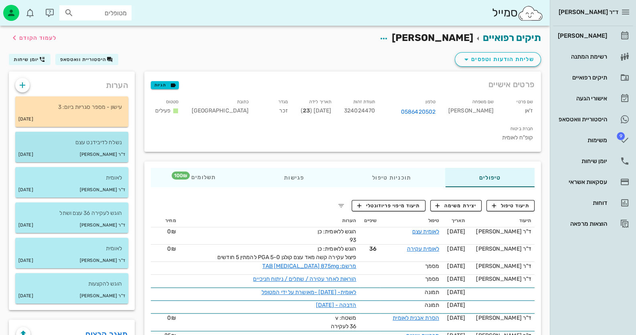
click at [107, 146] on p "נשלח לדיבידנט עצם" at bounding box center [72, 142] width 100 height 9
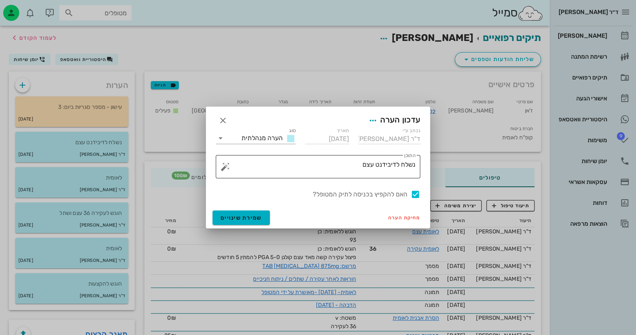
click at [363, 166] on textarea "נשלח לדיבידנט עצם" at bounding box center [321, 168] width 189 height 19
click at [222, 168] on button "button" at bounding box center [226, 167] width 10 height 10
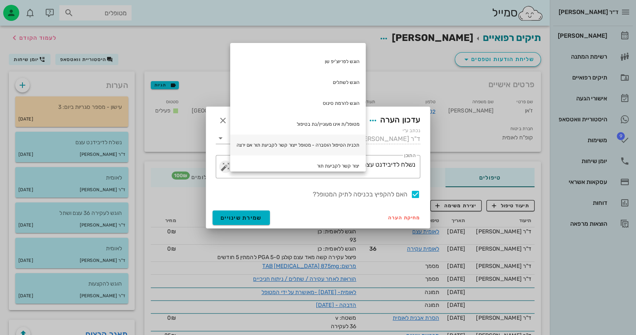
scroll to position [80, 0]
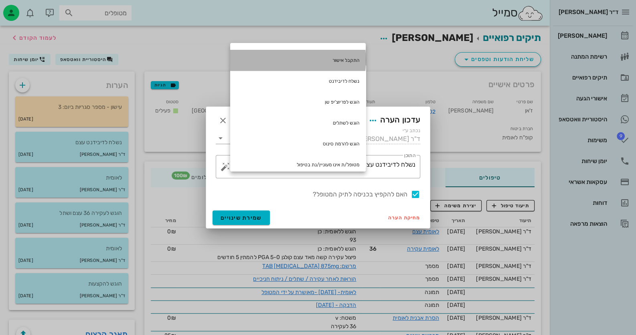
click at [356, 63] on div "התקבל אישור" at bounding box center [298, 60] width 136 height 21
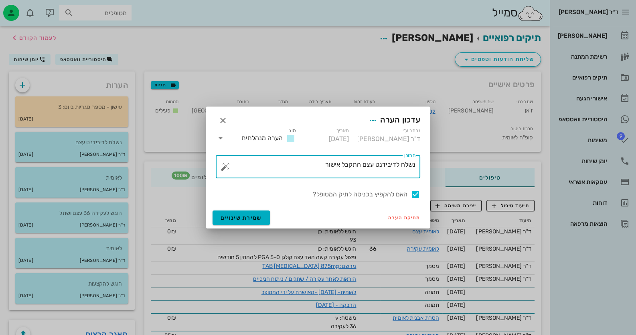
click at [338, 165] on textarea "נשלח לדיבידנט עצם התקבל אישור" at bounding box center [321, 168] width 189 height 19
type textarea "נשלח לדיבידנט עצם התקבל"
click at [258, 213] on button "שמירת שינויים" at bounding box center [241, 217] width 57 height 14
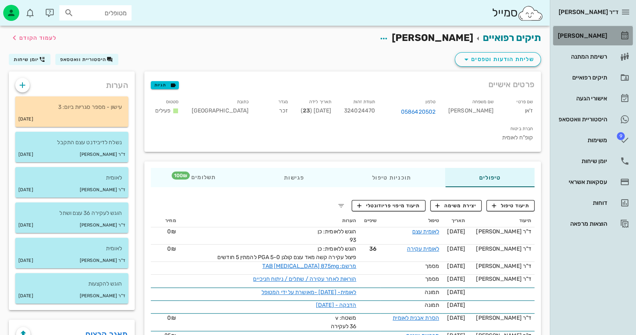
click at [564, 39] on div "[PERSON_NAME]" at bounding box center [581, 35] width 51 height 13
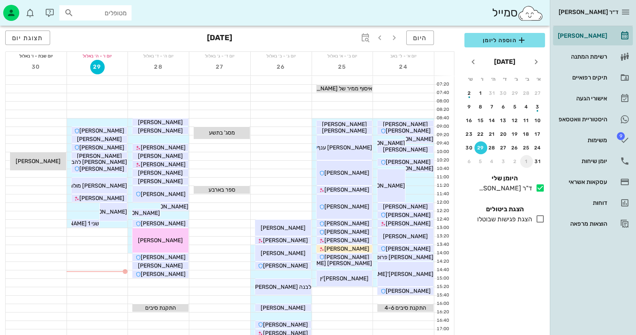
click at [530, 158] on div "1" at bounding box center [526, 161] width 13 height 6
